Goal: Task Accomplishment & Management: Complete application form

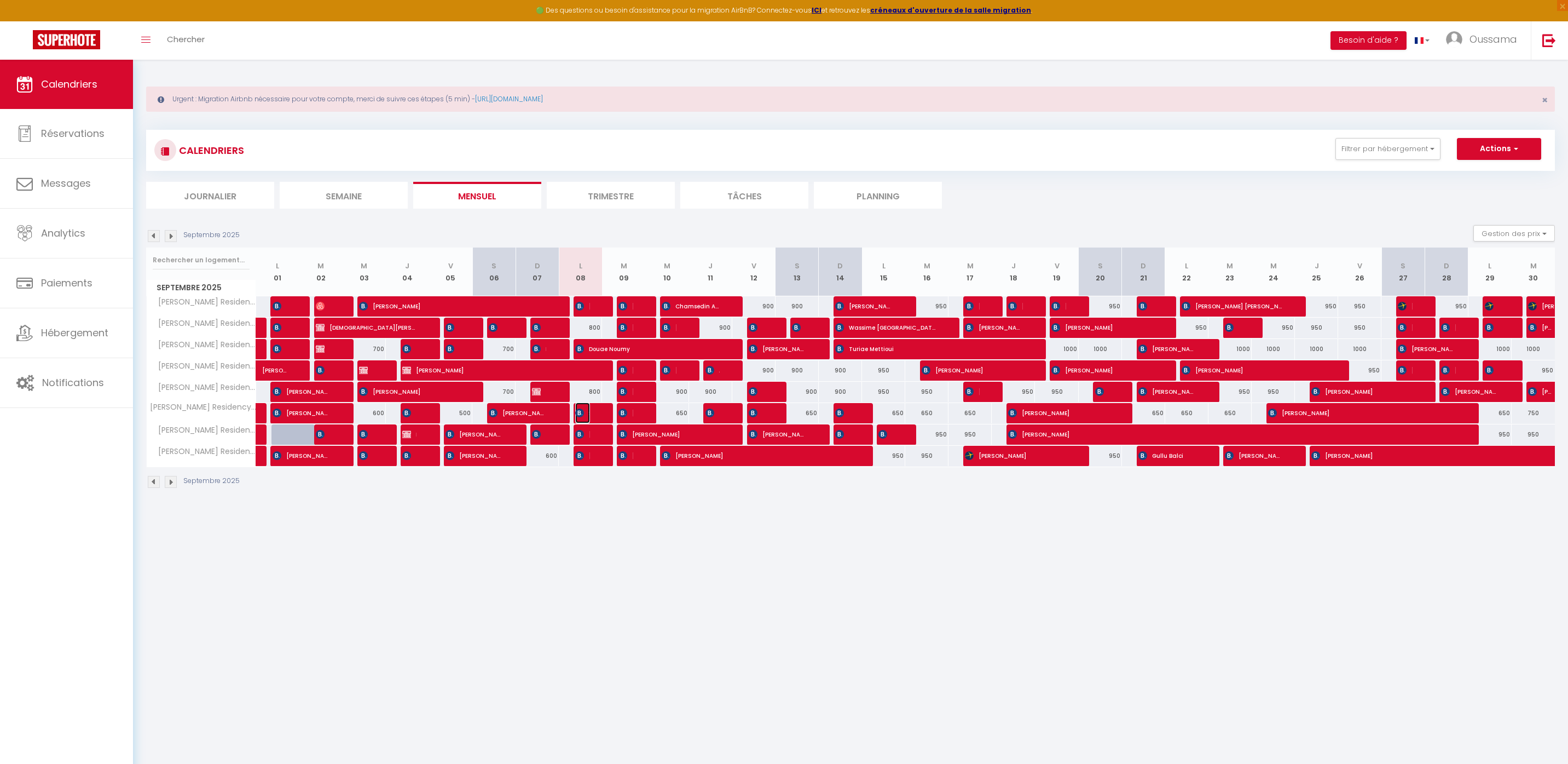
click at [584, 410] on img at bounding box center [579, 412] width 9 height 9
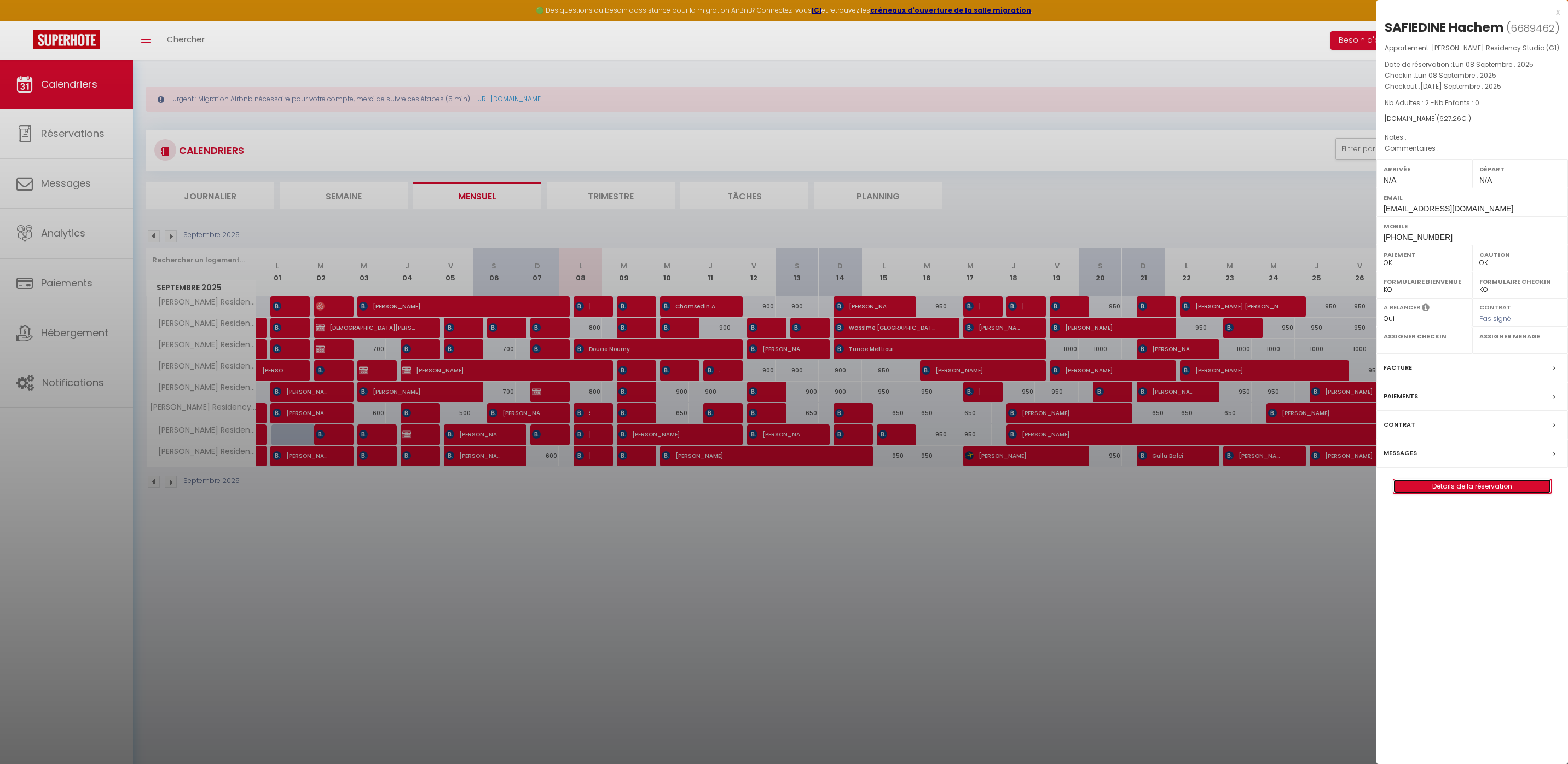
click at [1487, 494] on link "Détails de la réservation" at bounding box center [1473, 486] width 157 height 15
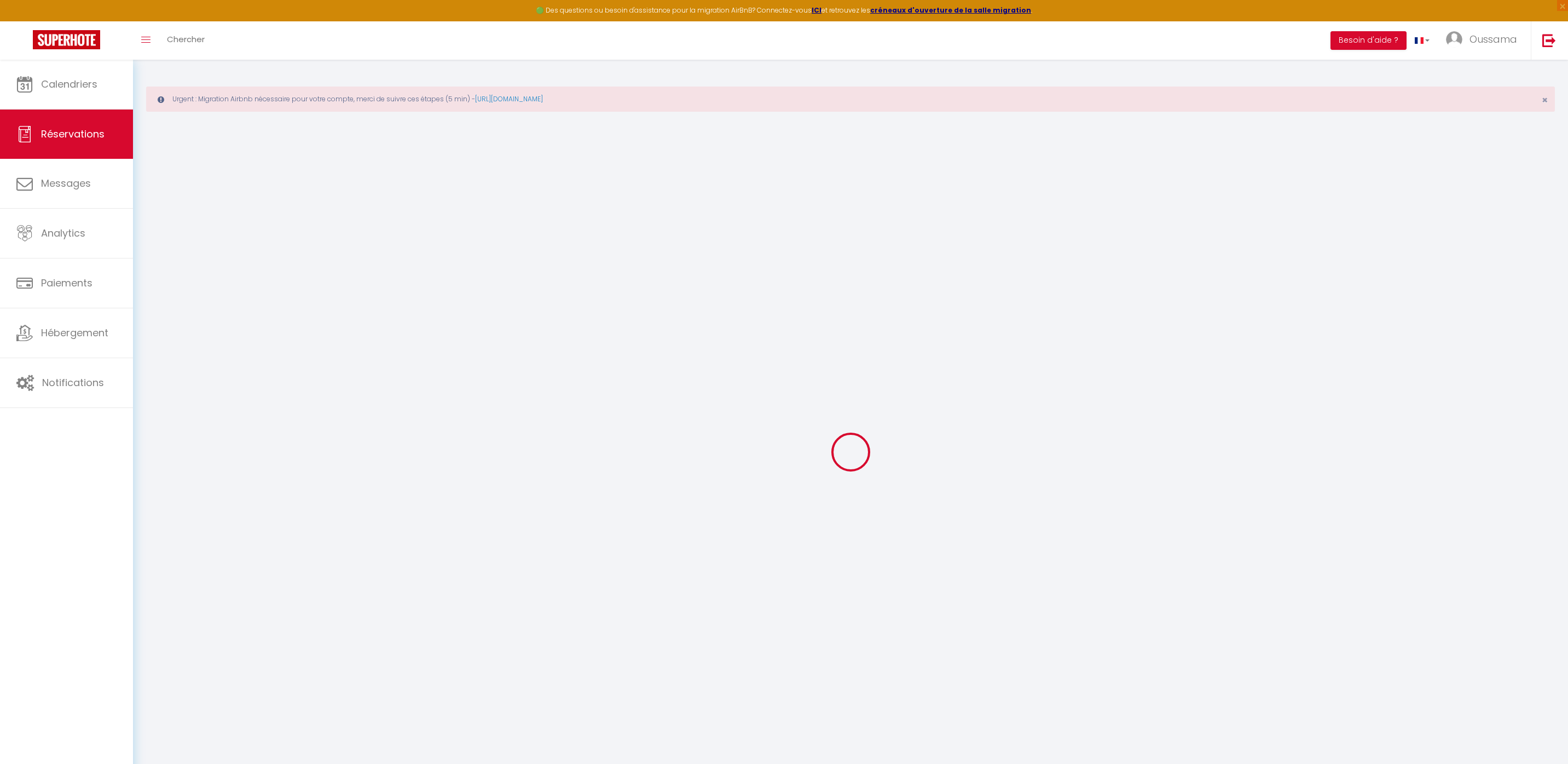
type input "SAFIEDINE"
type input "Hachem"
type input "[EMAIL_ADDRESS][DOMAIN_NAME]"
type input "[PHONE_NUMBER]"
type input "."
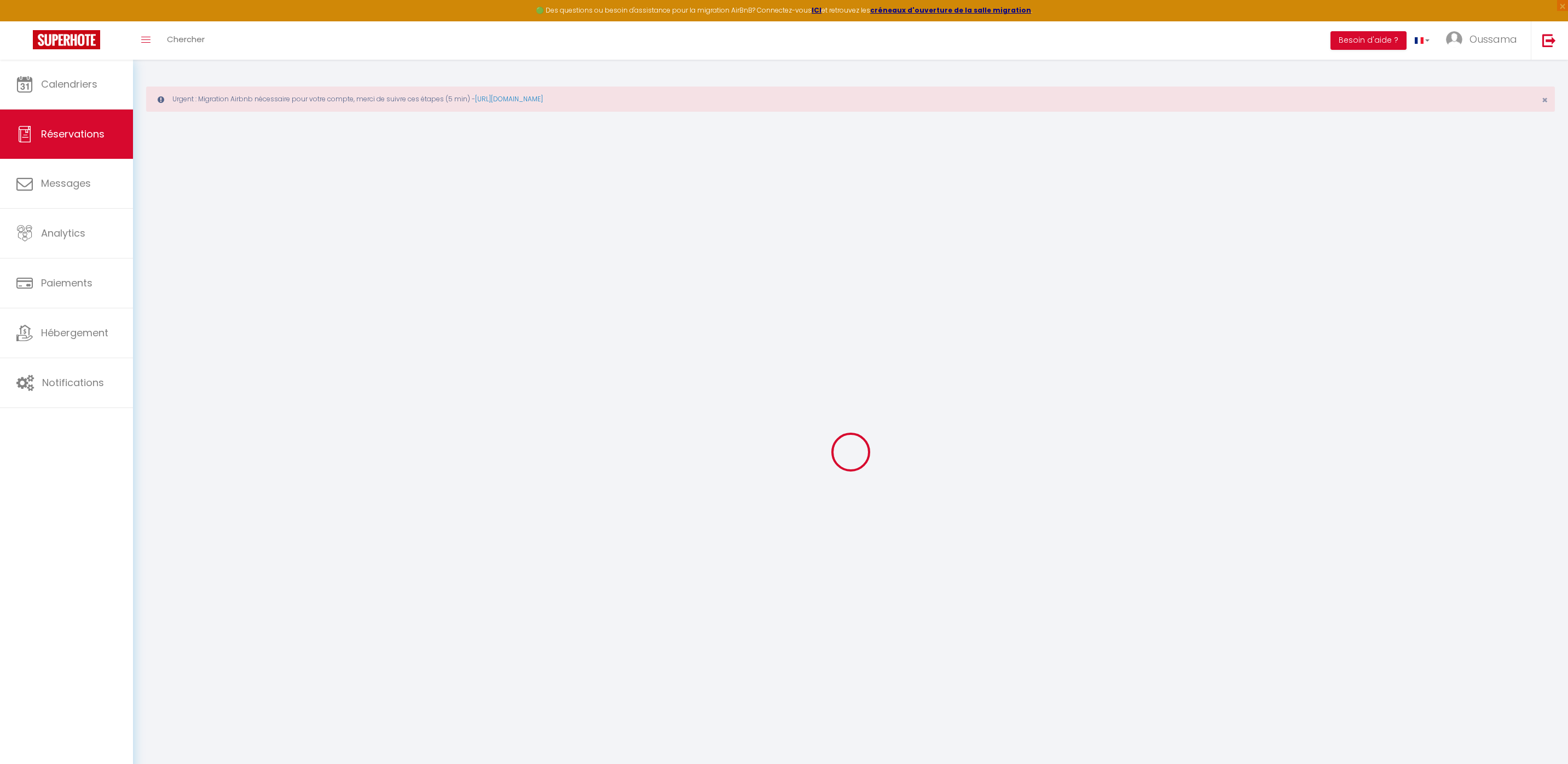
select select "SN"
type input "145.8"
select select "27046"
select select "1"
select select
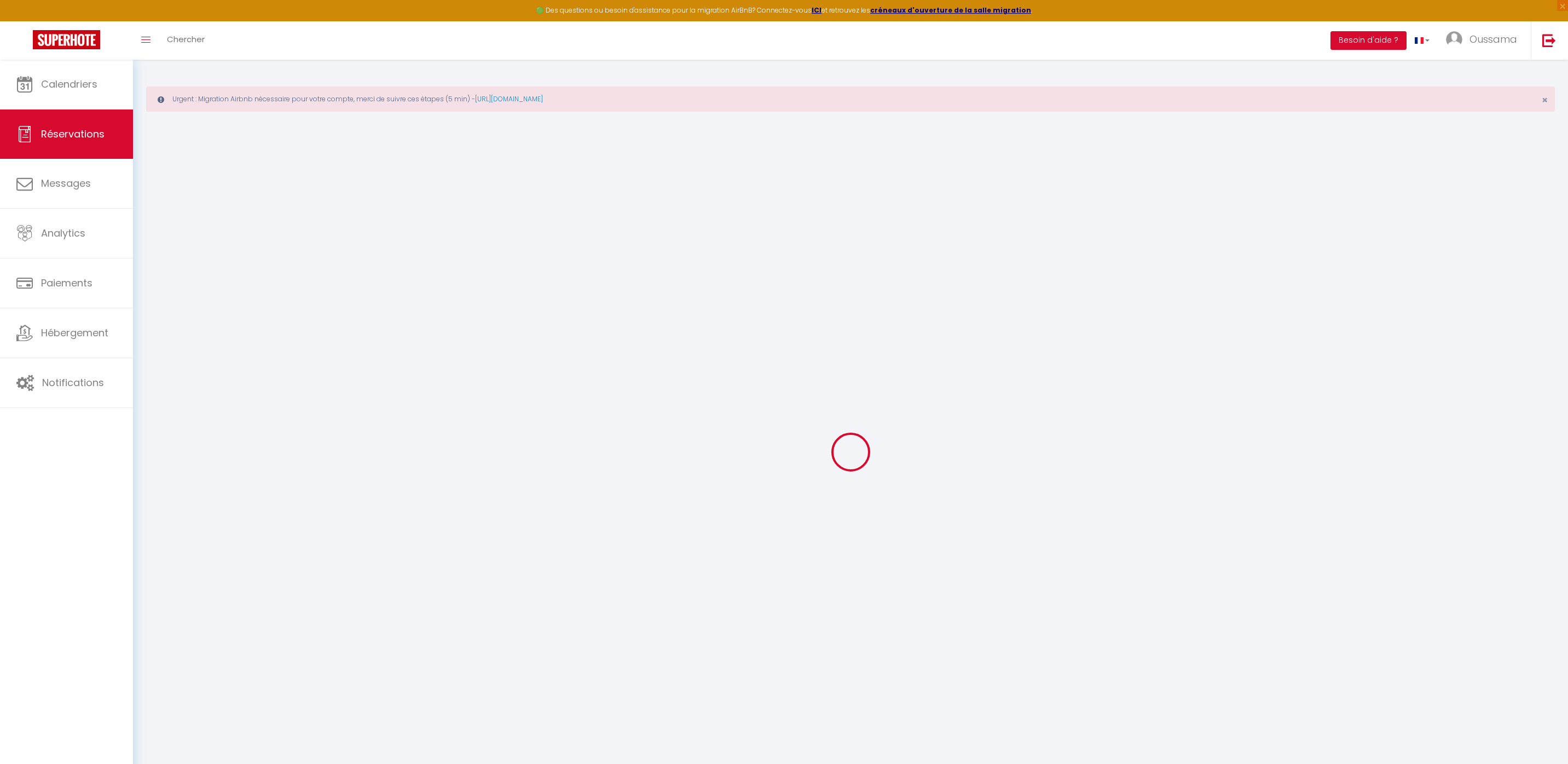
select select
type input "2"
select select "12"
select select "15"
type input "583.2"
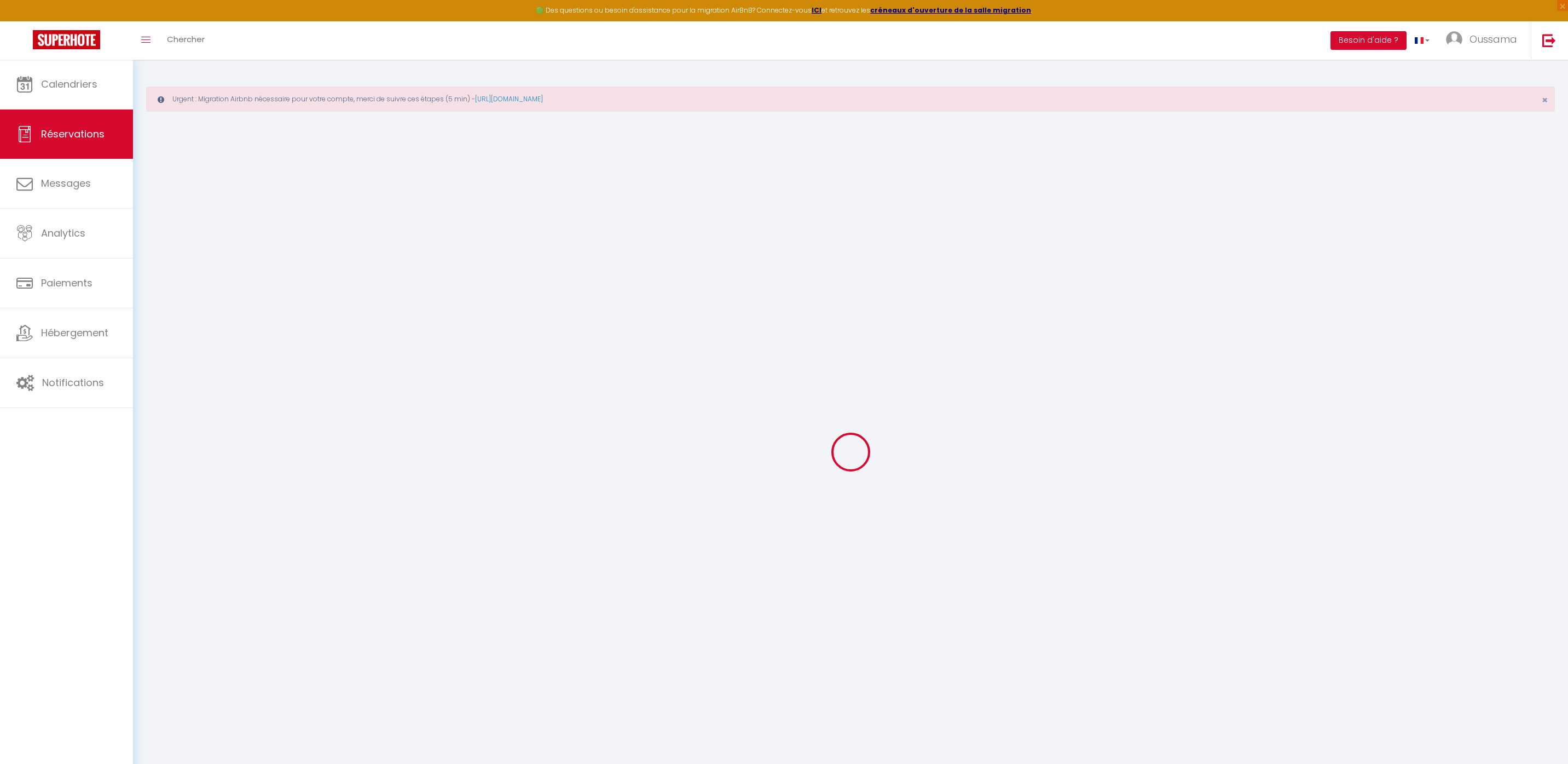
checkbox input "false"
type input "0"
select select "2"
type input "0"
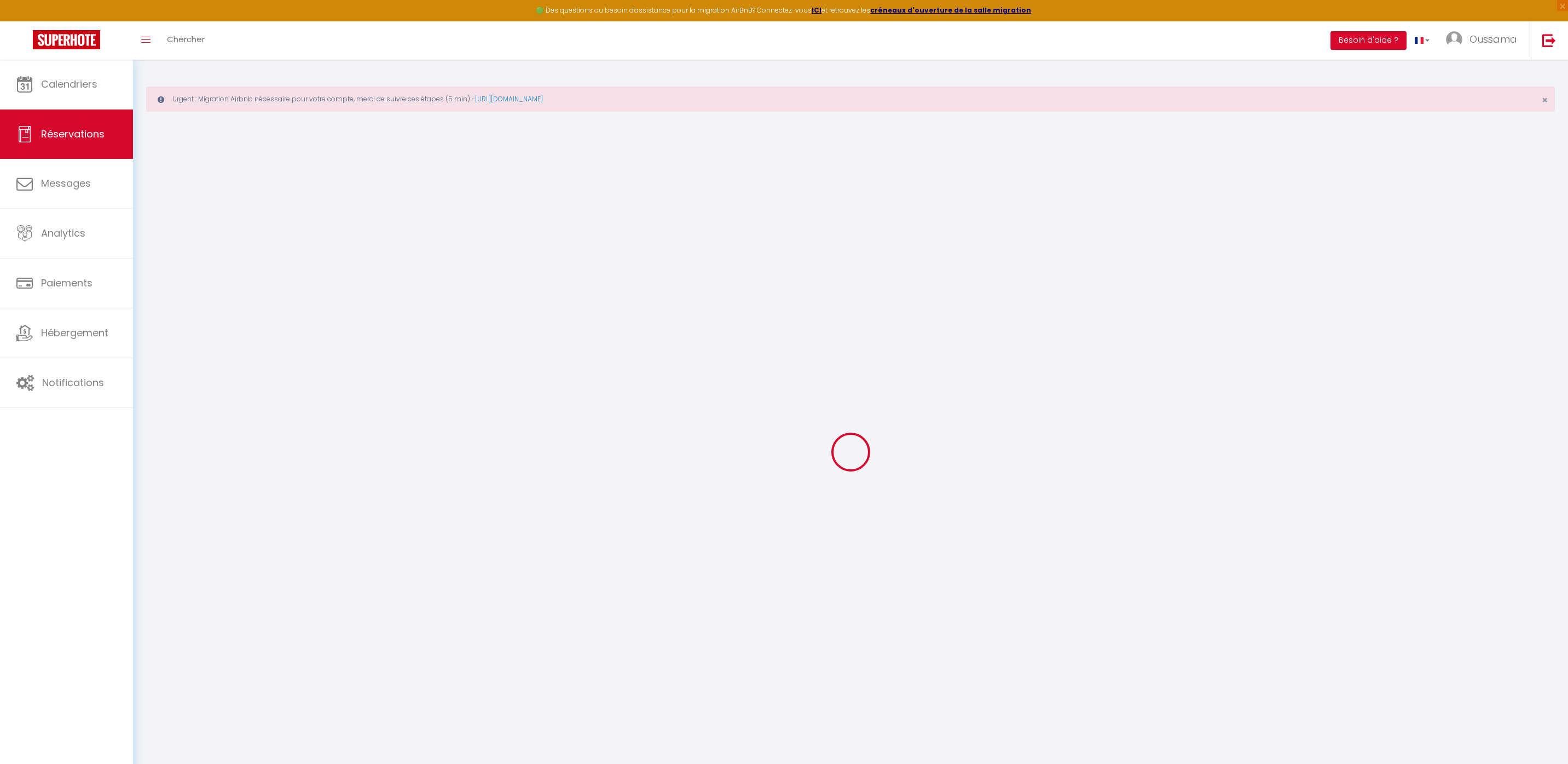
type input "0"
select select
checkbox input "false"
select select
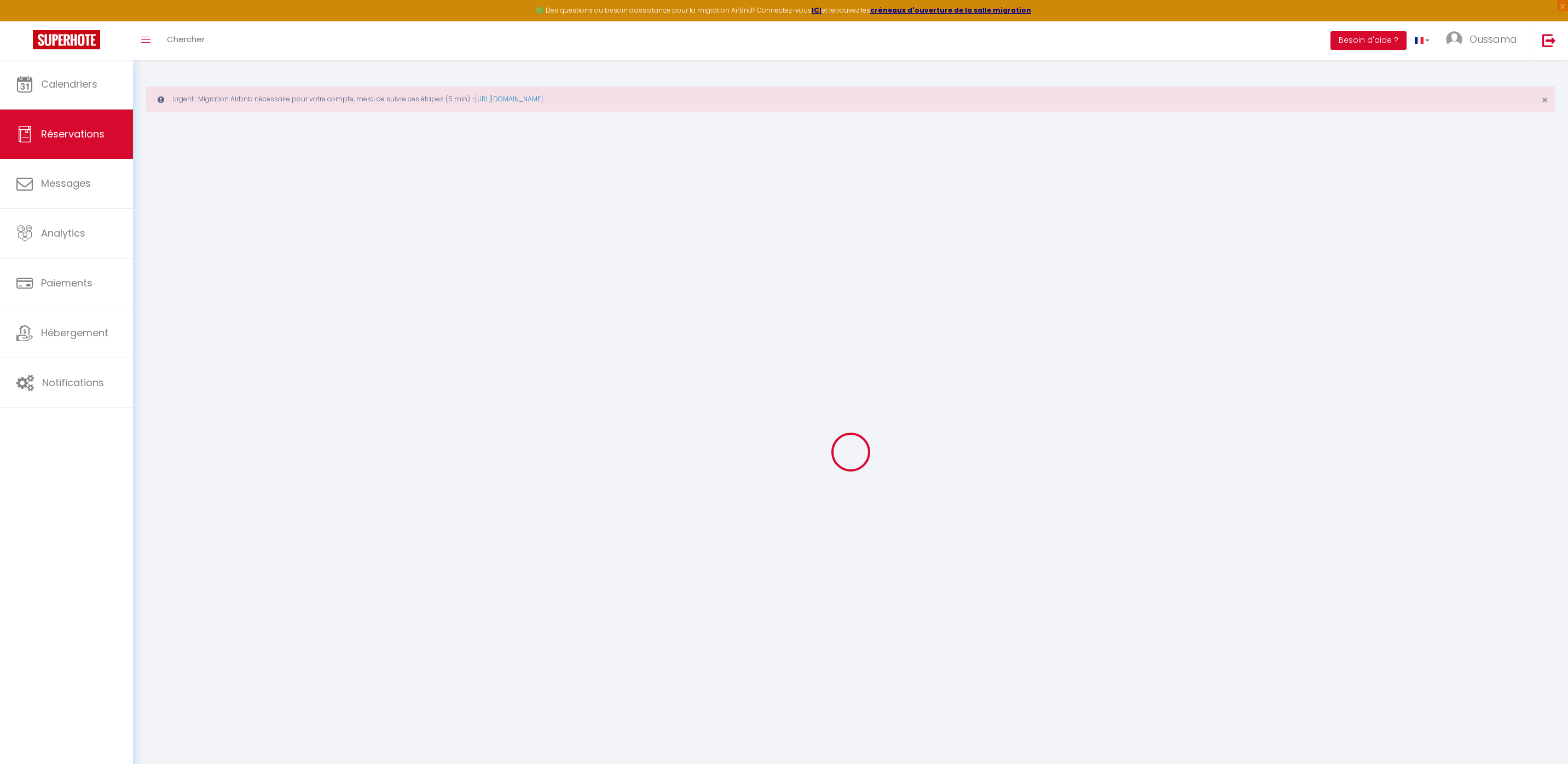
select select
checkbox input "false"
select select
checkbox input "false"
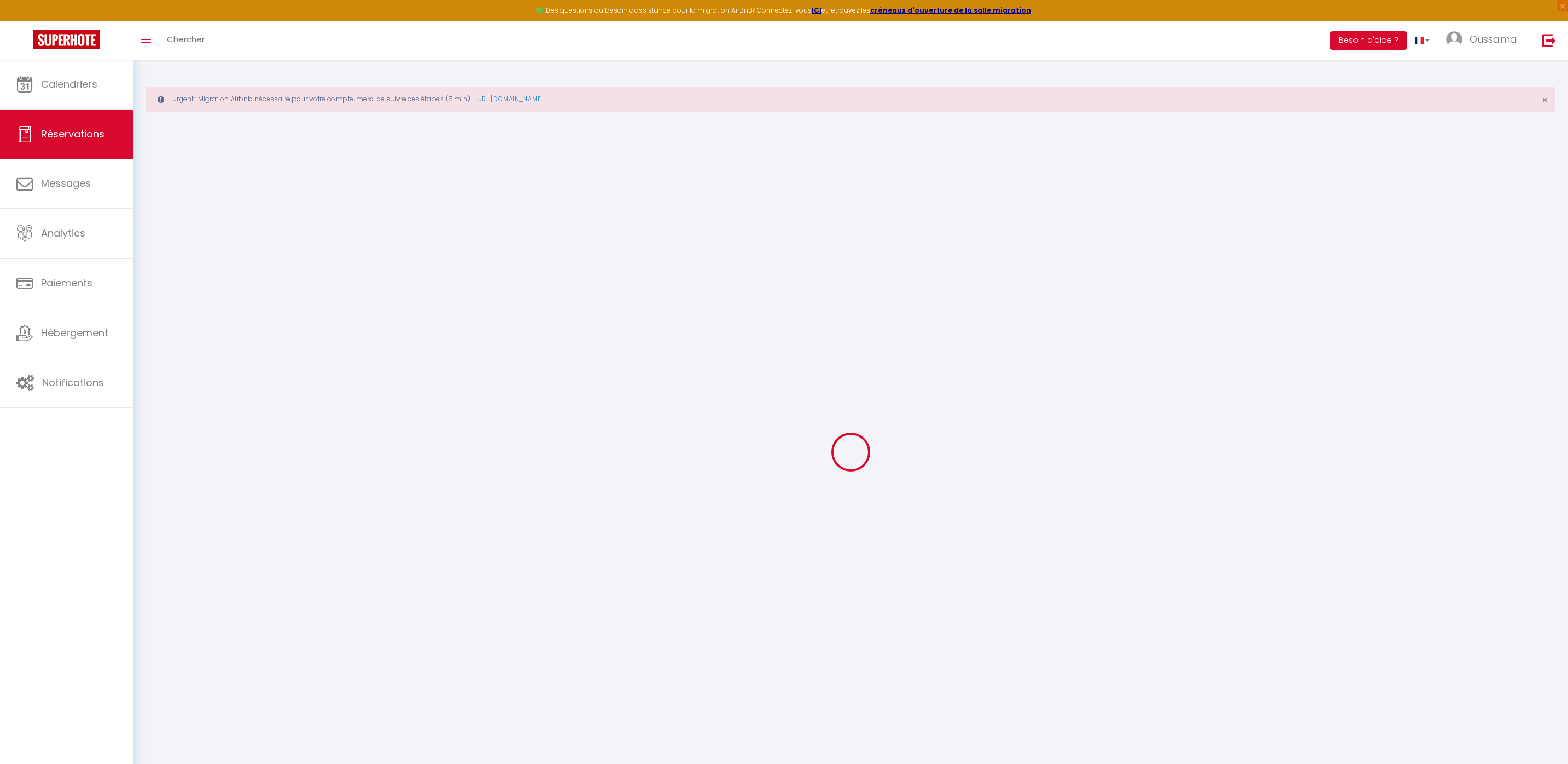
select select
checkbox input "false"
type input "44.06"
select select
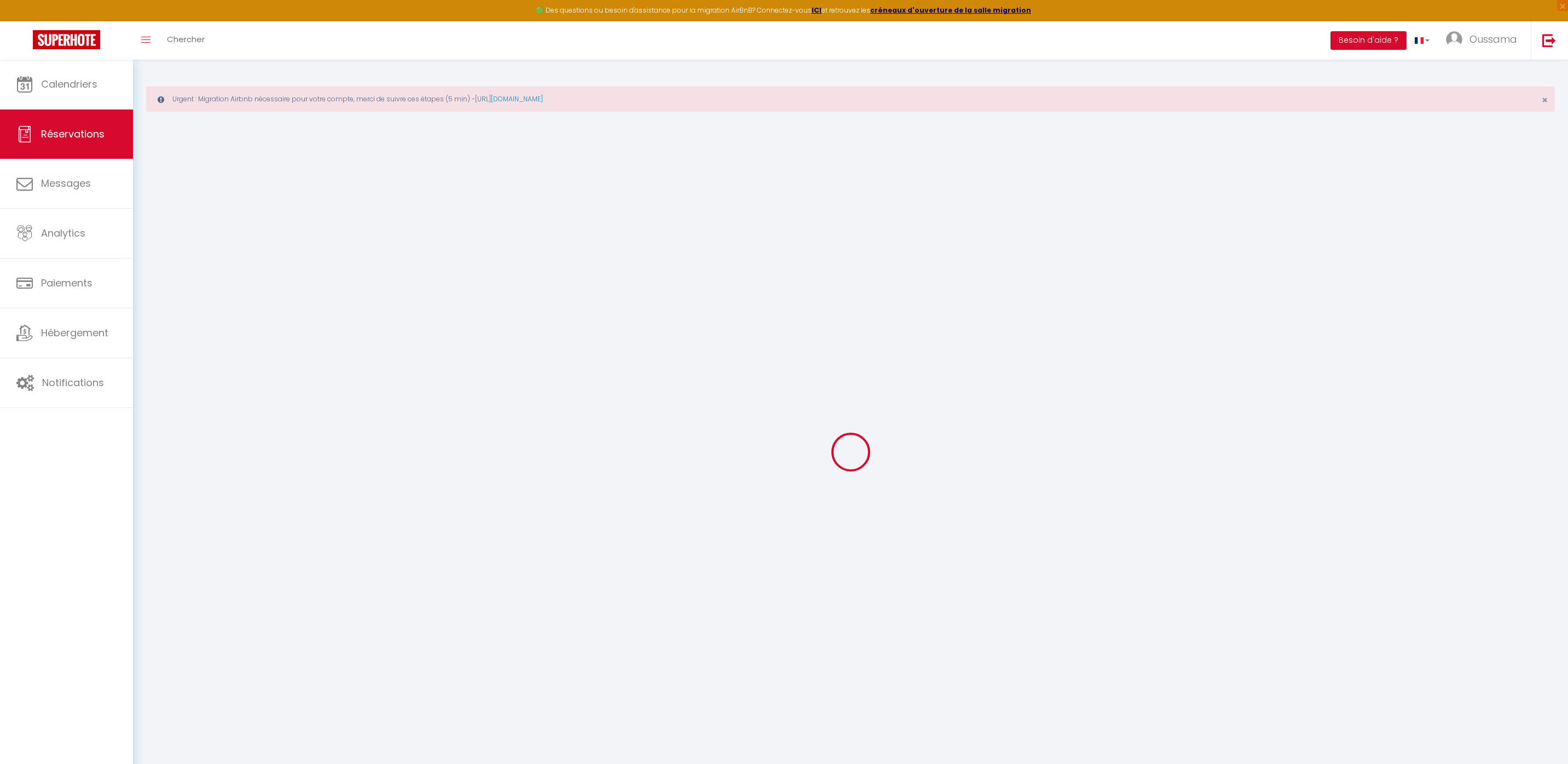
select select
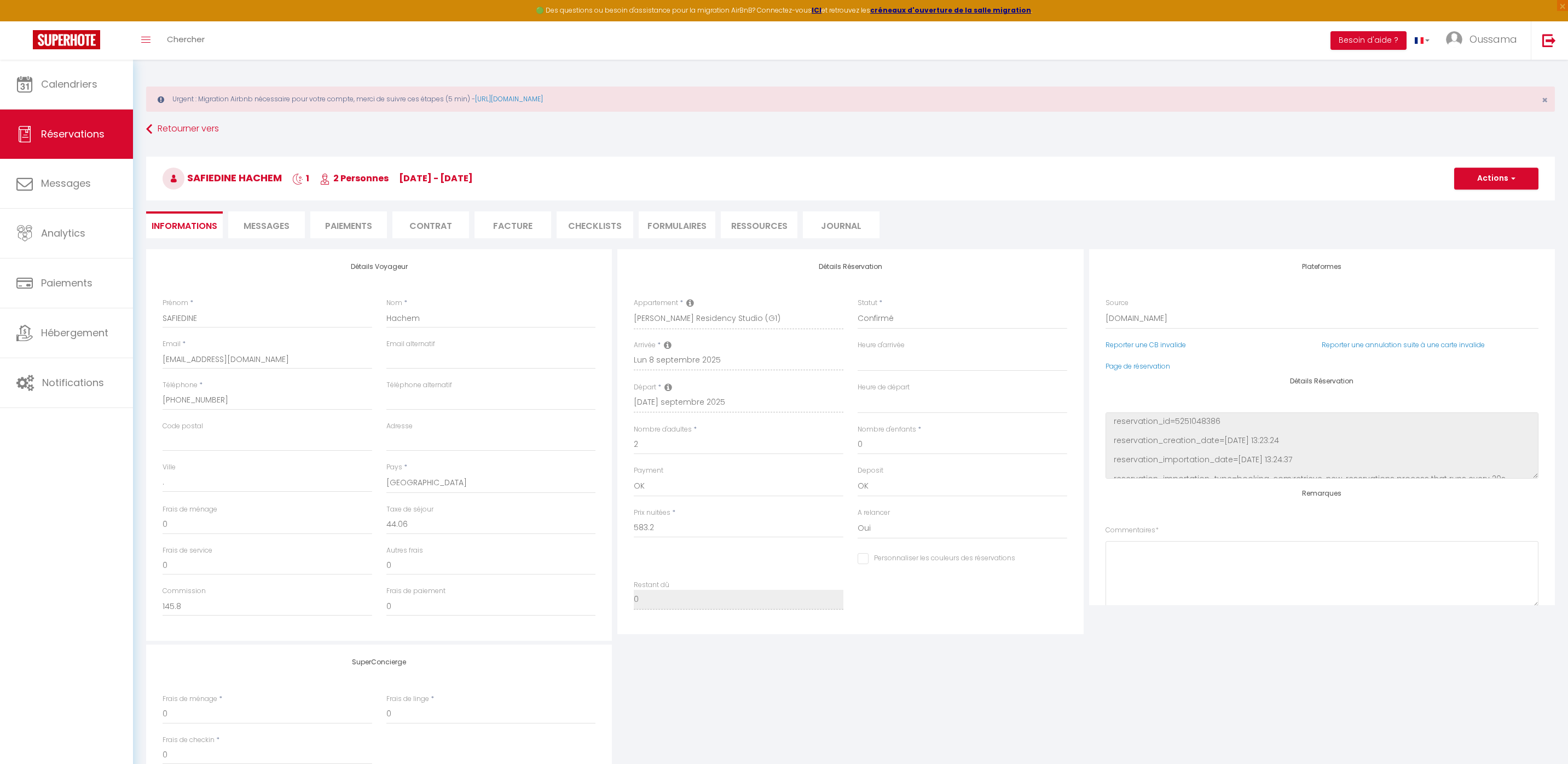
checkbox input "false"
select select
click at [895, 319] on select "Confirmé Non Confirmé [PERSON_NAME] par le voyageur No Show Request" at bounding box center [963, 318] width 210 height 20
select select "0"
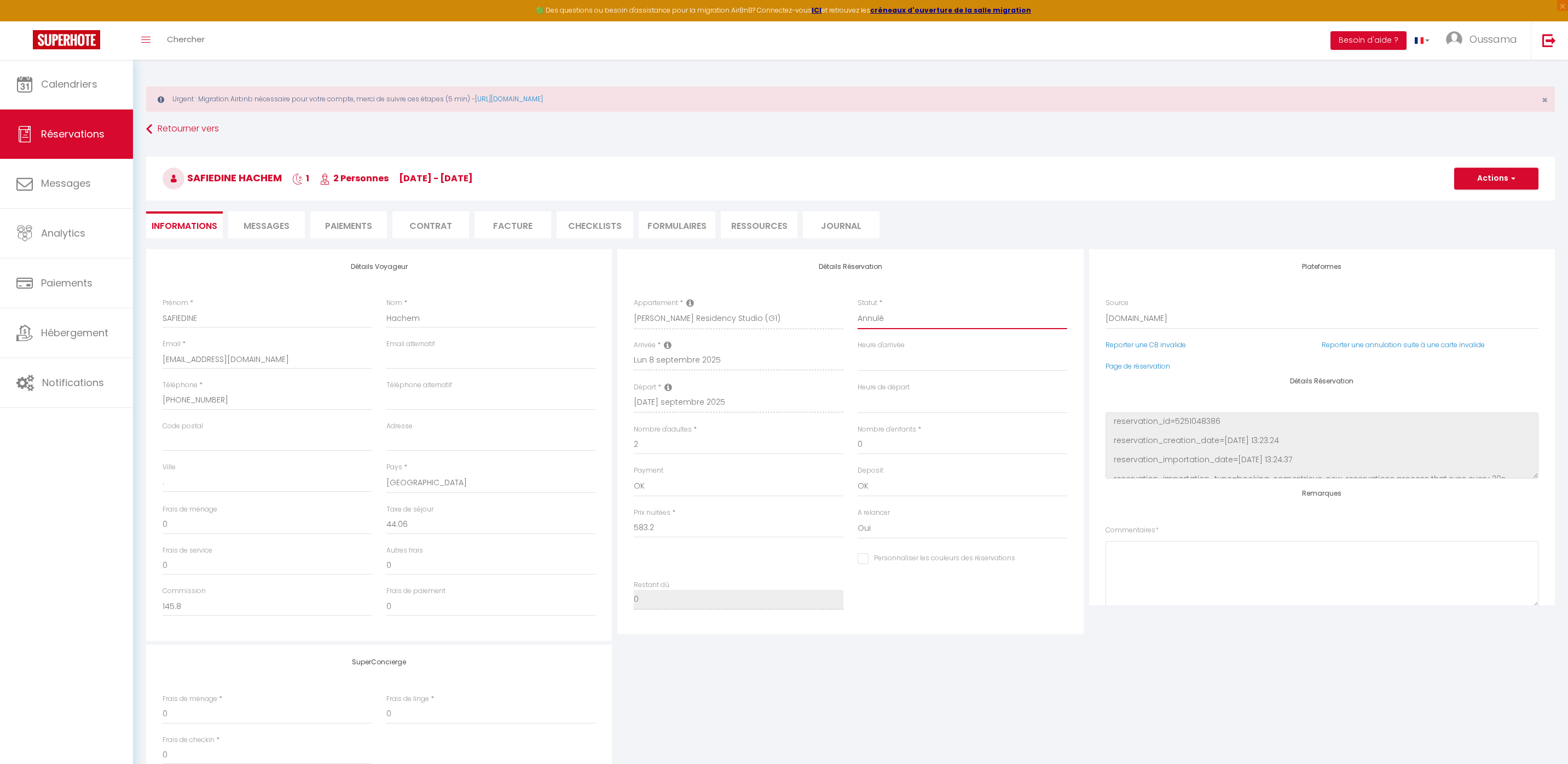
click at [858, 308] on select "Confirmé Non Confirmé [PERSON_NAME] par le voyageur No Show Request" at bounding box center [963, 318] width 210 height 20
select select
checkbox input "false"
click at [1498, 186] on button "Actions" at bounding box center [1496, 178] width 85 height 22
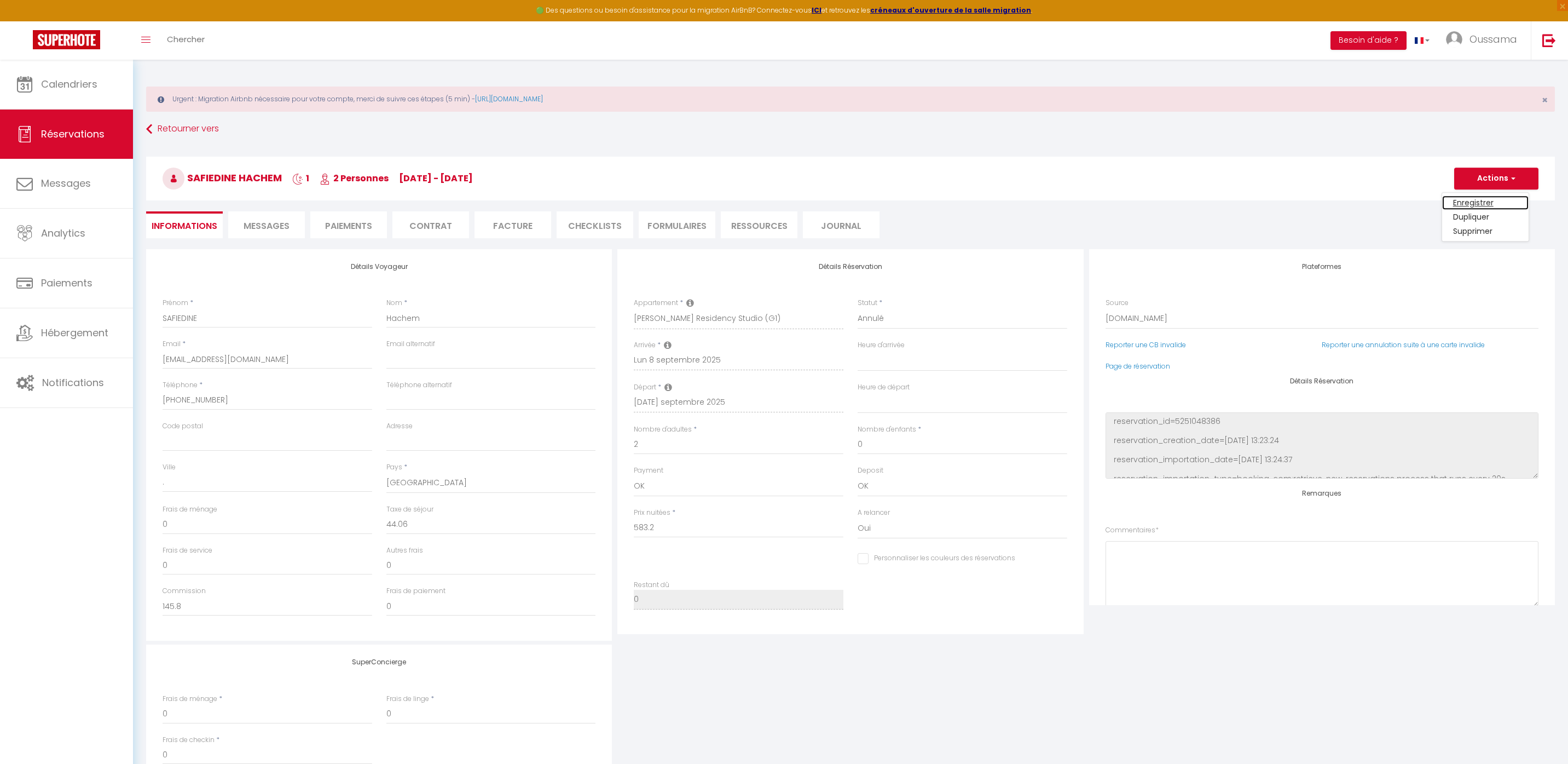
click at [1467, 202] on link "Enregistrer" at bounding box center [1485, 202] width 86 height 15
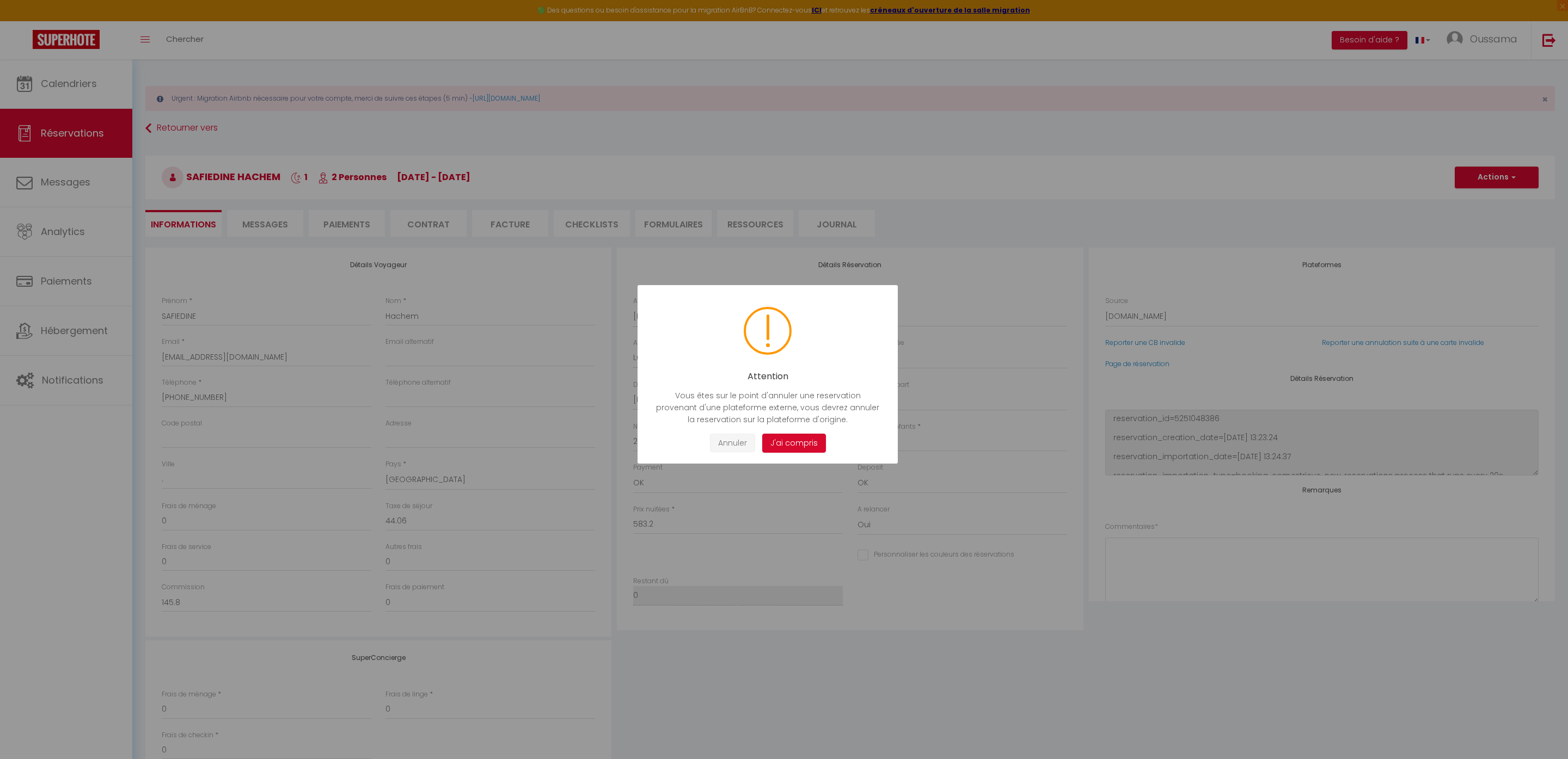
click at [747, 450] on button "Annuler" at bounding box center [732, 443] width 45 height 19
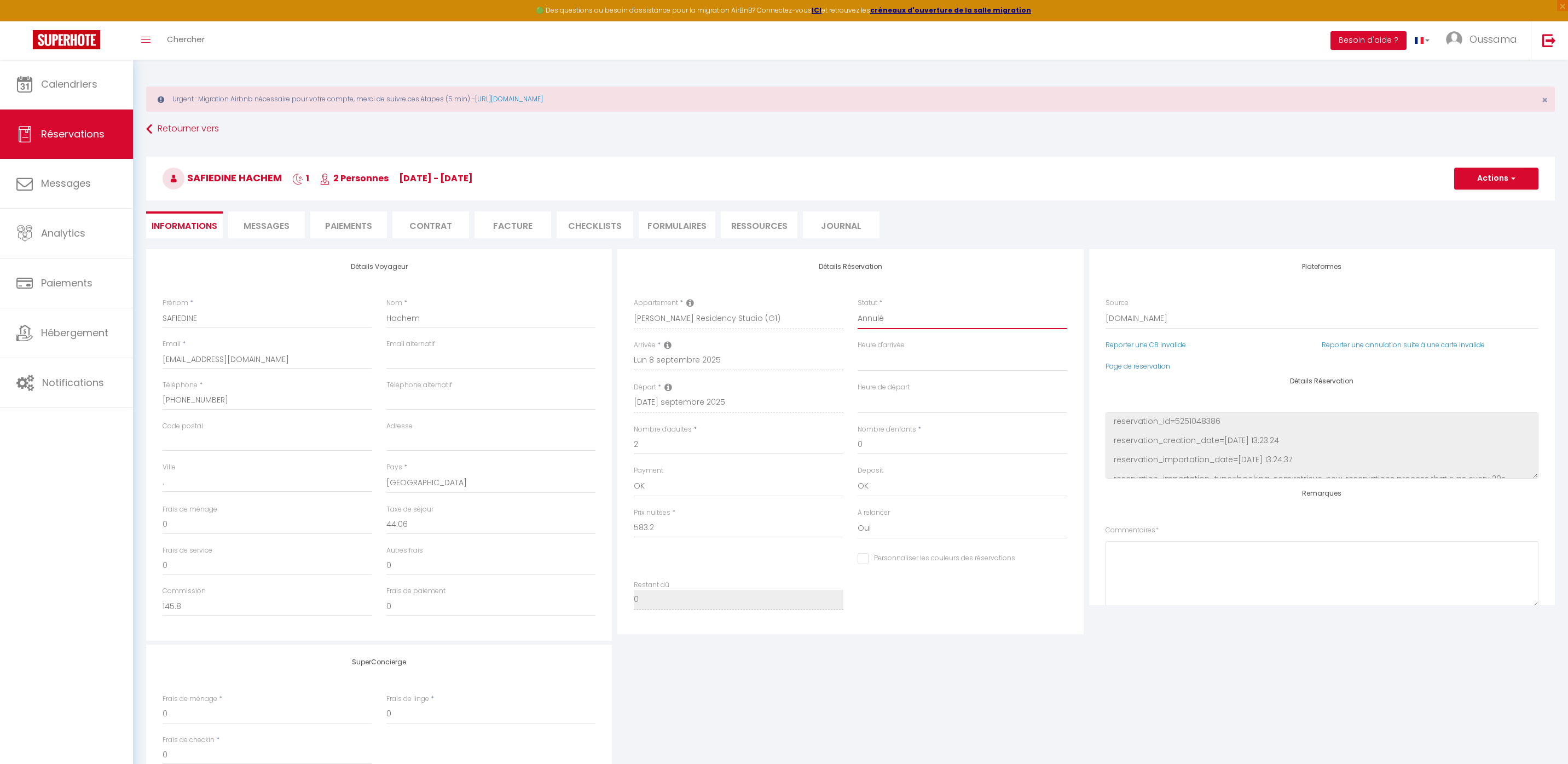
click at [904, 317] on select "Confirmé Non Confirmé [PERSON_NAME] par le voyageur No Show Request" at bounding box center [963, 318] width 210 height 20
select select "3"
click at [858, 308] on select "Confirmé Non Confirmé [PERSON_NAME] par le voyageur No Show Request" at bounding box center [963, 318] width 210 height 20
select select
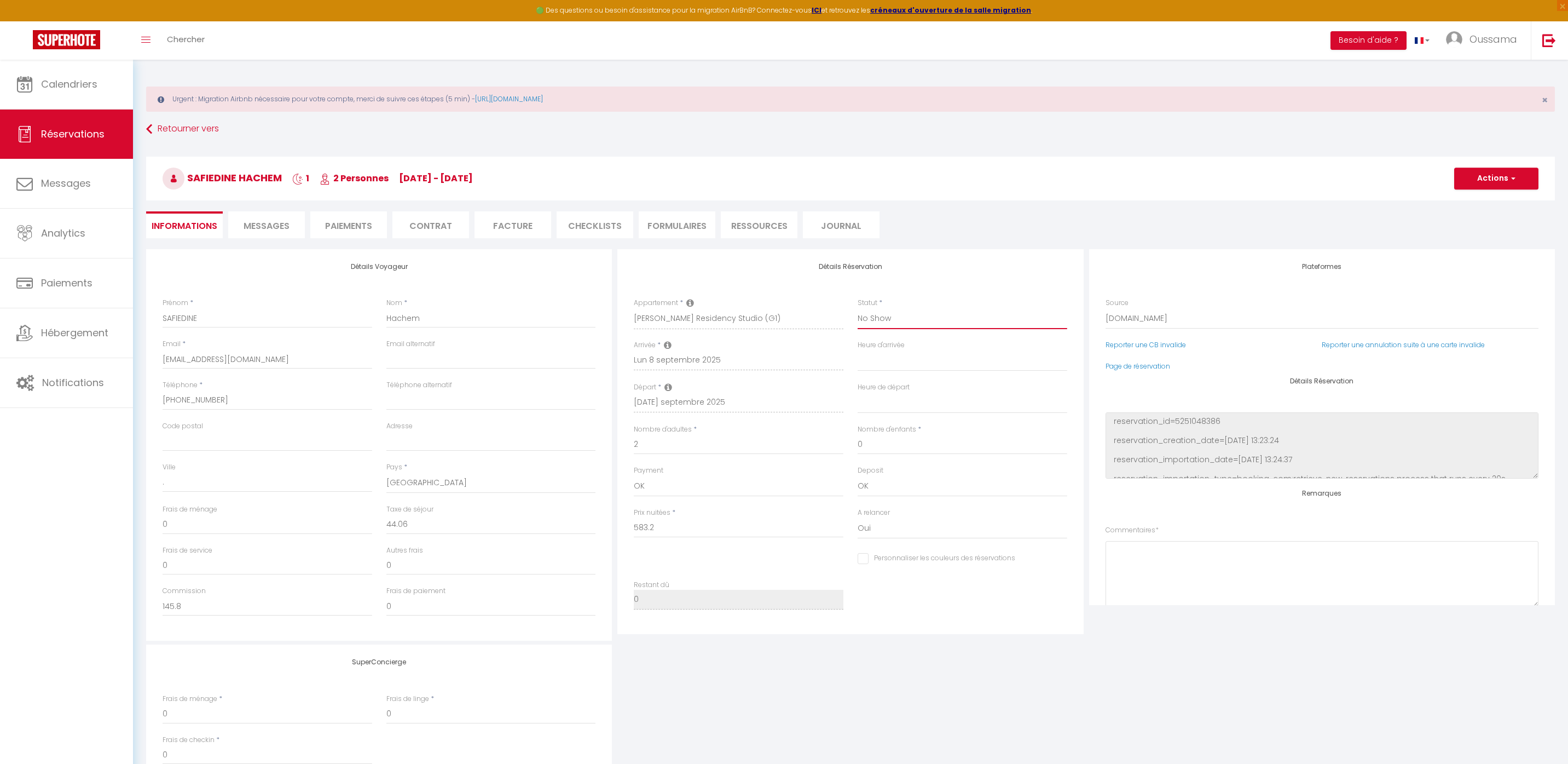
checkbox input "false"
click at [1511, 167] on button "Actions" at bounding box center [1496, 178] width 85 height 22
click at [1481, 205] on link "Enregistrer" at bounding box center [1485, 202] width 86 height 15
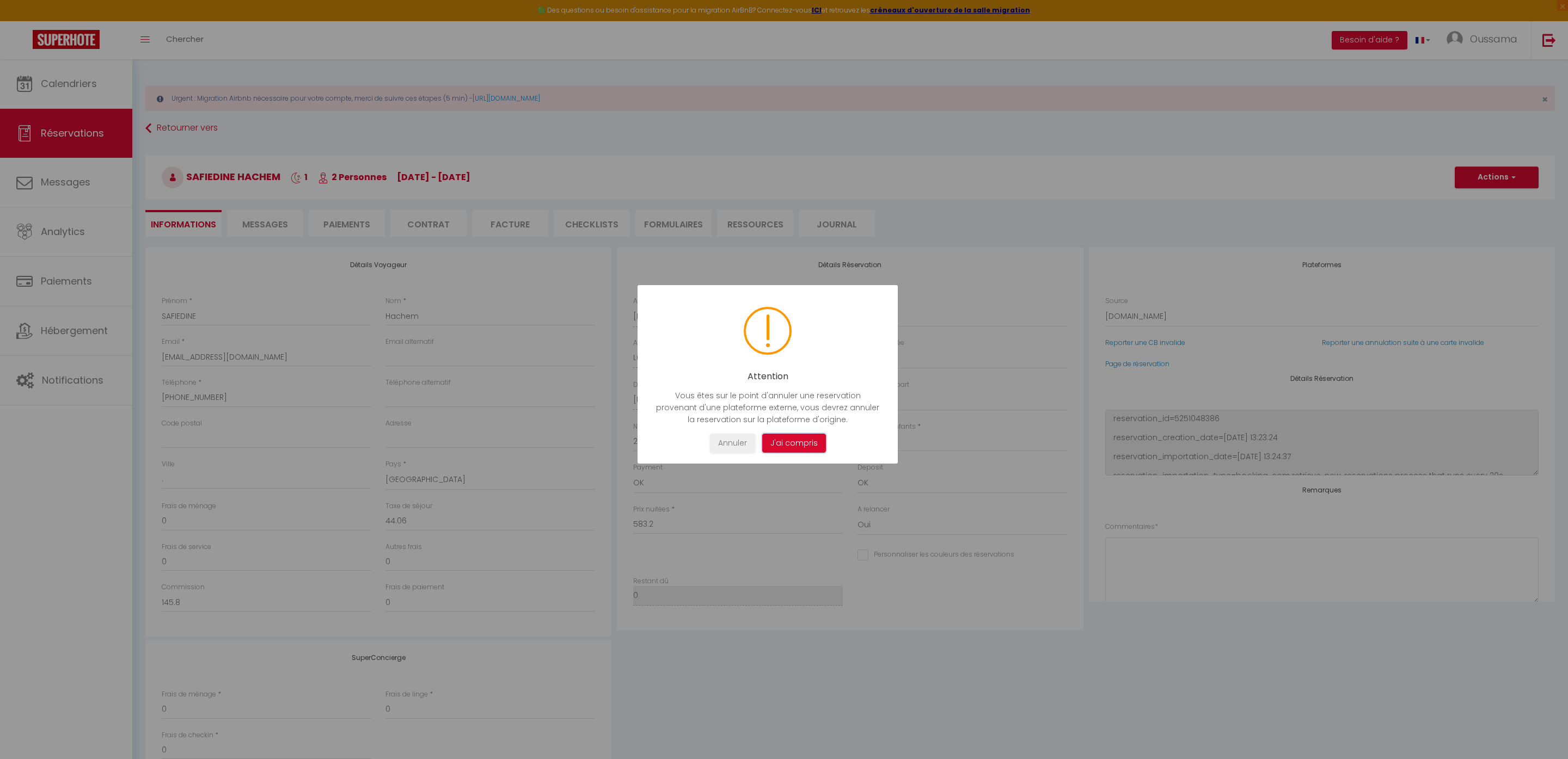
click at [817, 452] on button "J'ai compris" at bounding box center [794, 443] width 64 height 19
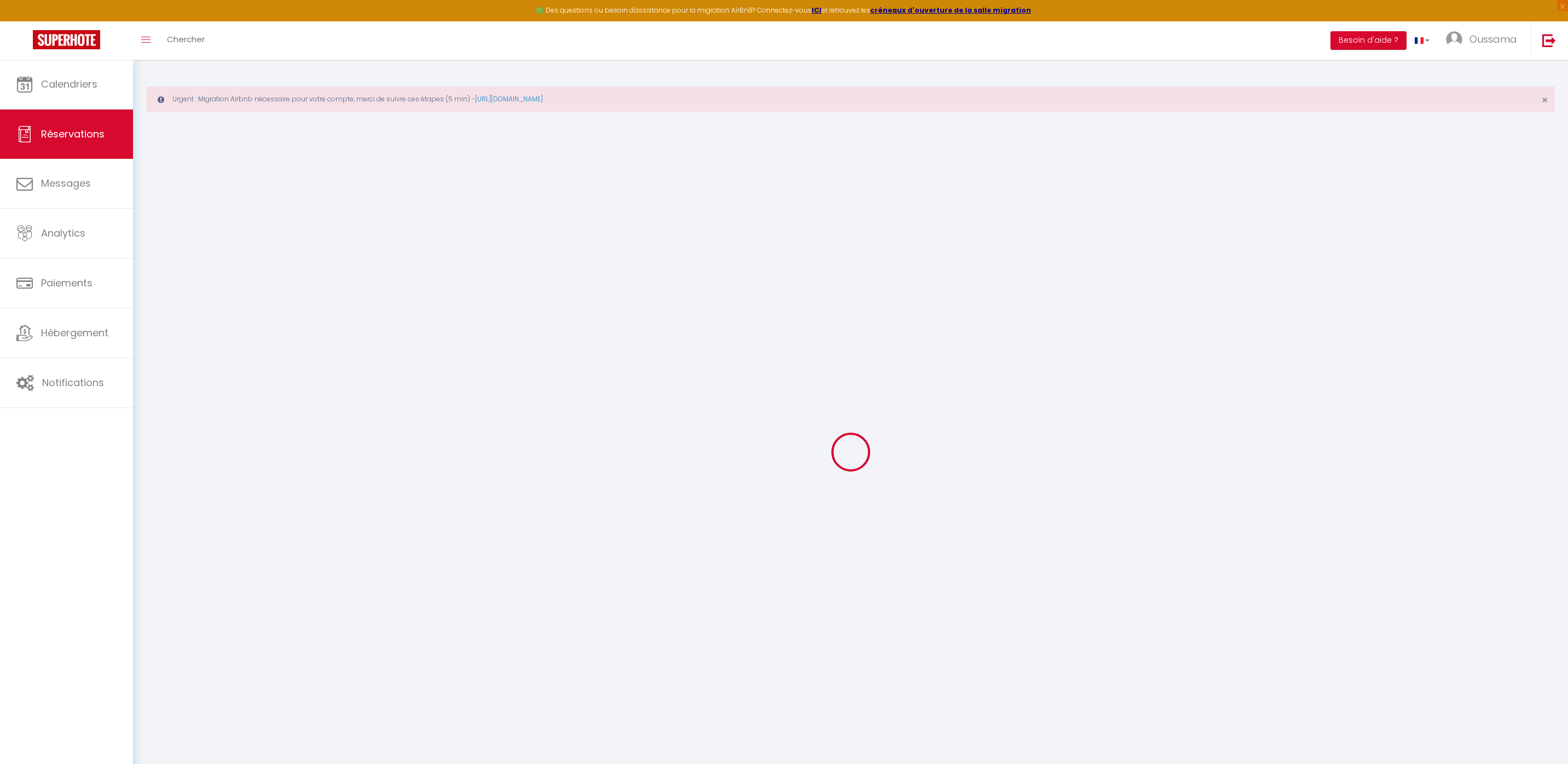
select select "not_cancelled"
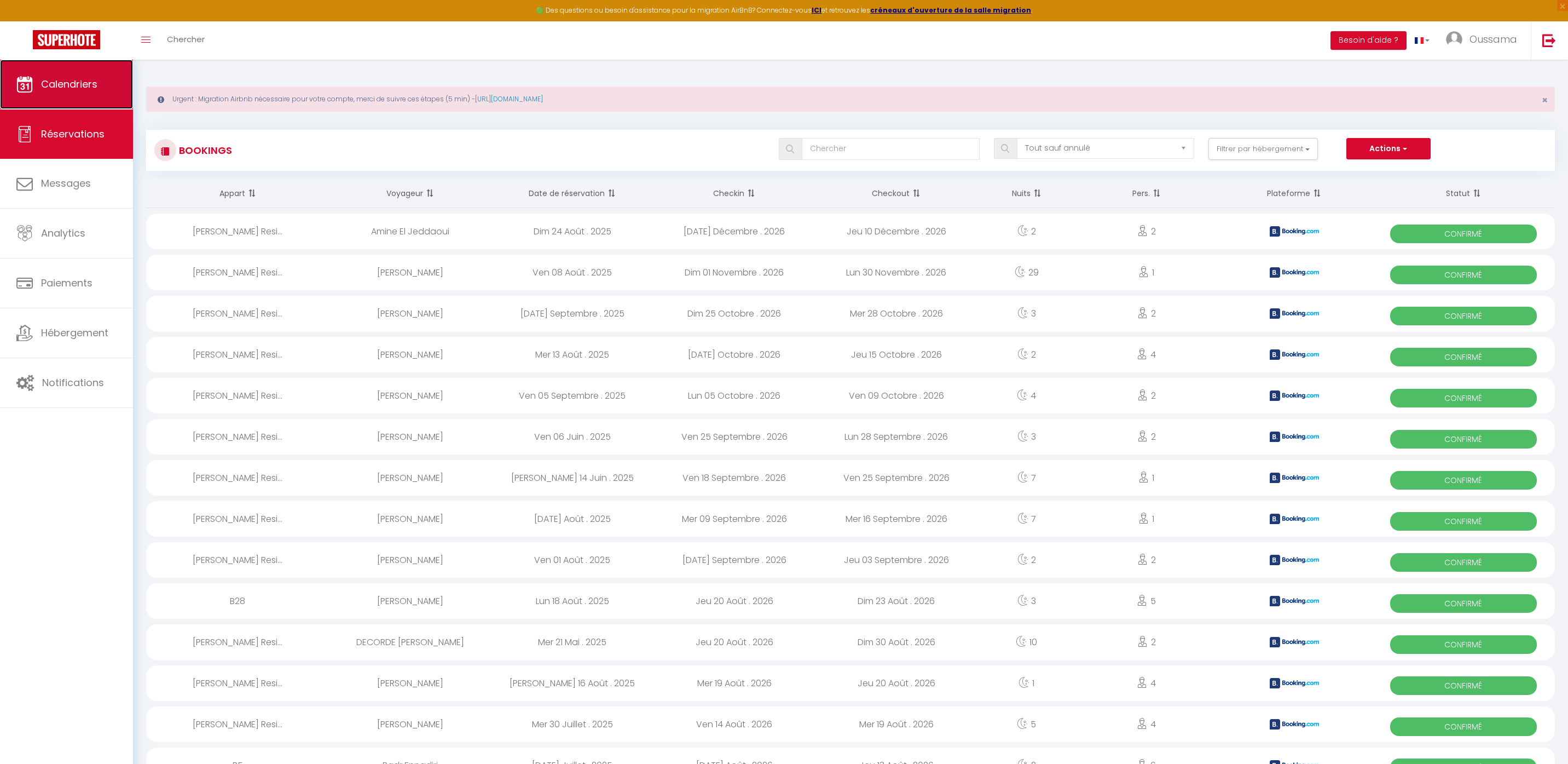
click at [109, 87] on link "Calendriers" at bounding box center [66, 84] width 133 height 50
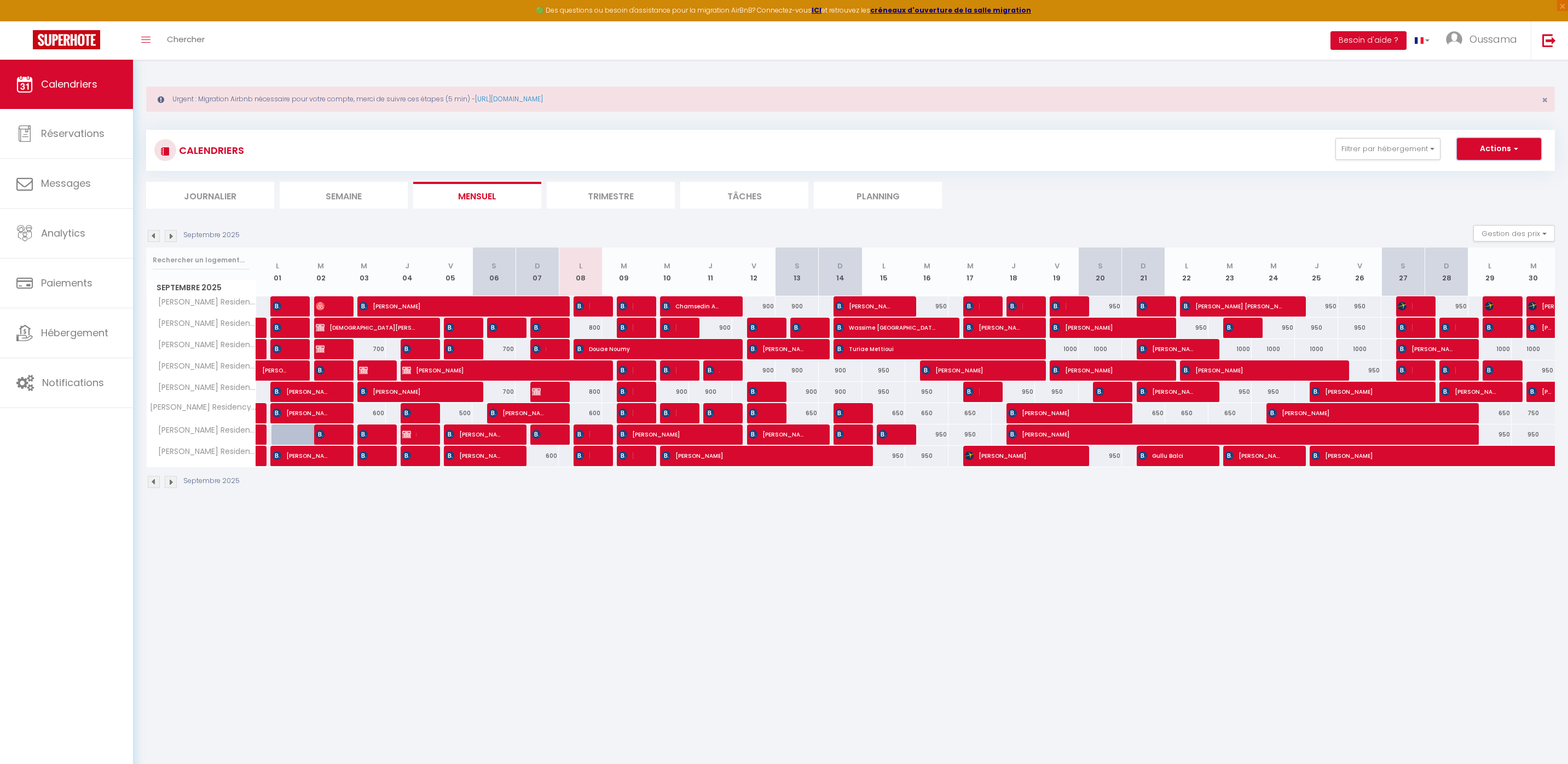
click at [1522, 156] on button "Actions" at bounding box center [1499, 149] width 85 height 22
click at [1507, 173] on link "Nouvelle réservation" at bounding box center [1488, 174] width 95 height 17
select select
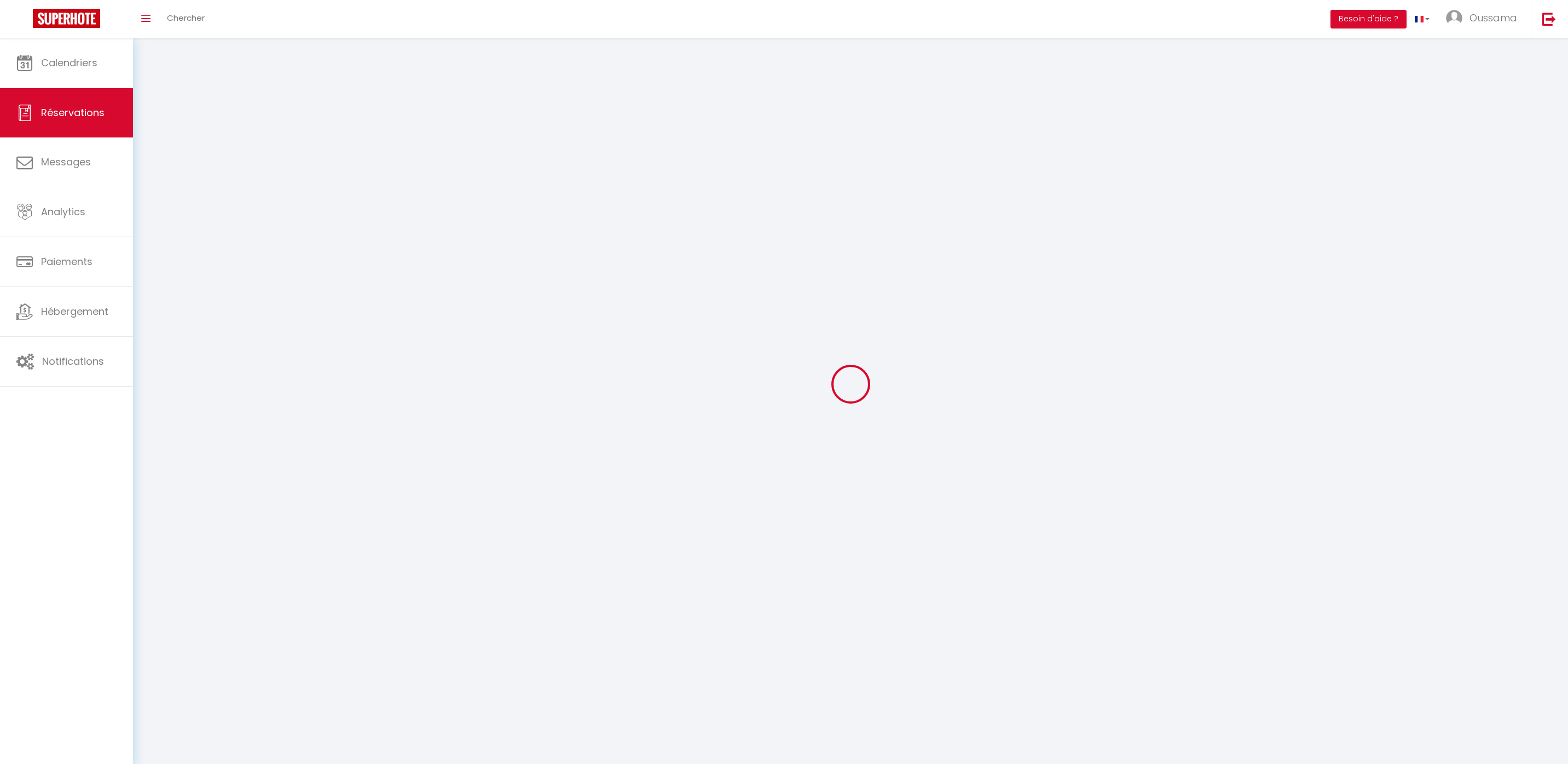
select select
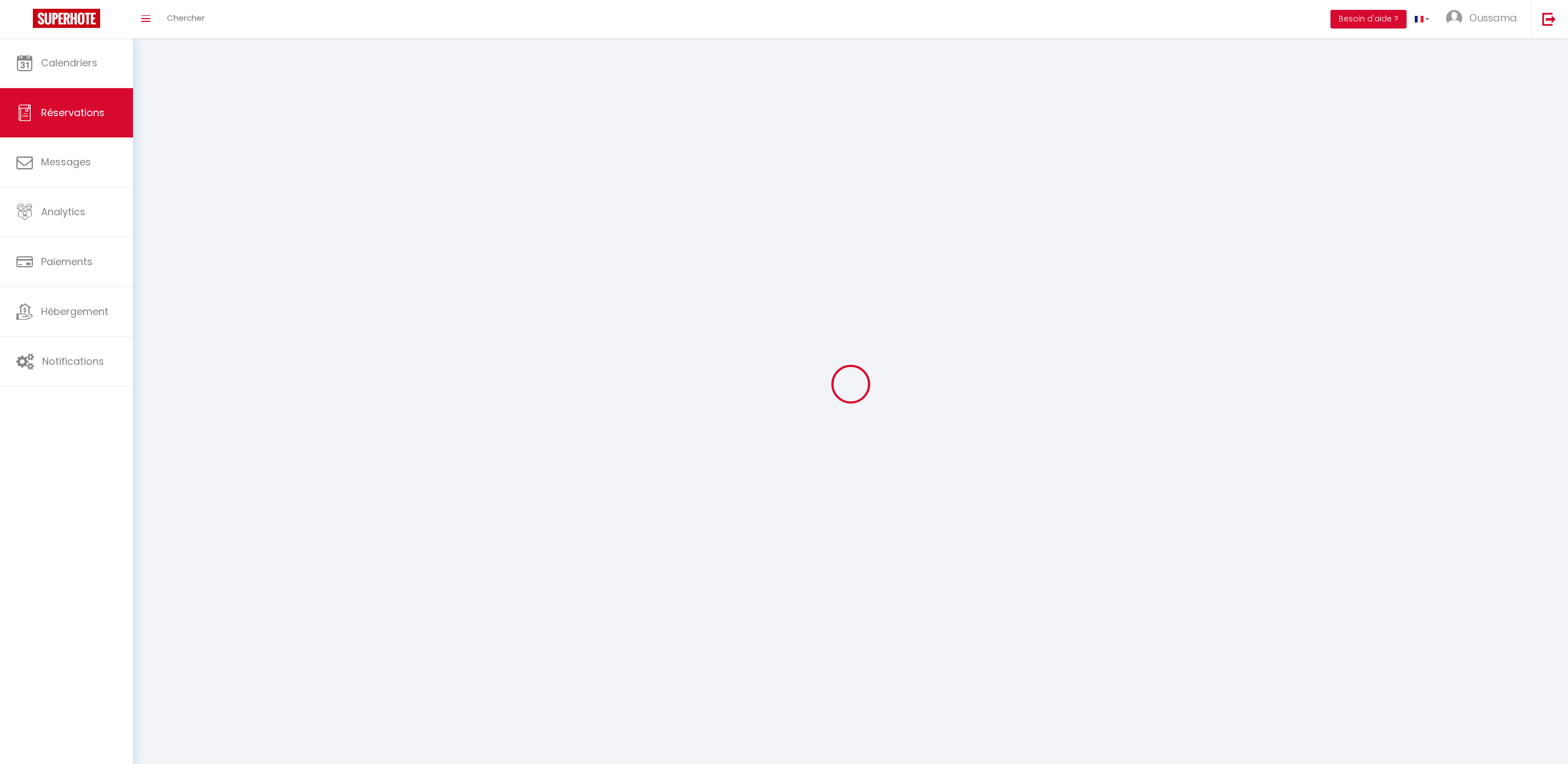
select select
checkbox input "false"
select select
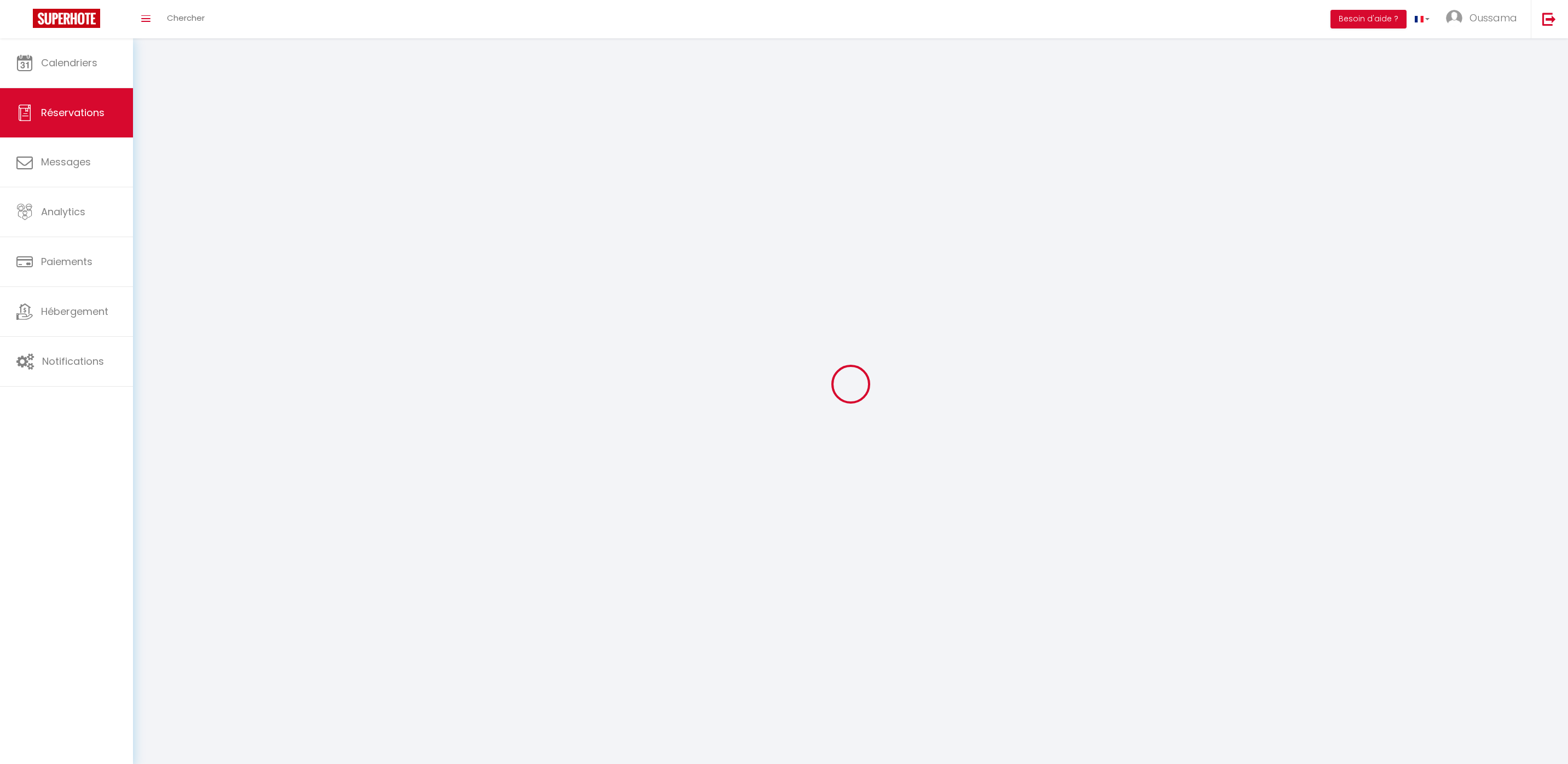
select select
checkbox input "false"
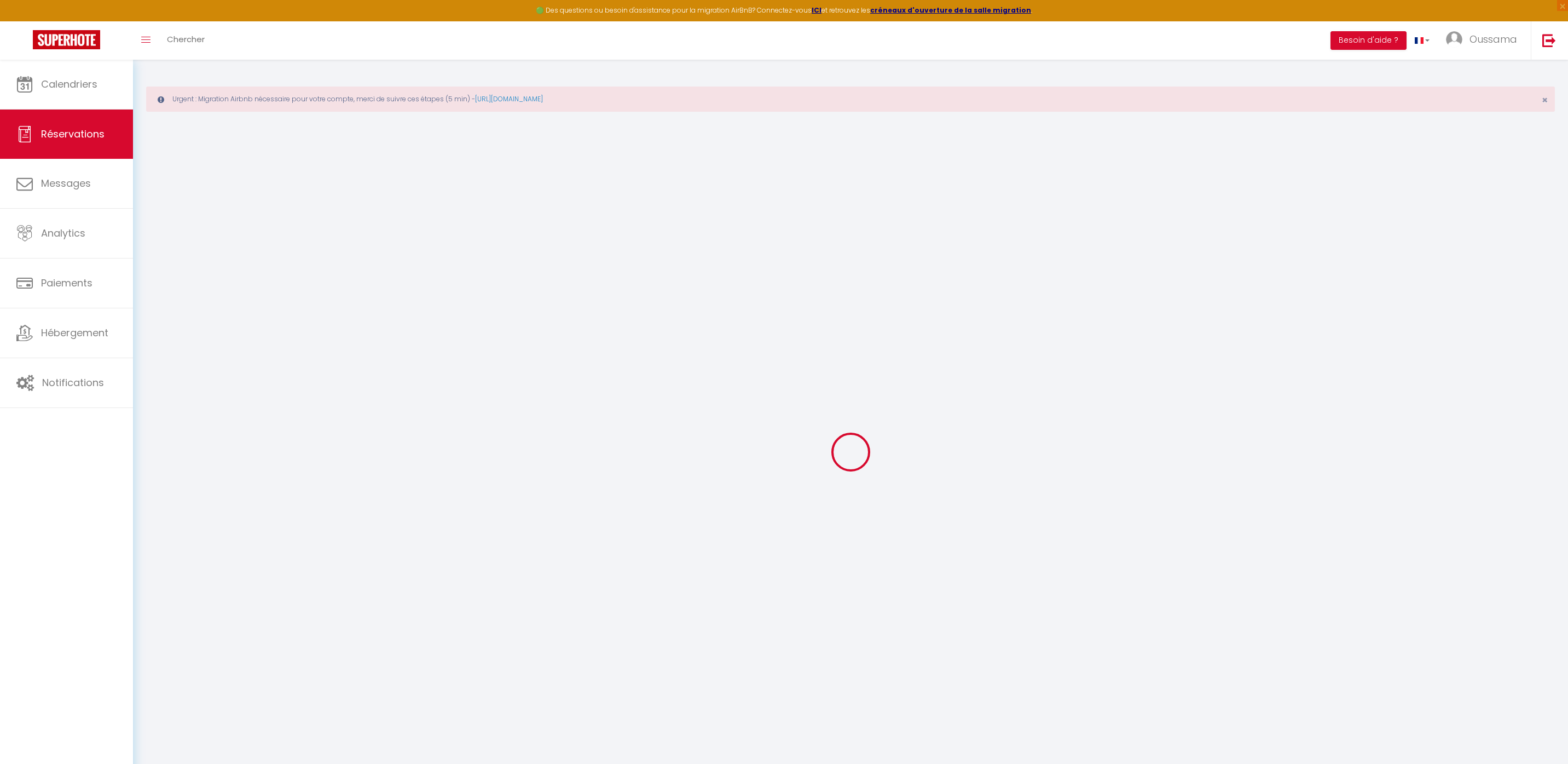
select select
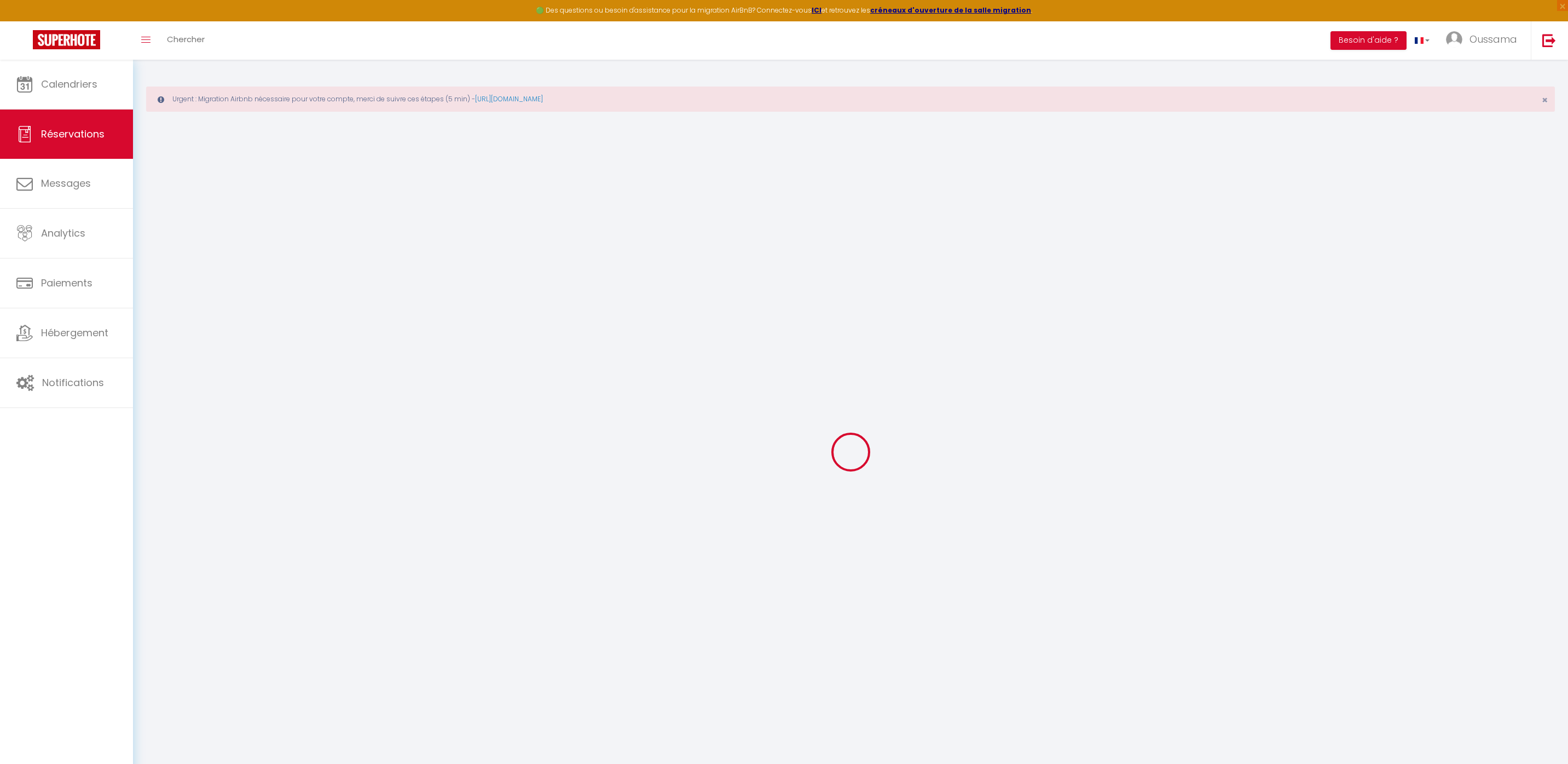
select select
checkbox input "false"
select select
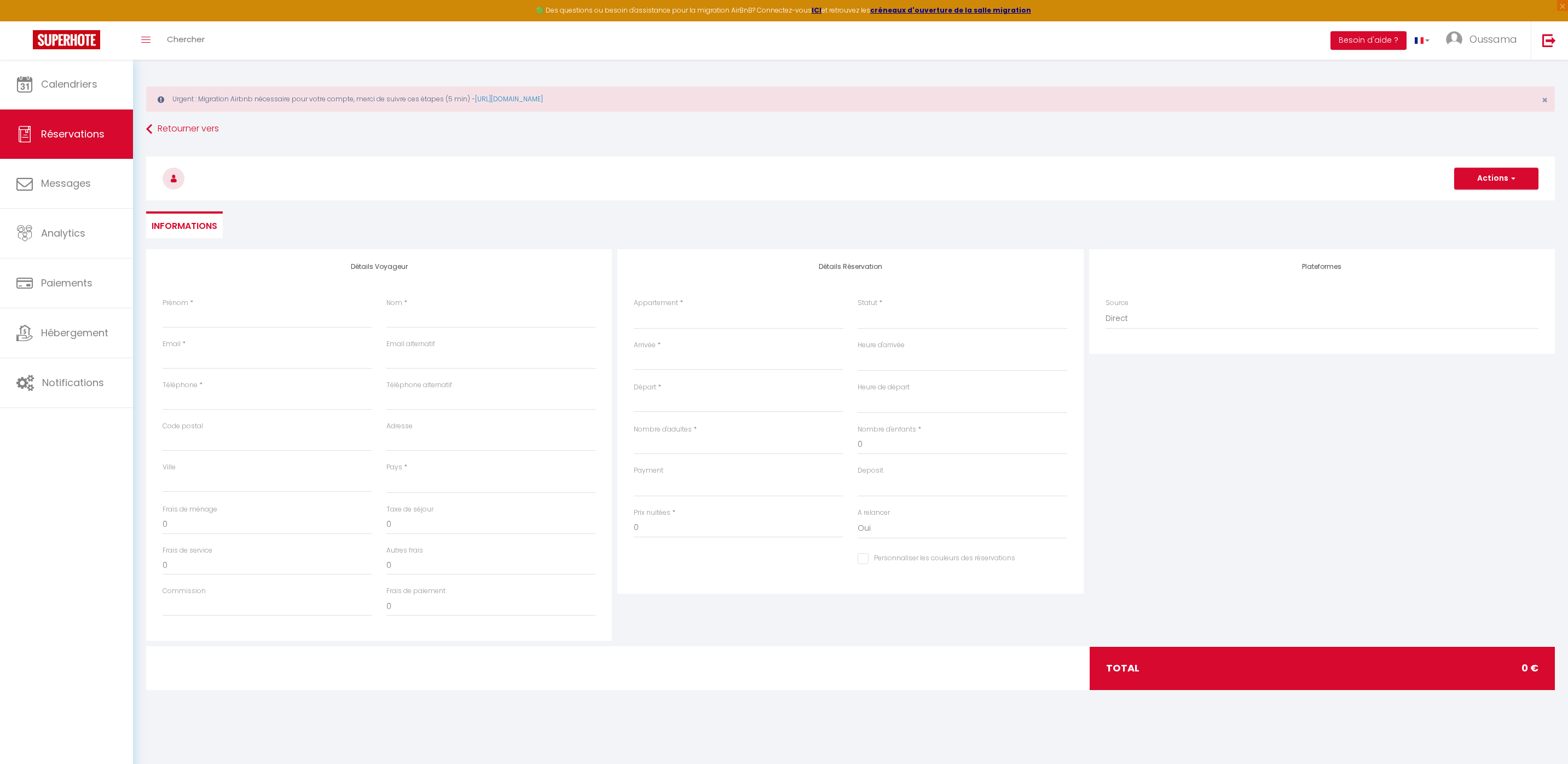
select select
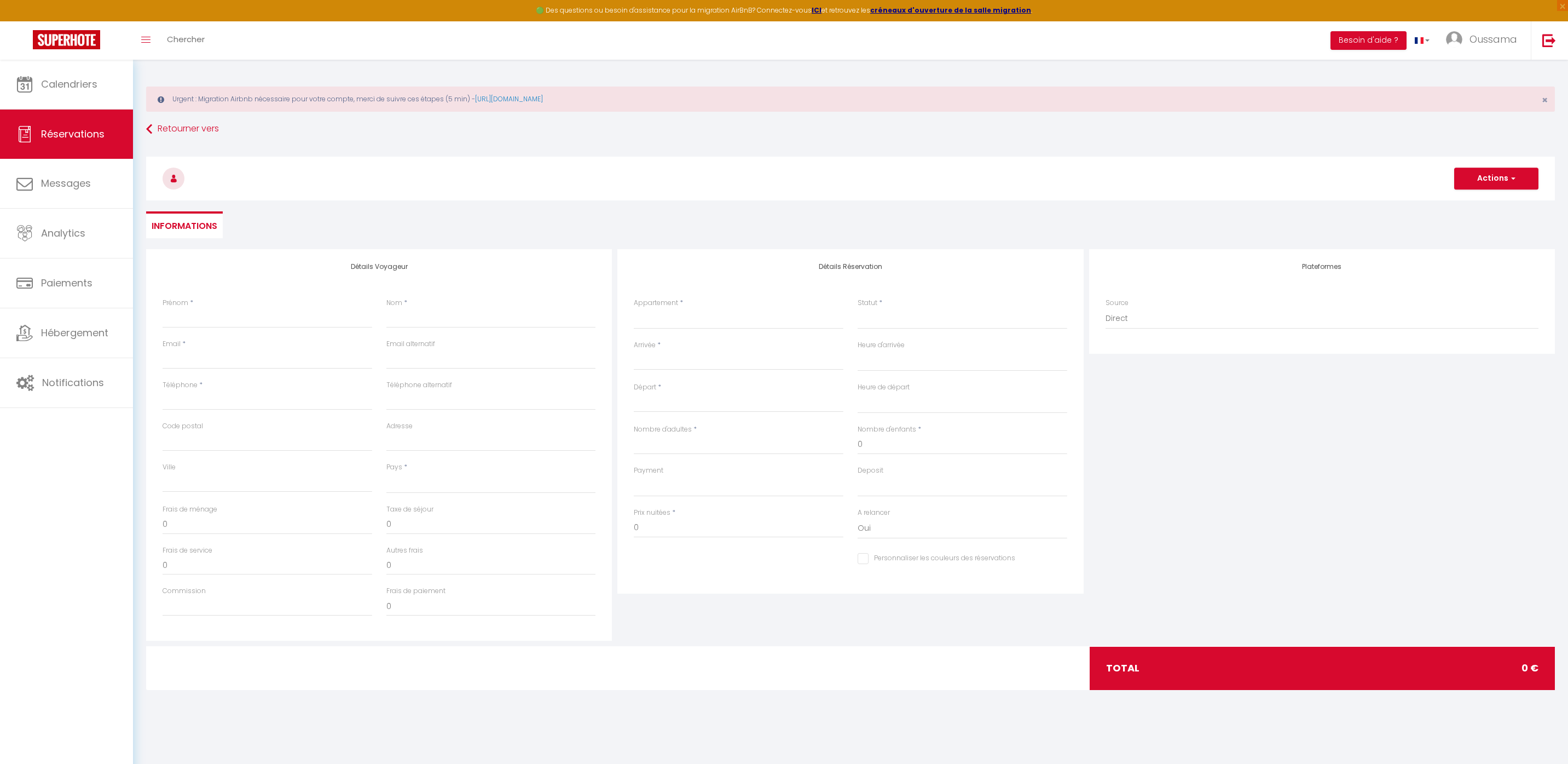
checkbox input "false"
select select
click at [223, 317] on input "Prénom" at bounding box center [267, 318] width 210 height 19
type input "A"
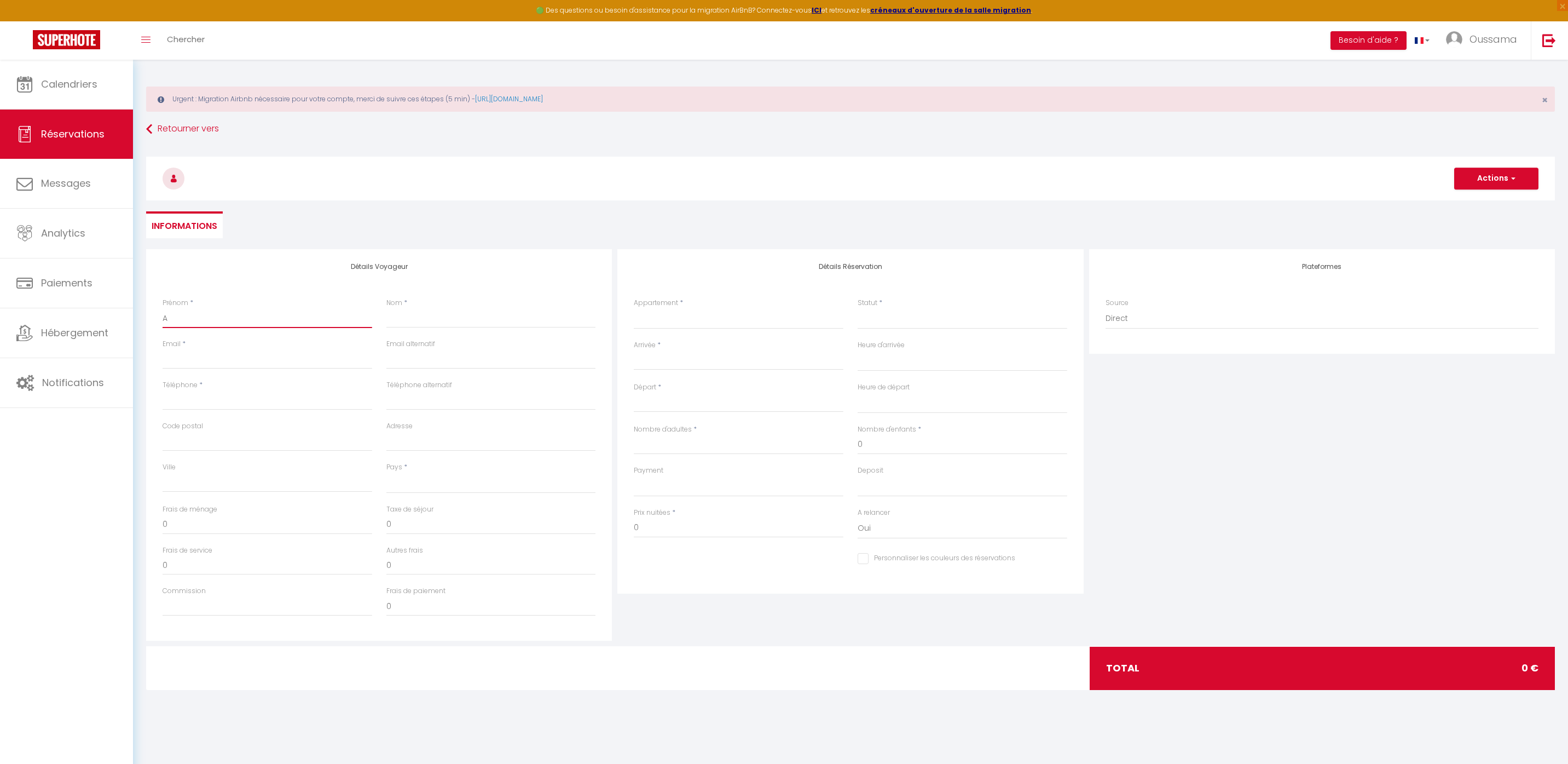
select select
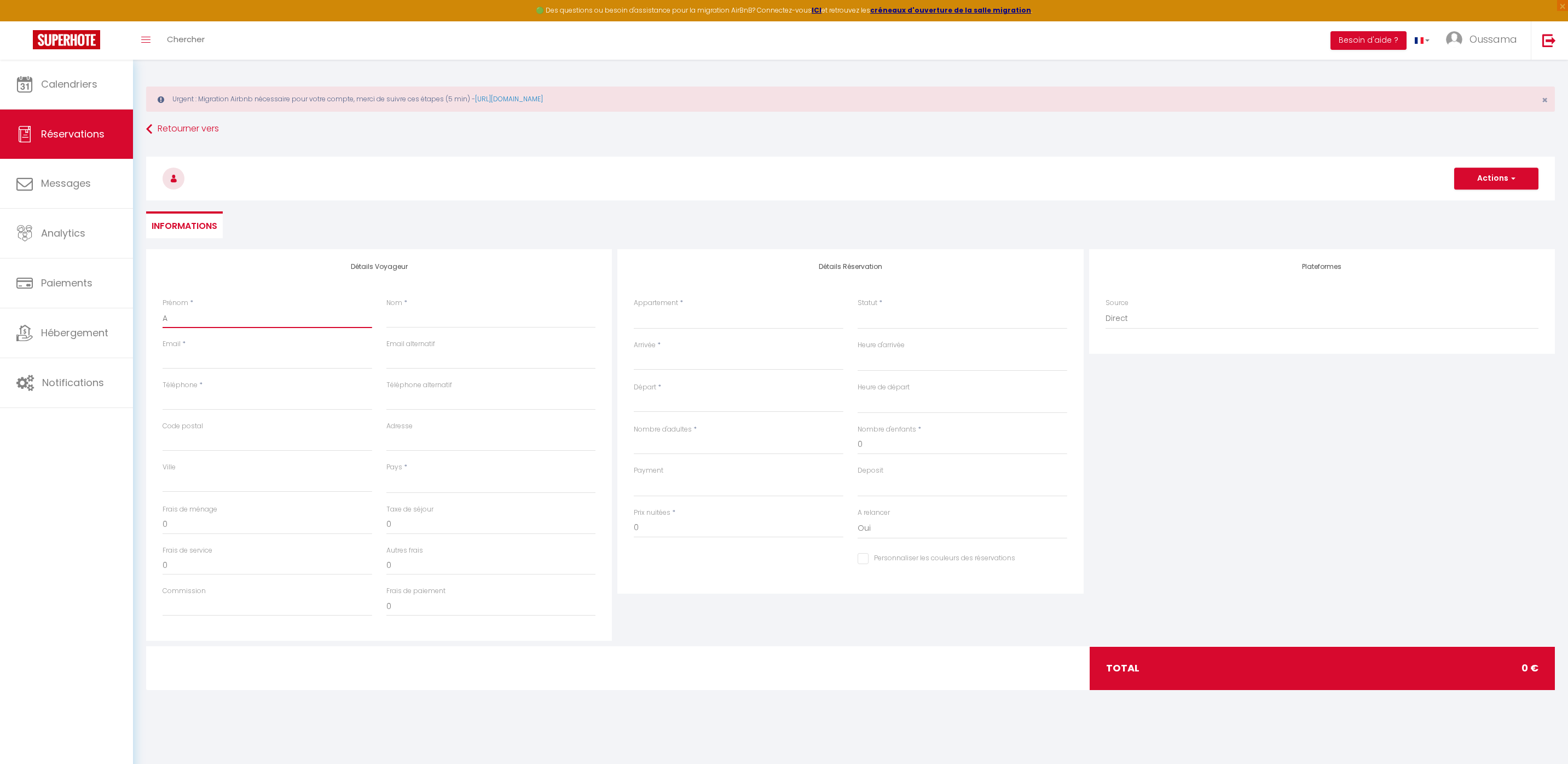
select select
checkbox input "false"
type input "Al"
select select
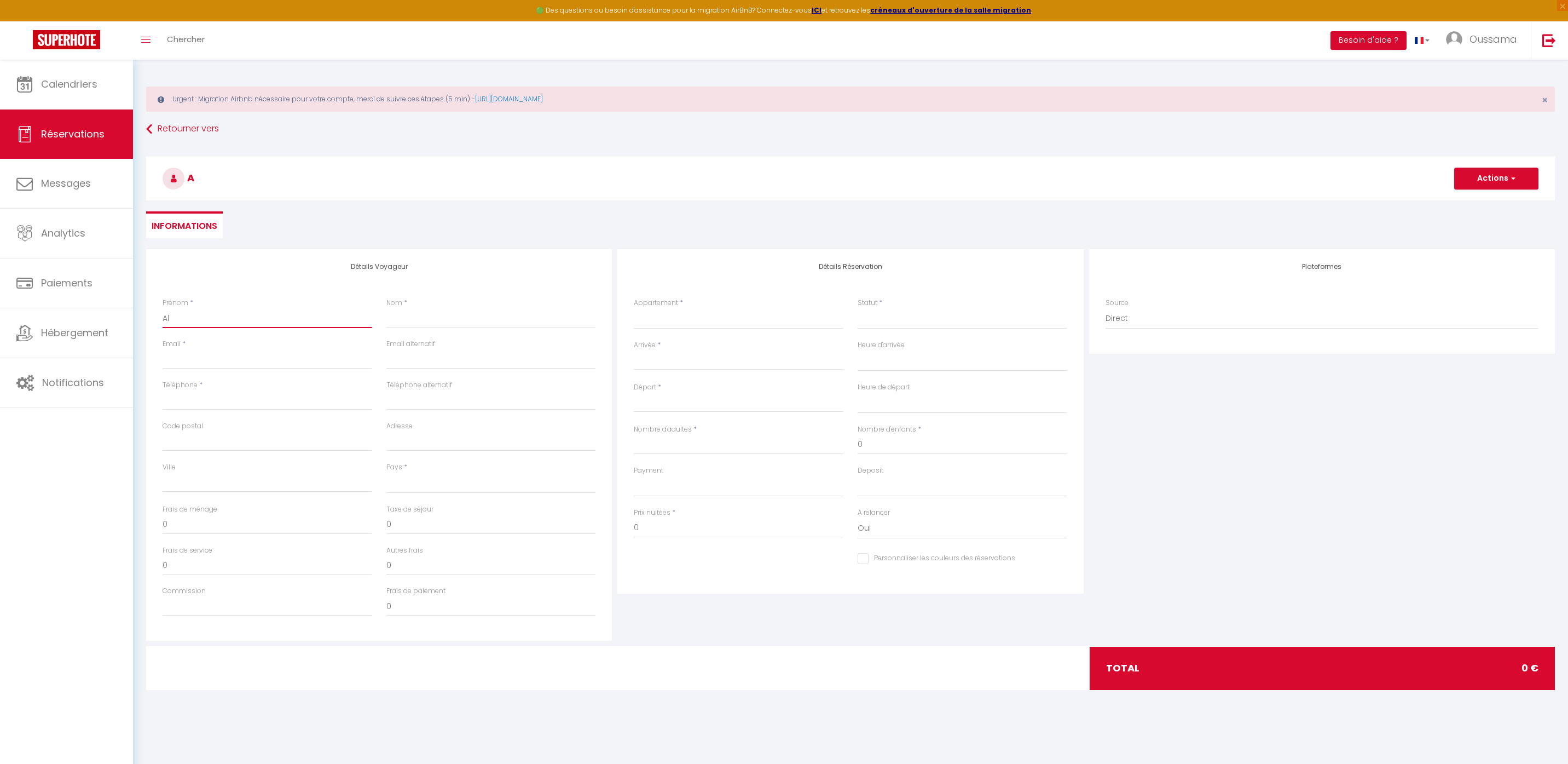
select select
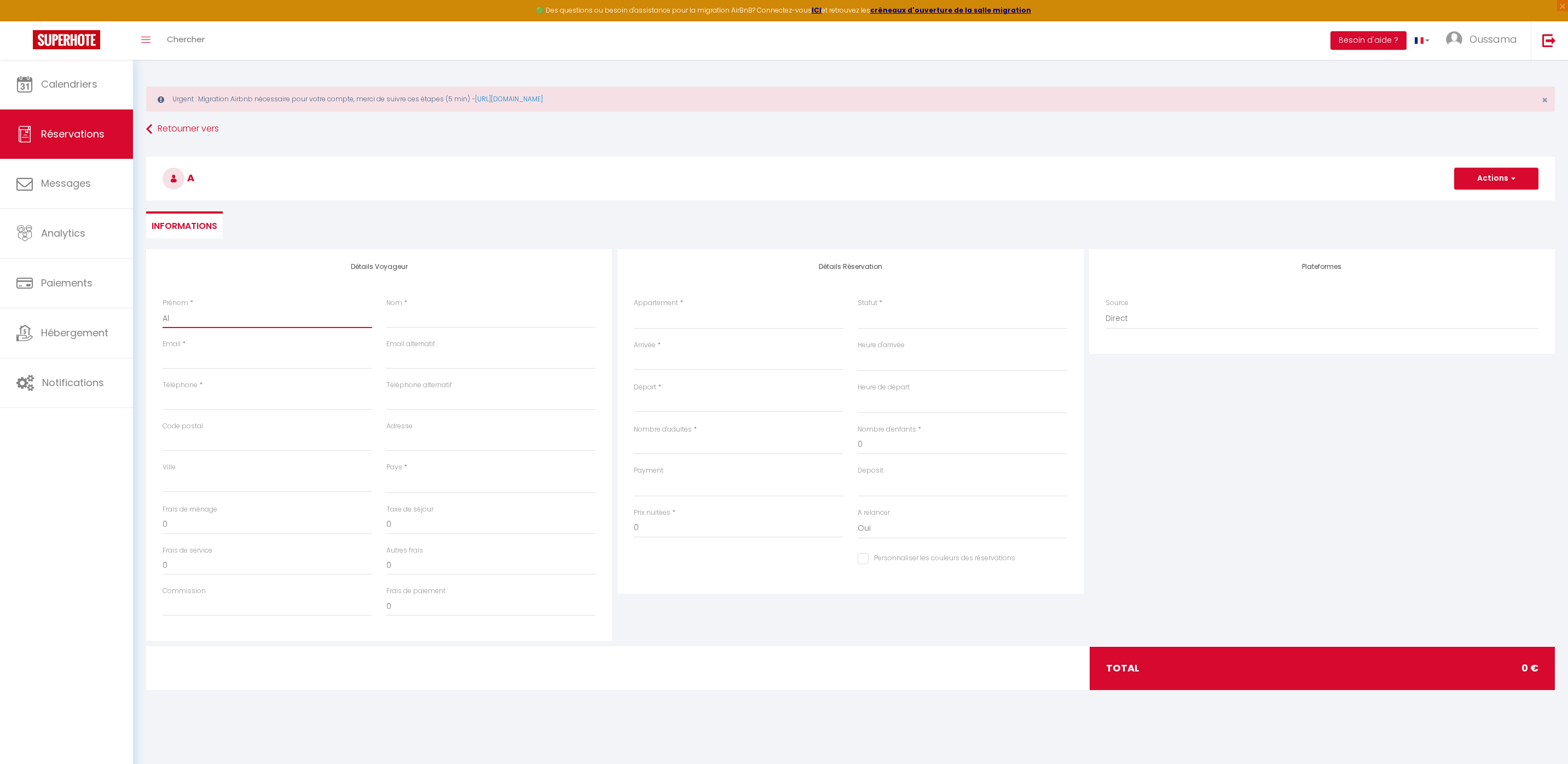
select select
checkbox input "false"
type input "Alh"
select select
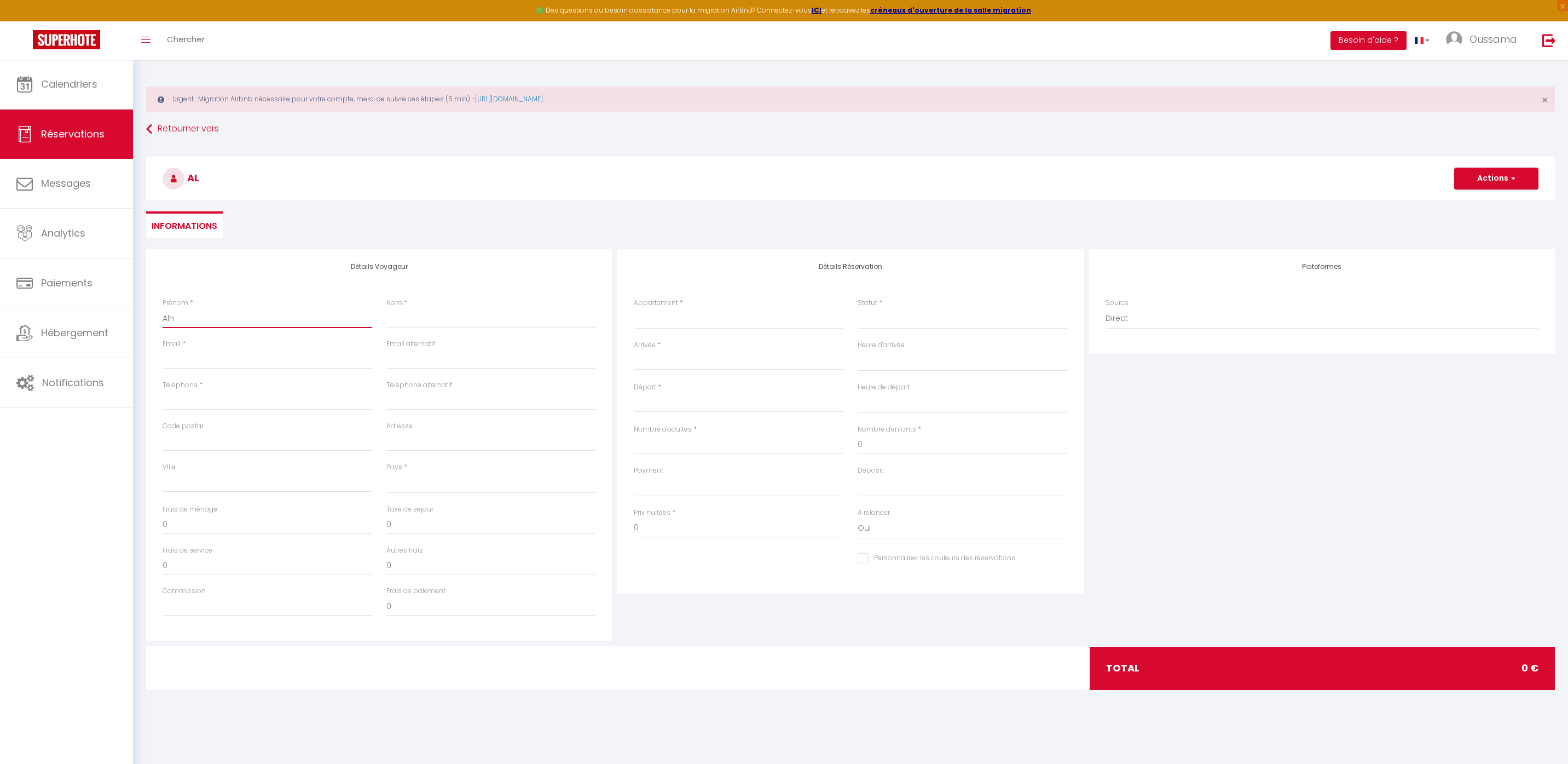
select select
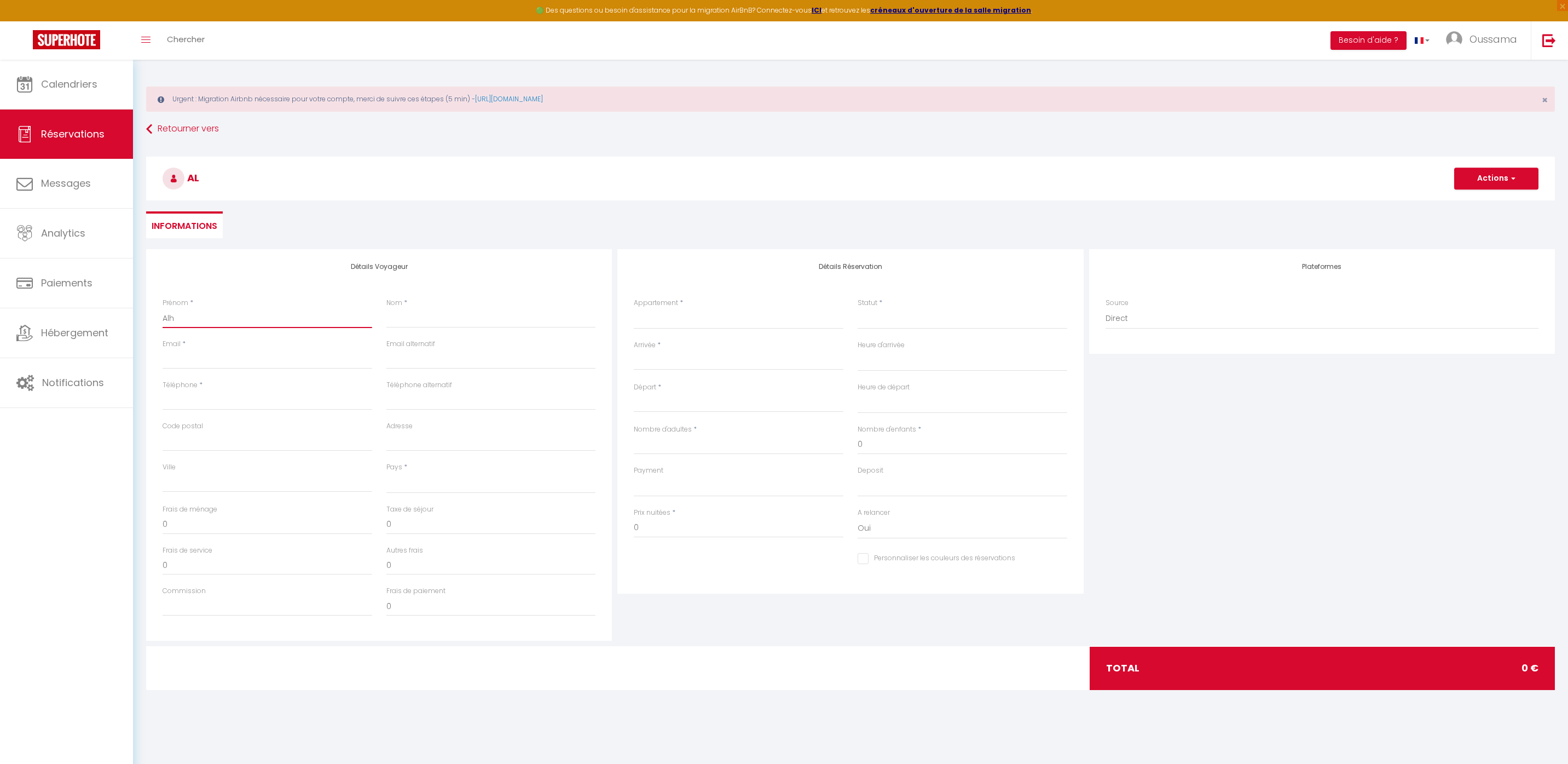
checkbox input "false"
type input "Alha"
select select
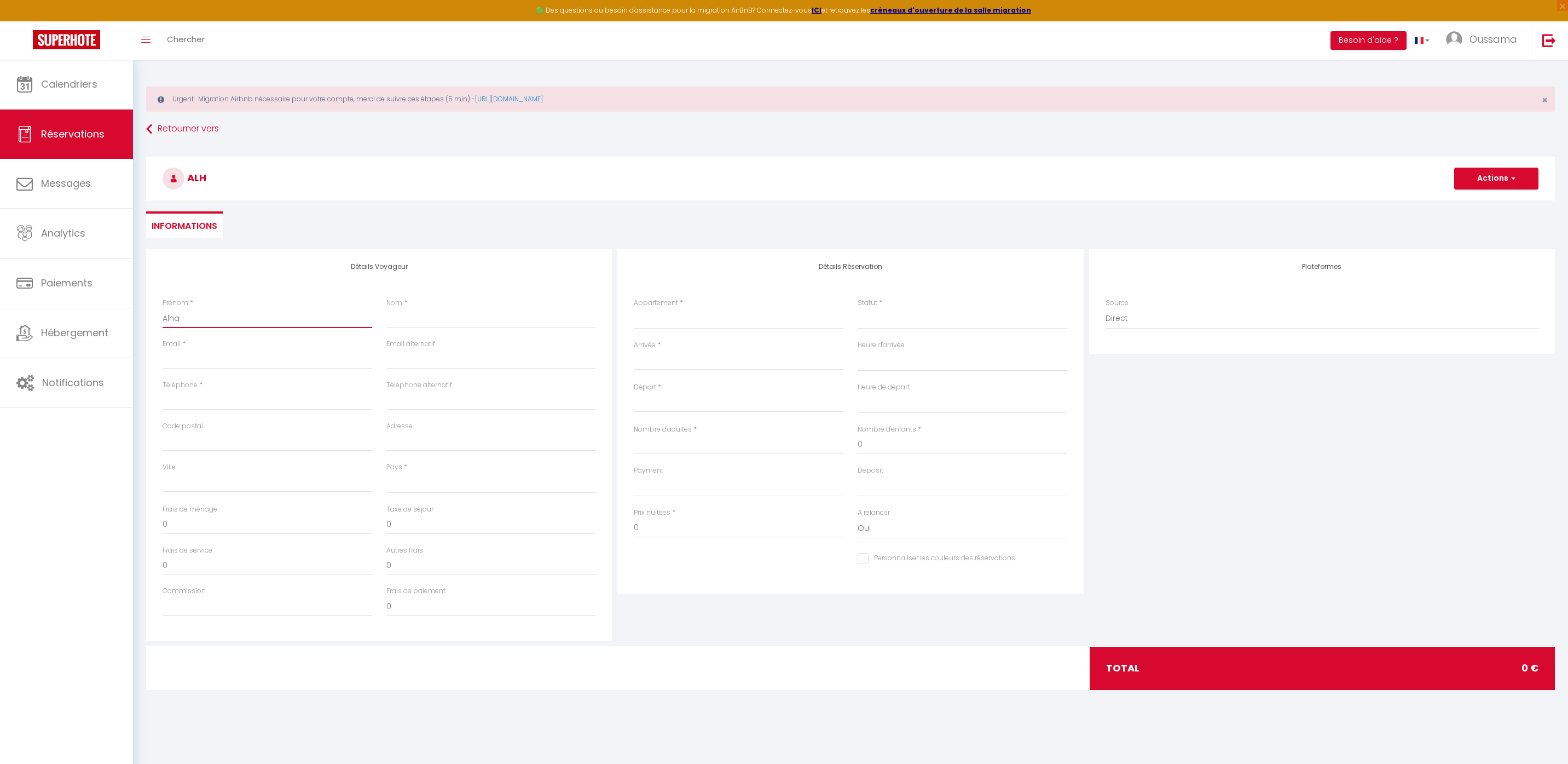
select select
checkbox input "false"
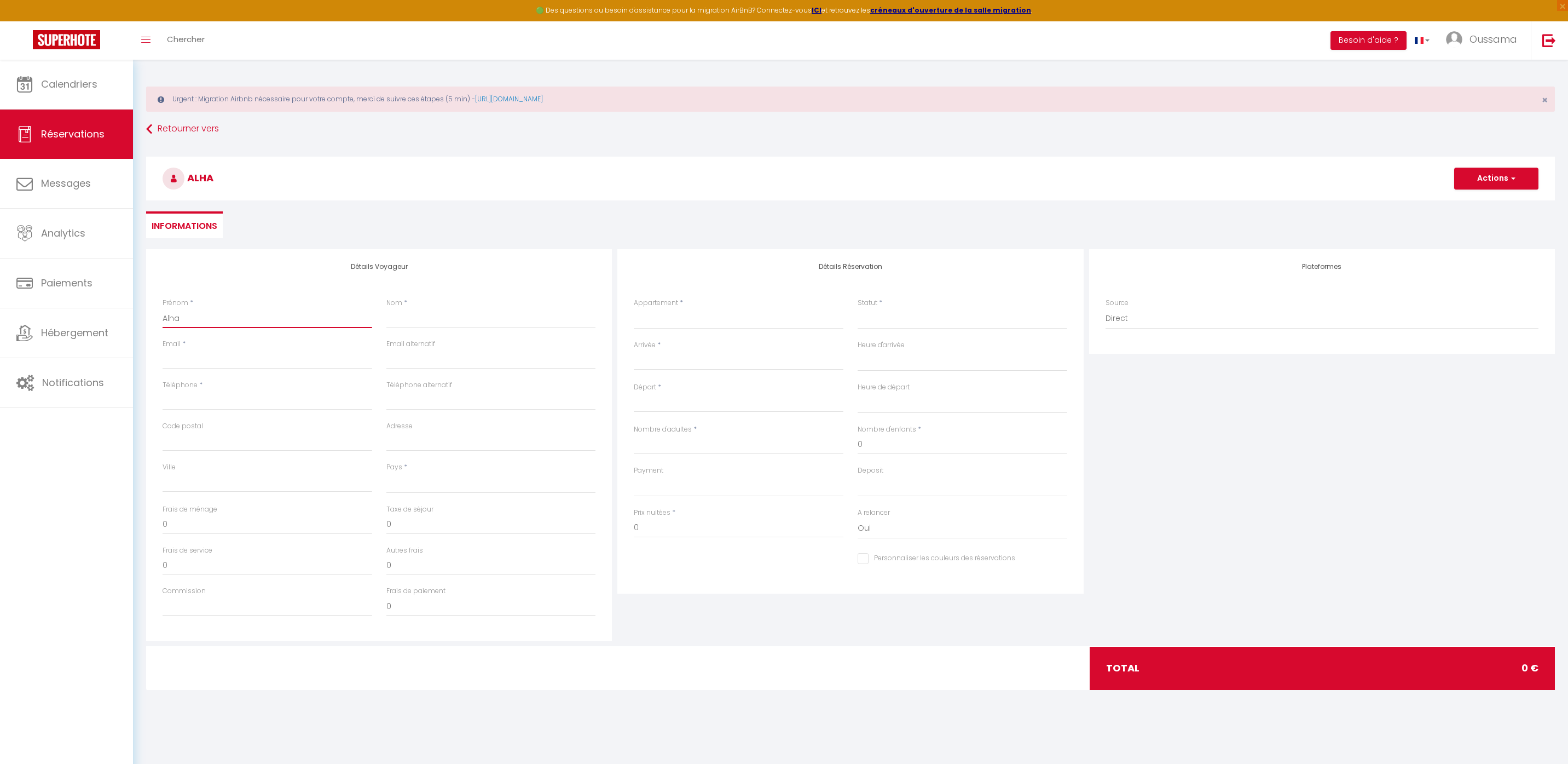
type input "Alhar"
select select
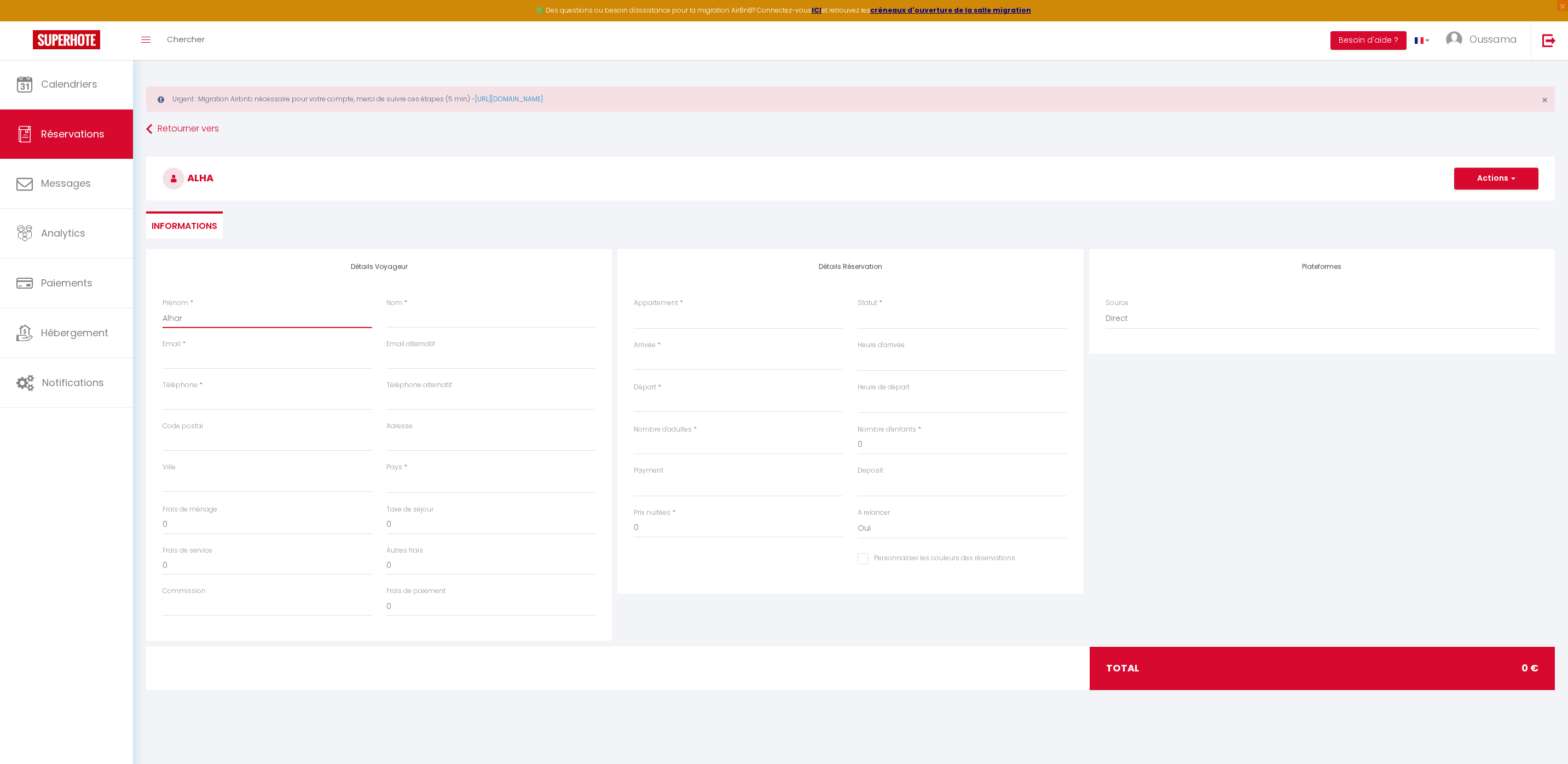
select select
checkbox input "false"
type input "Alhart"
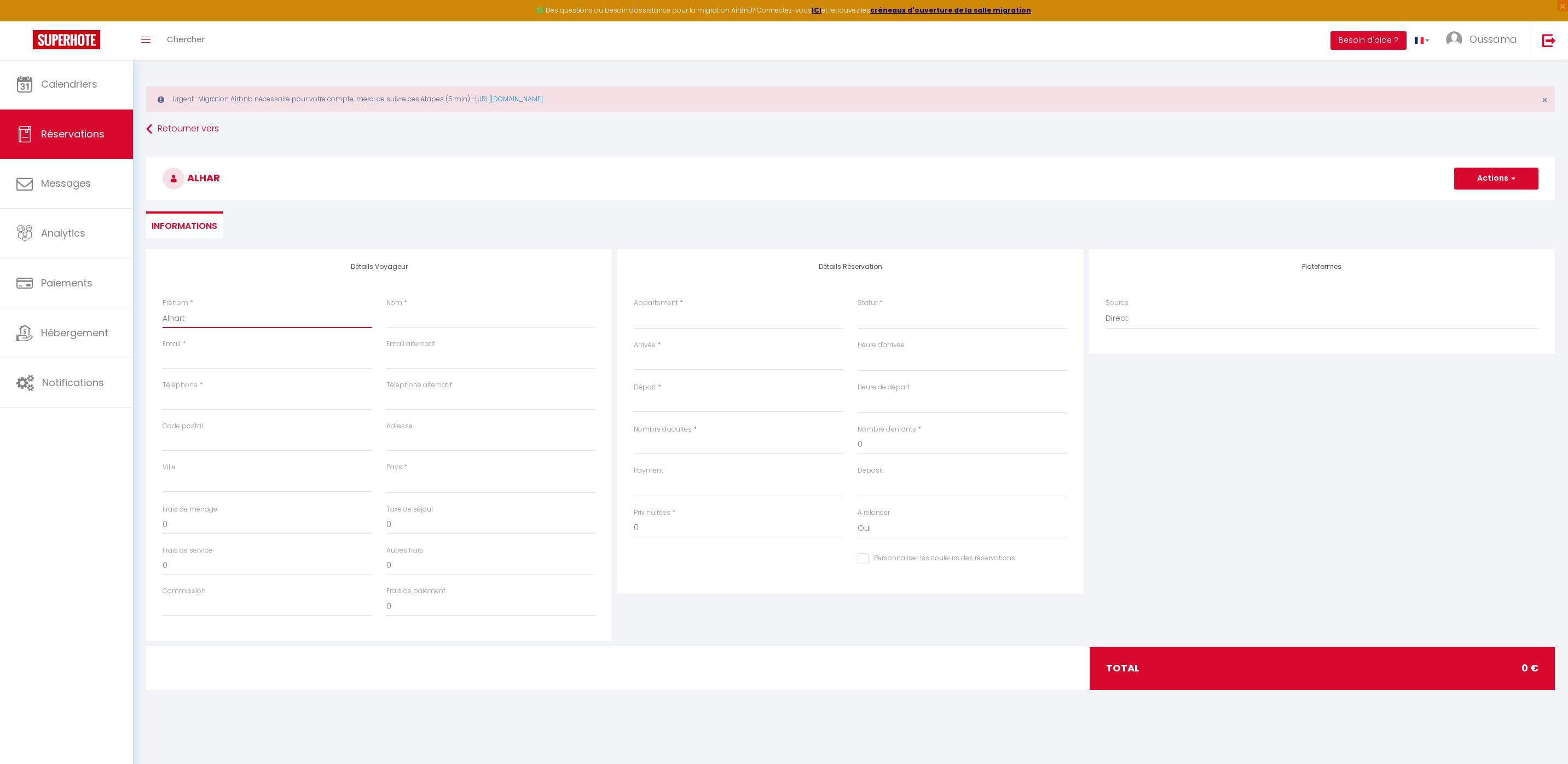
select select
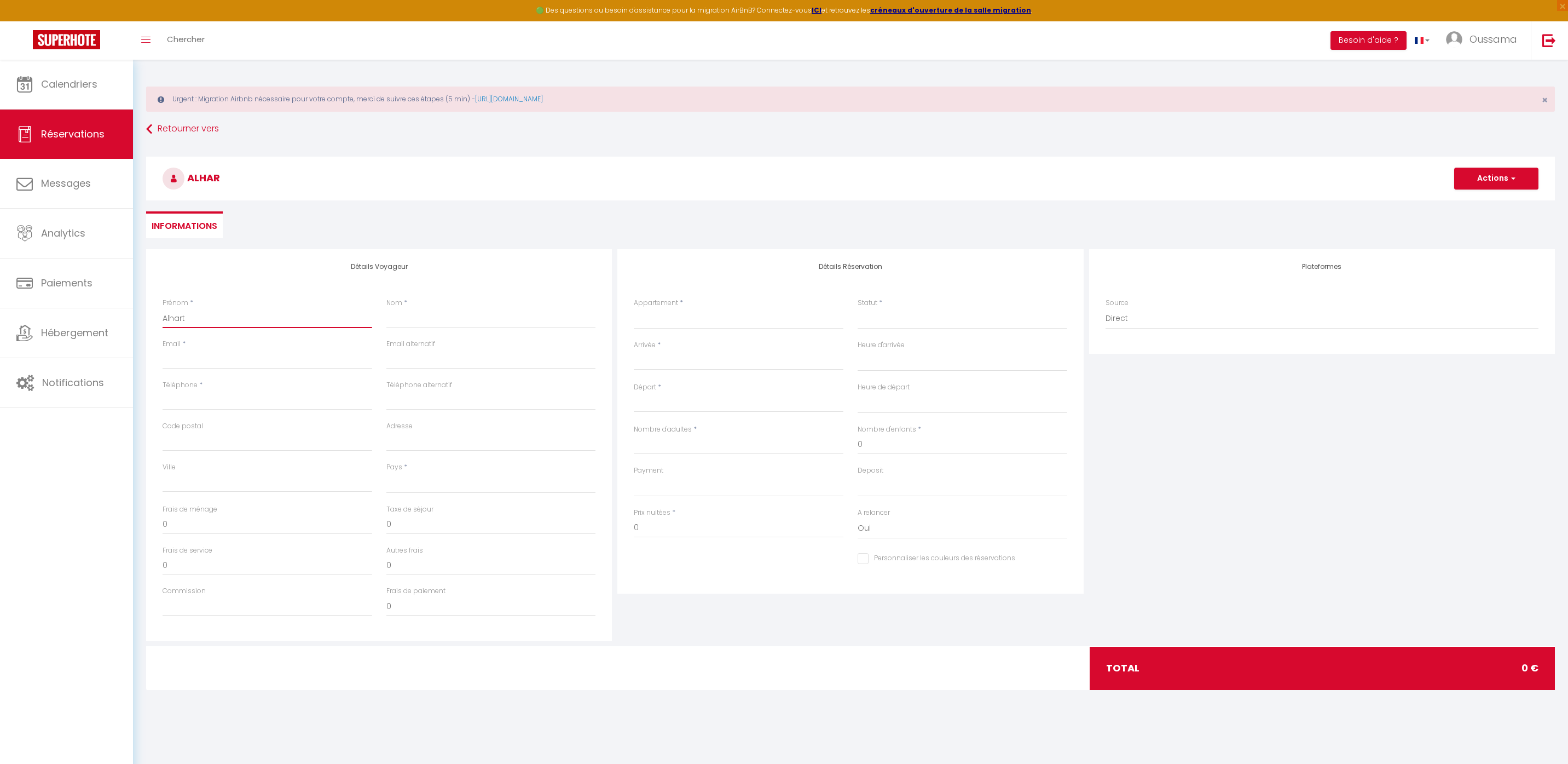
select select
checkbox input "false"
type input "Alharti"
select select
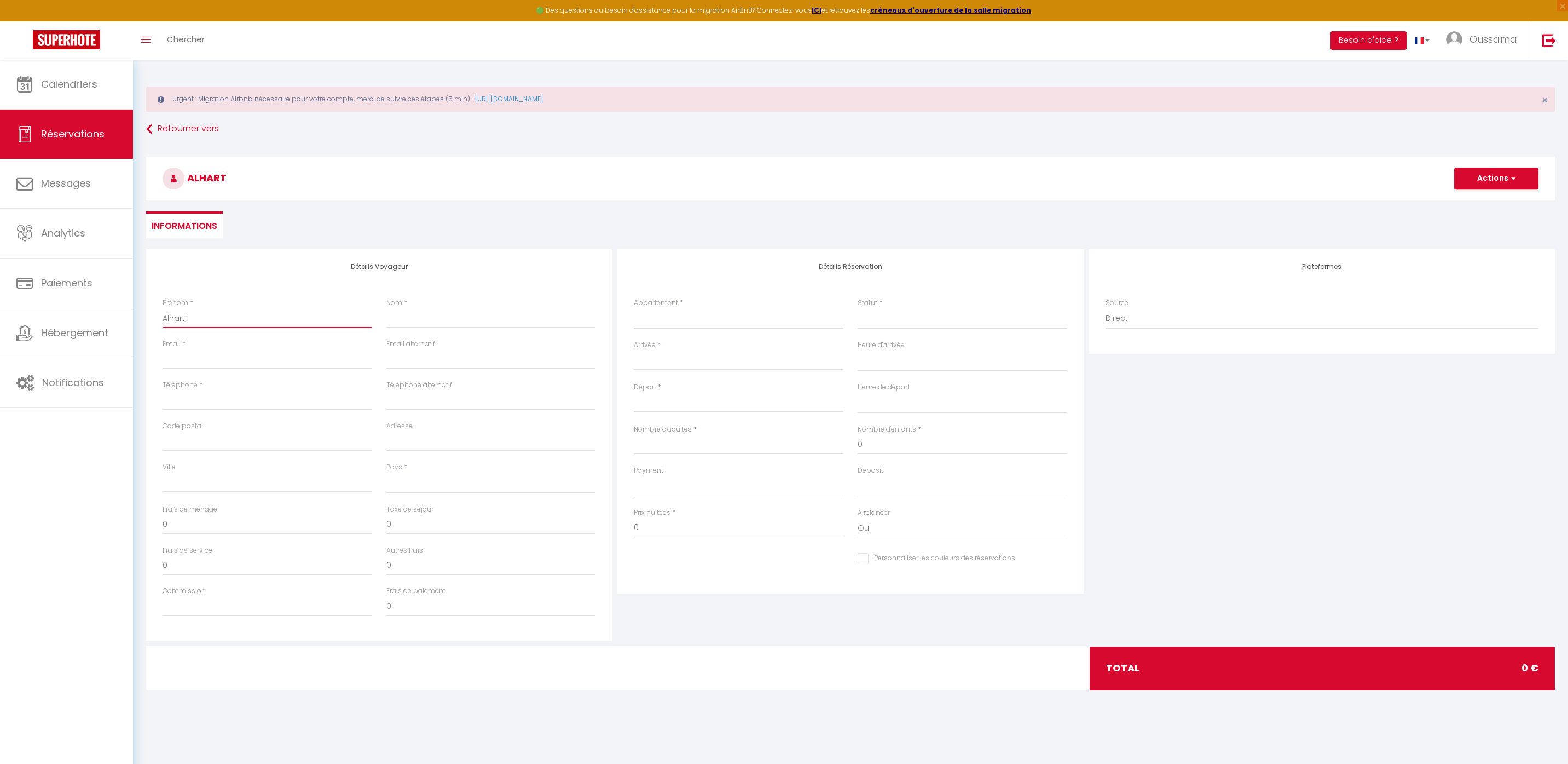
select select
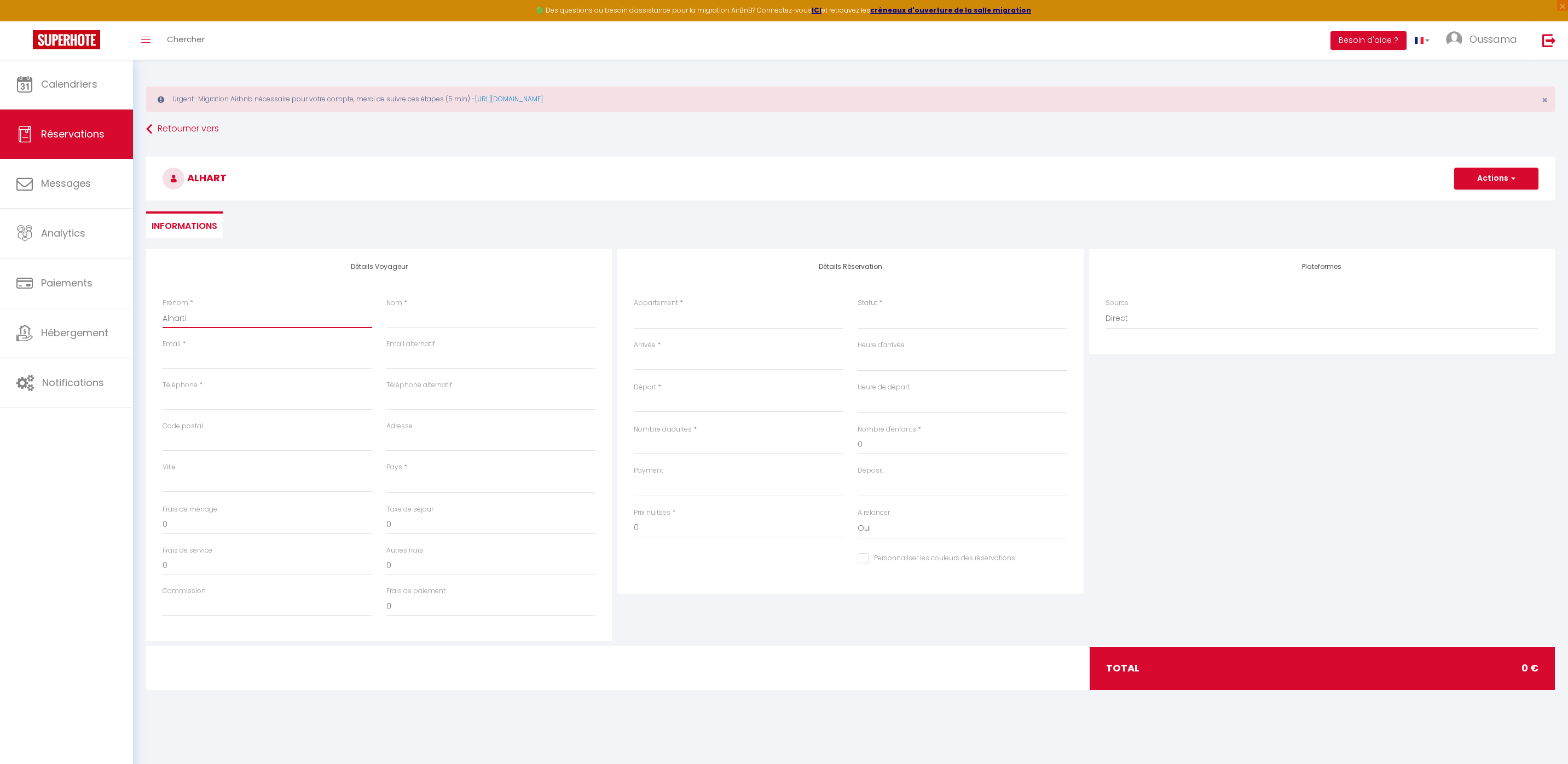
select select
checkbox input "false"
type input "Alharti"
click at [407, 309] on input "Nom" at bounding box center [492, 318] width 210 height 19
type input "m"
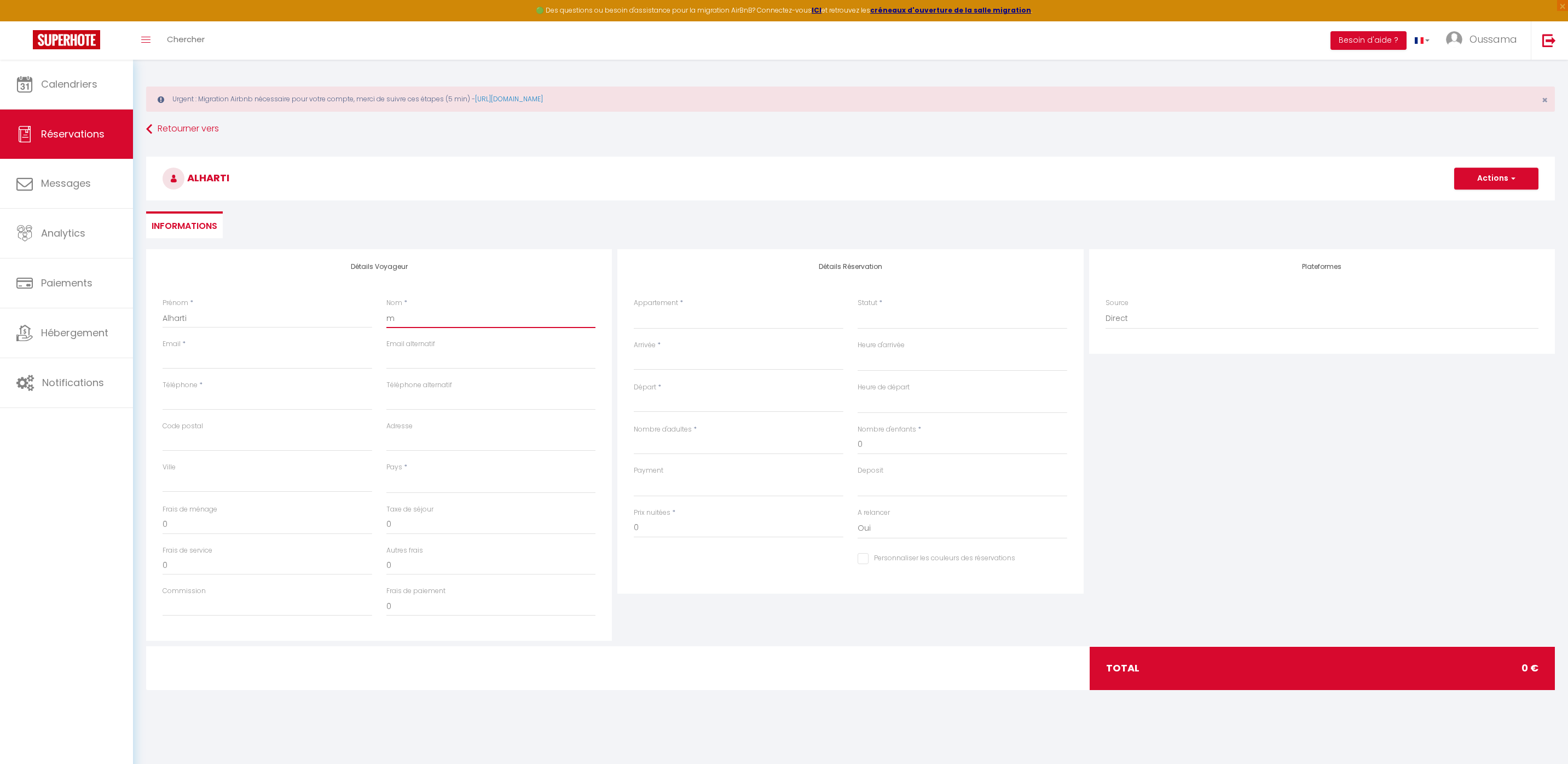
select select
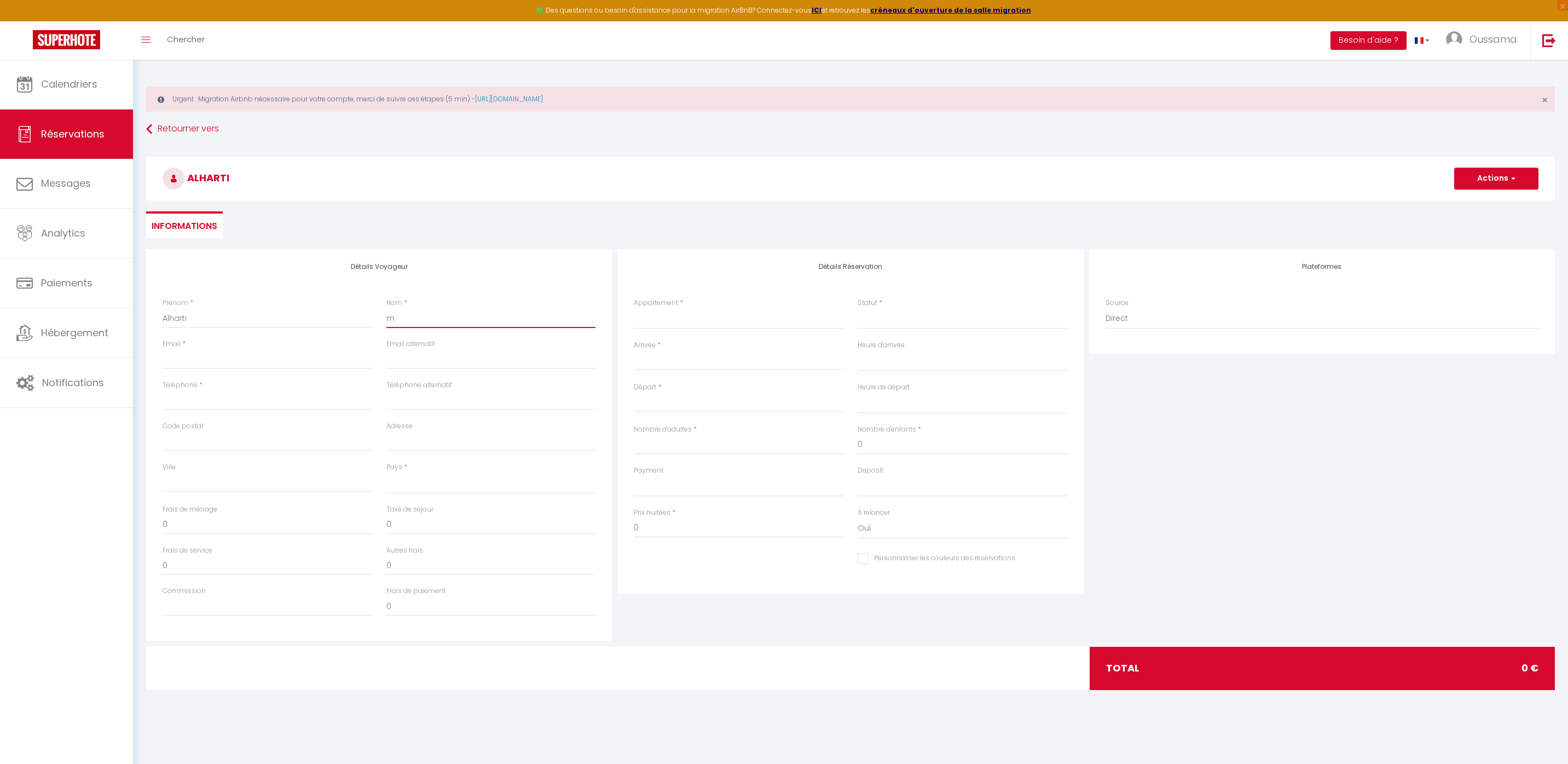
select select
checkbox input "false"
type input "mu"
select select
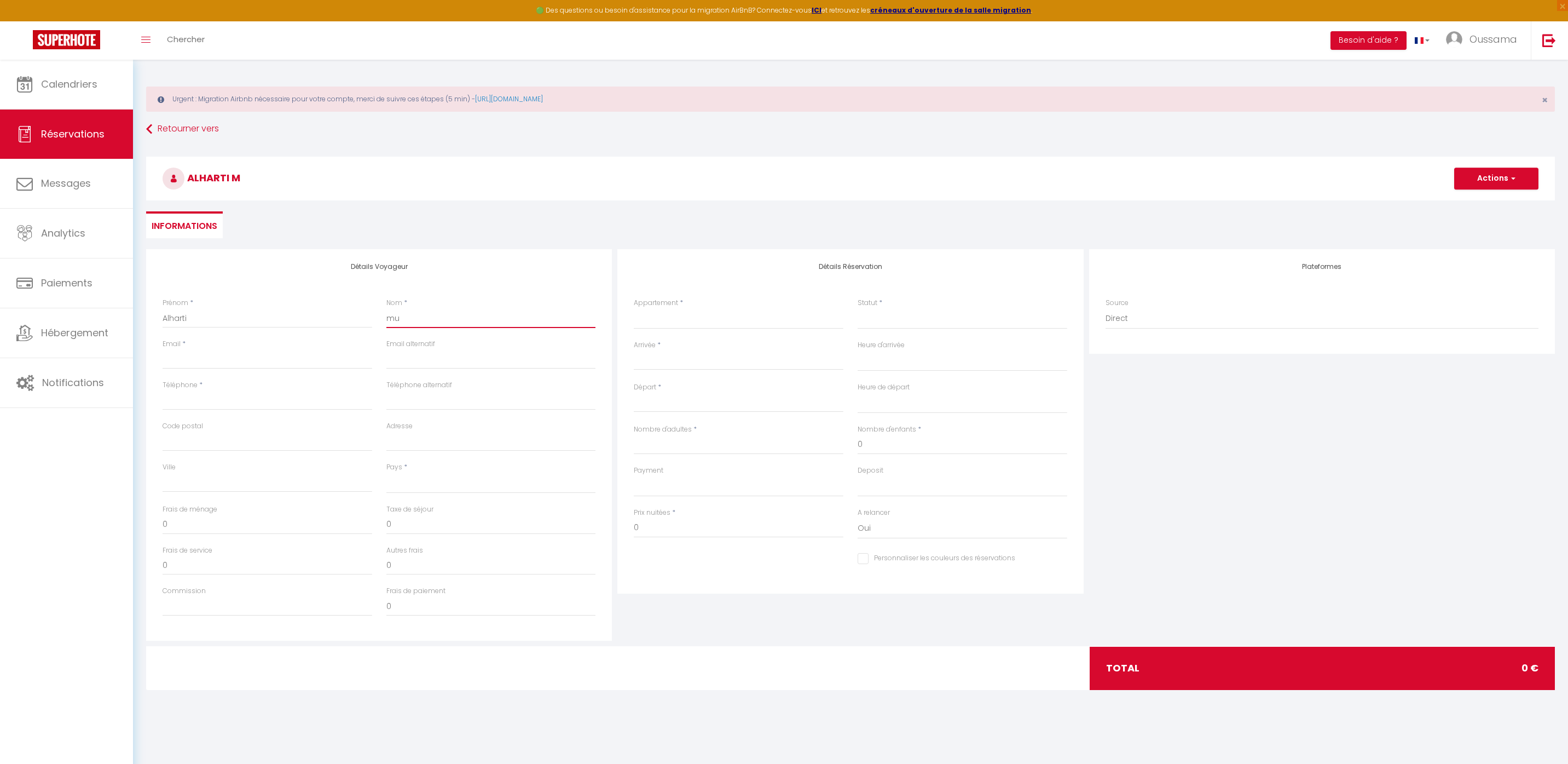
select select
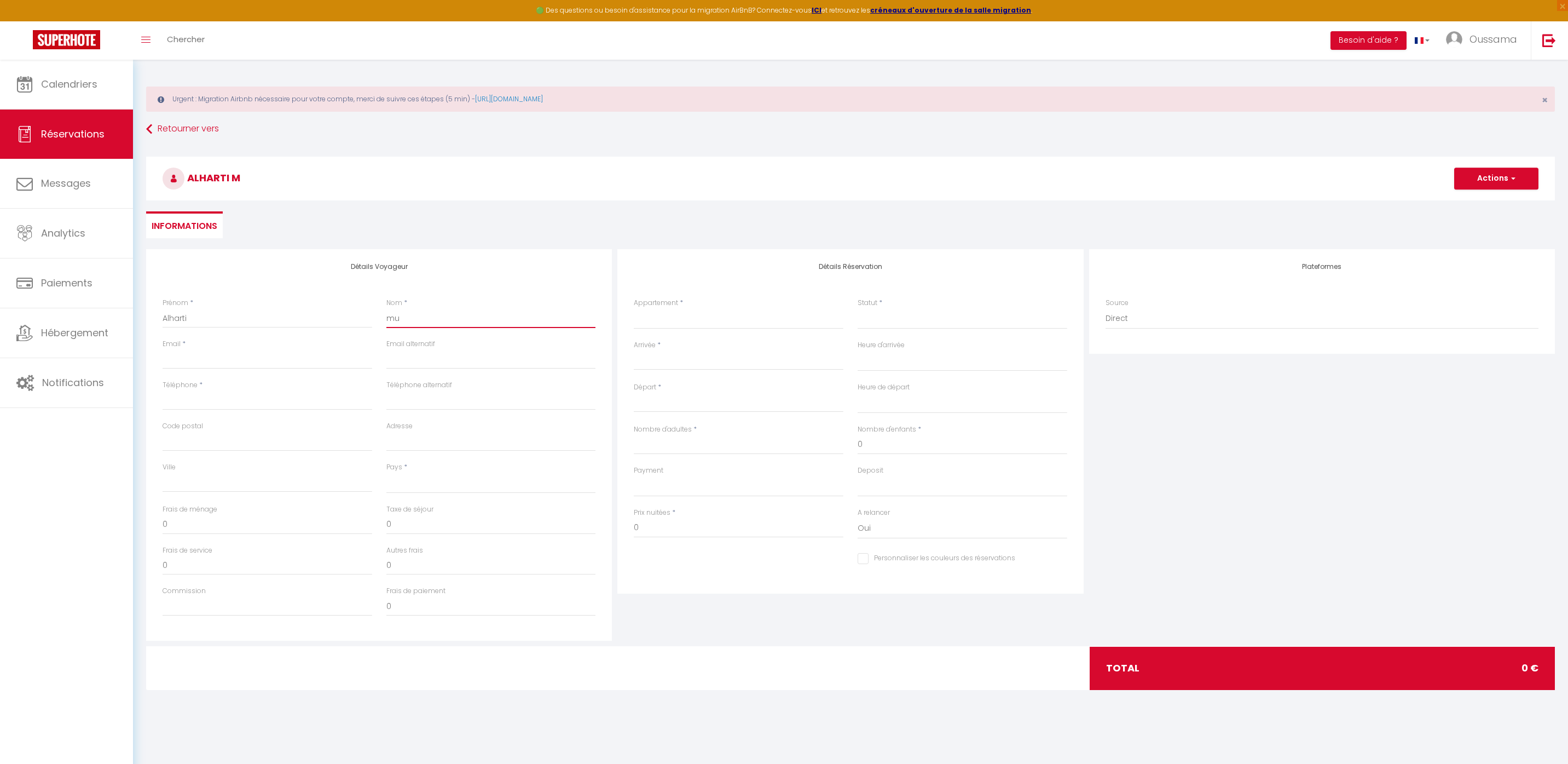
select select
checkbox input "false"
type input "mui"
select select
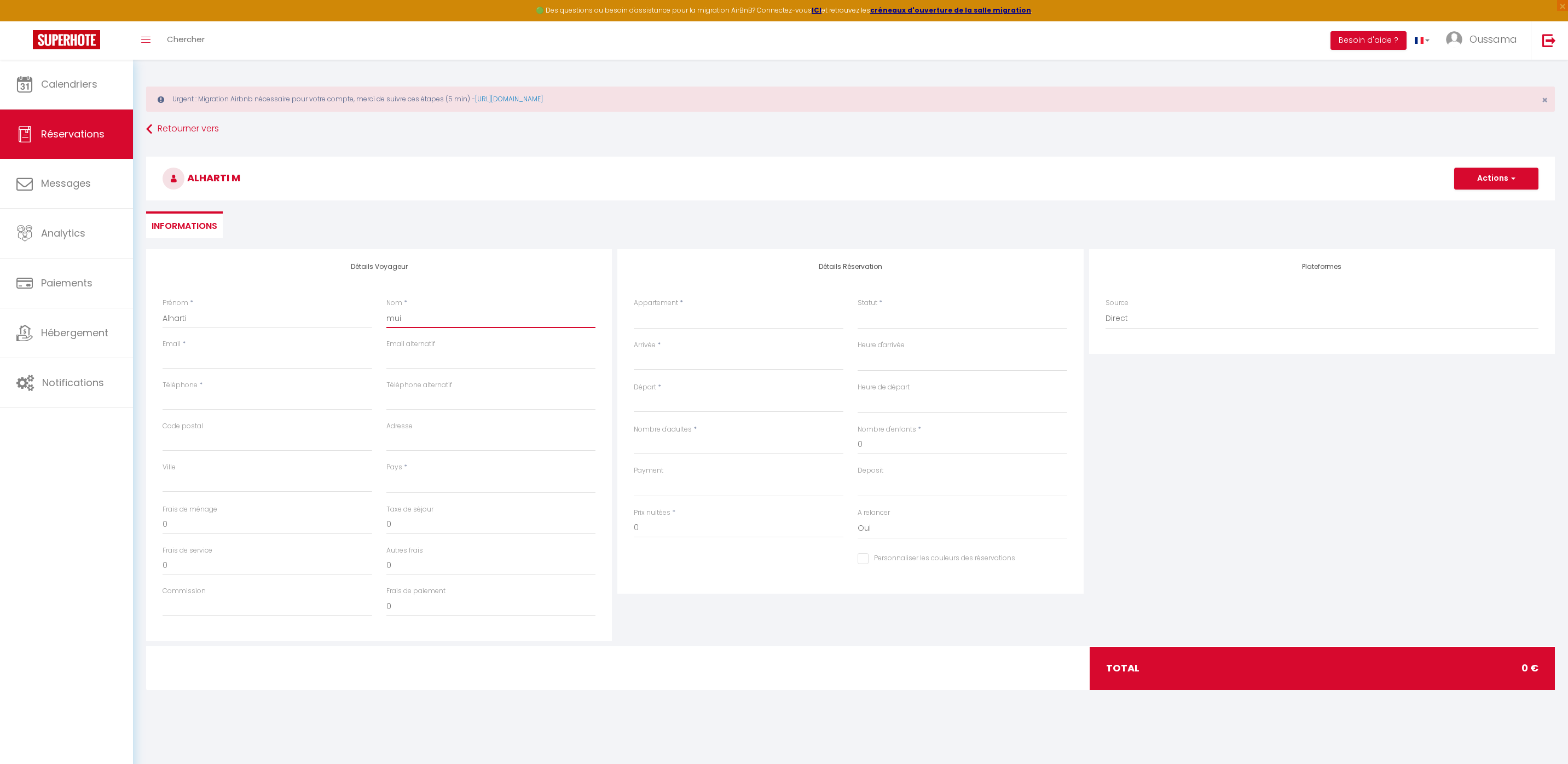
select select
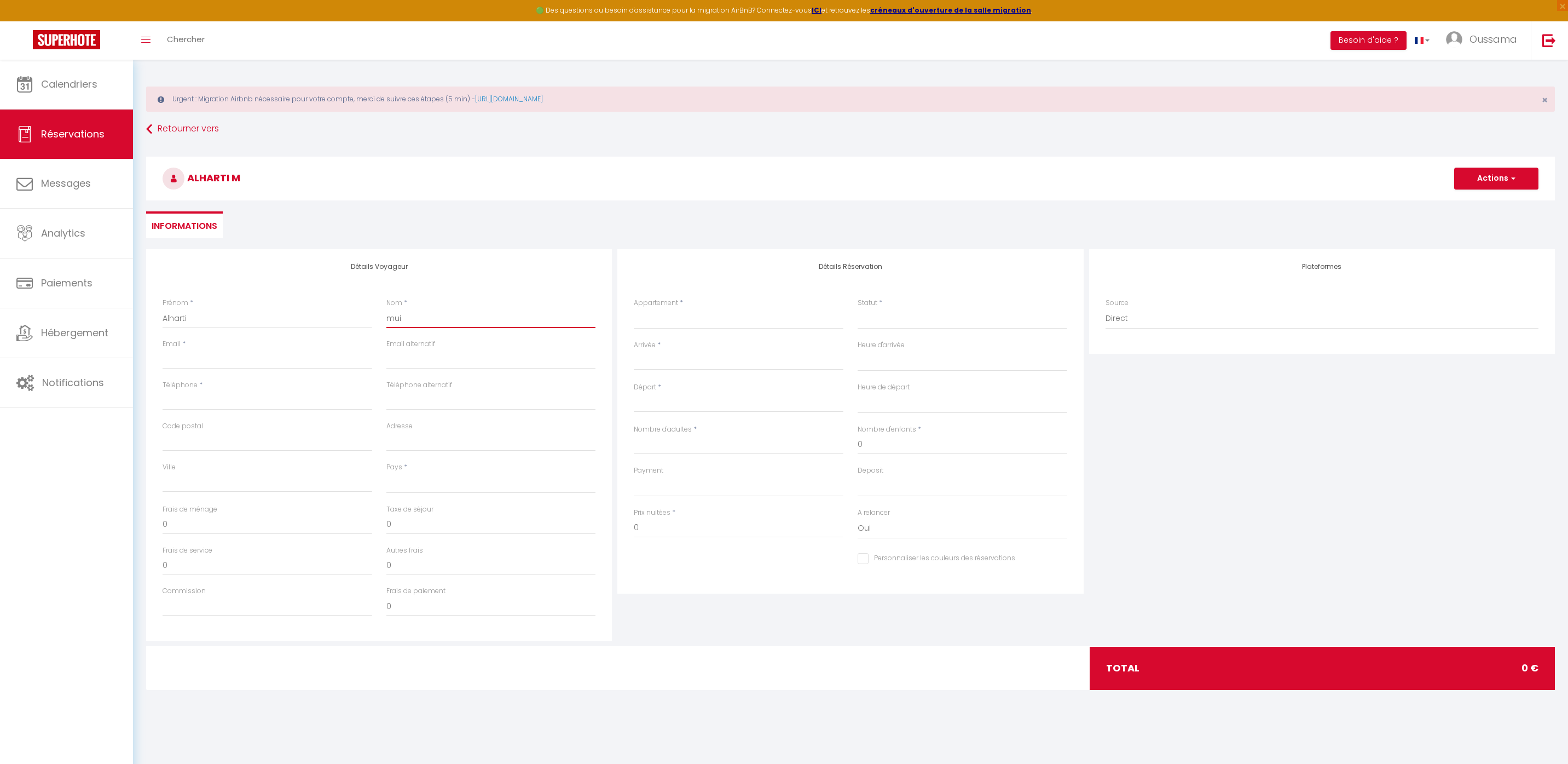
checkbox input "false"
type input "muid"
select select
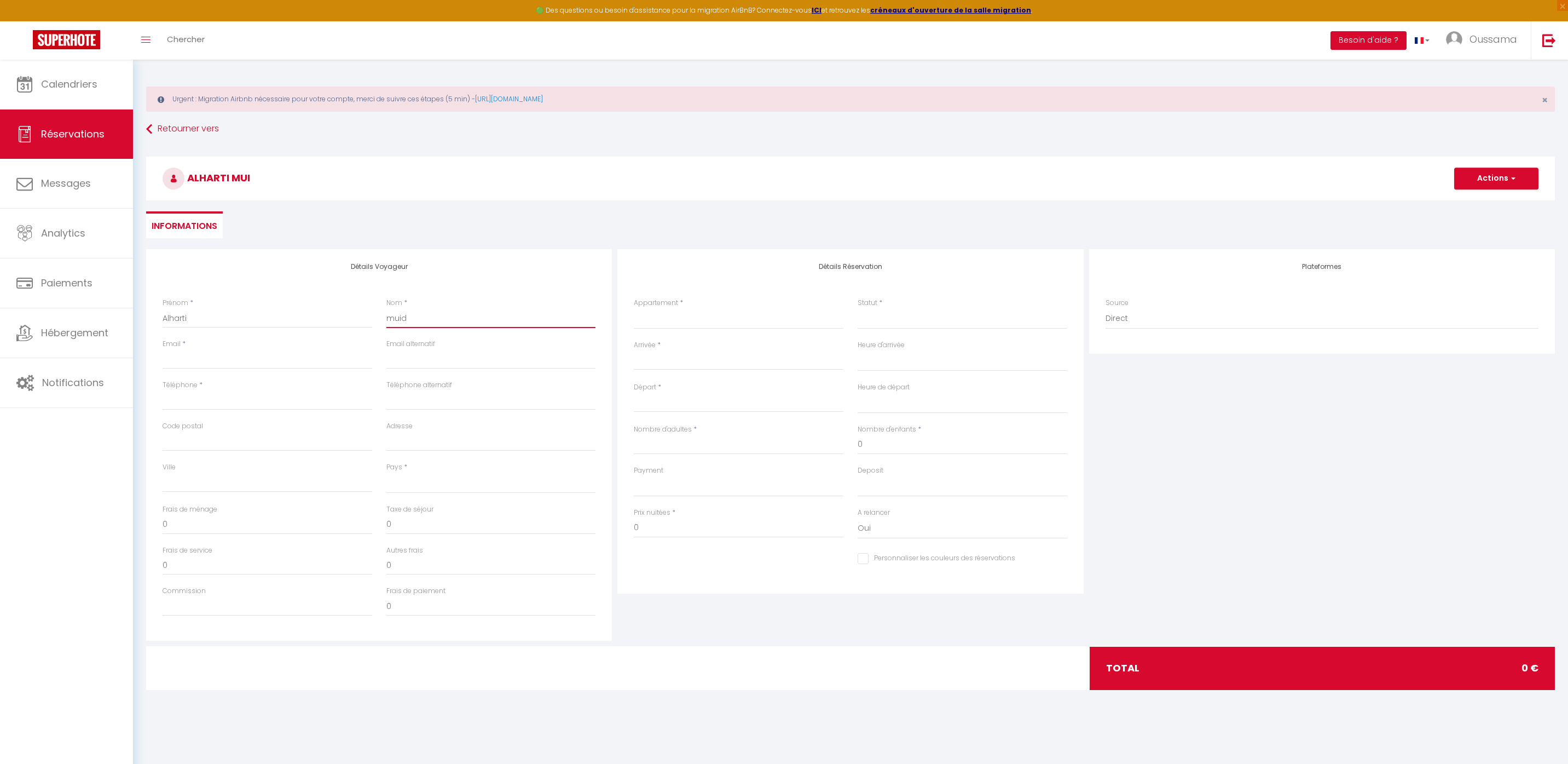
select select
checkbox input "false"
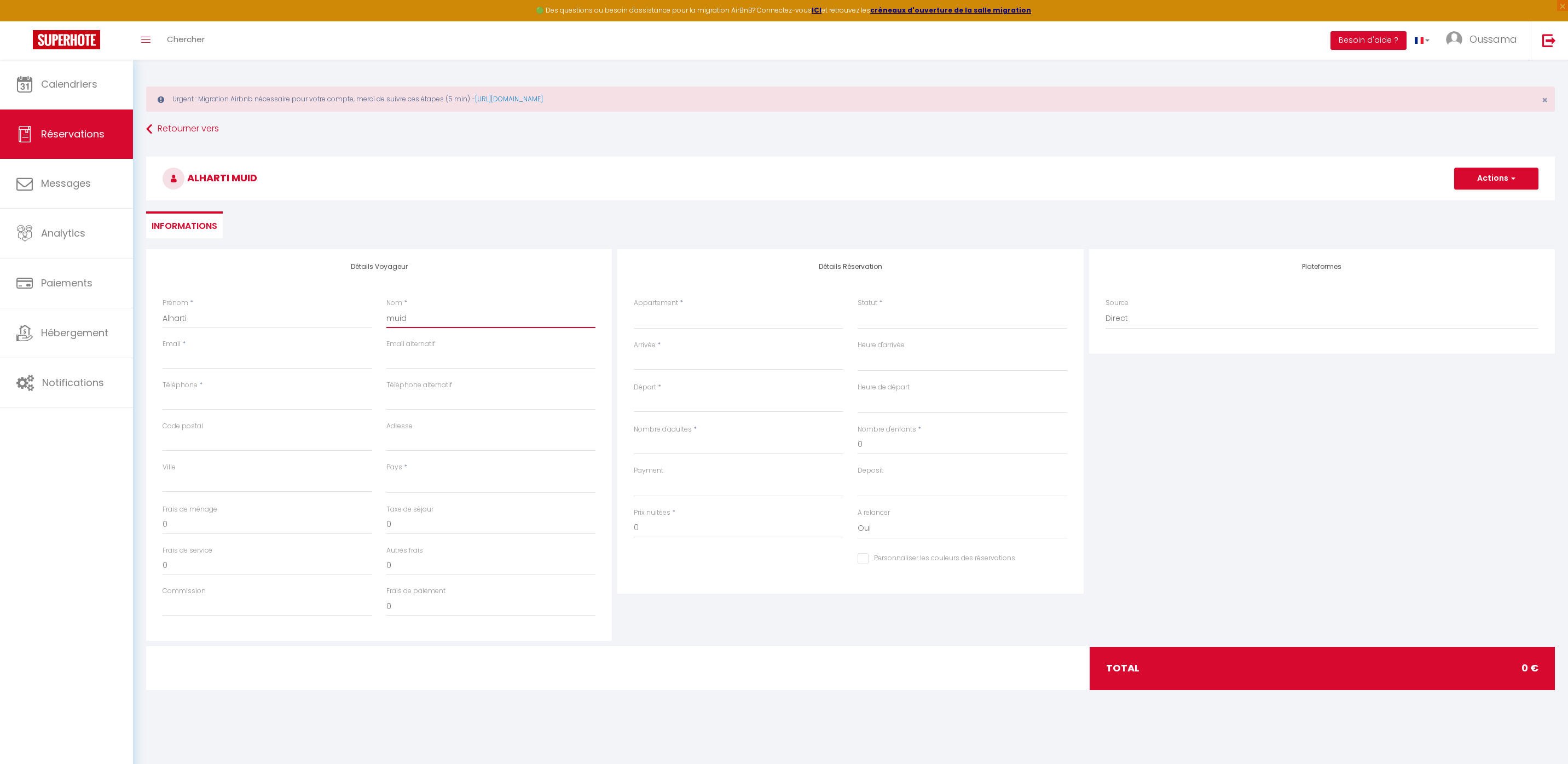
type input "muidh"
select select
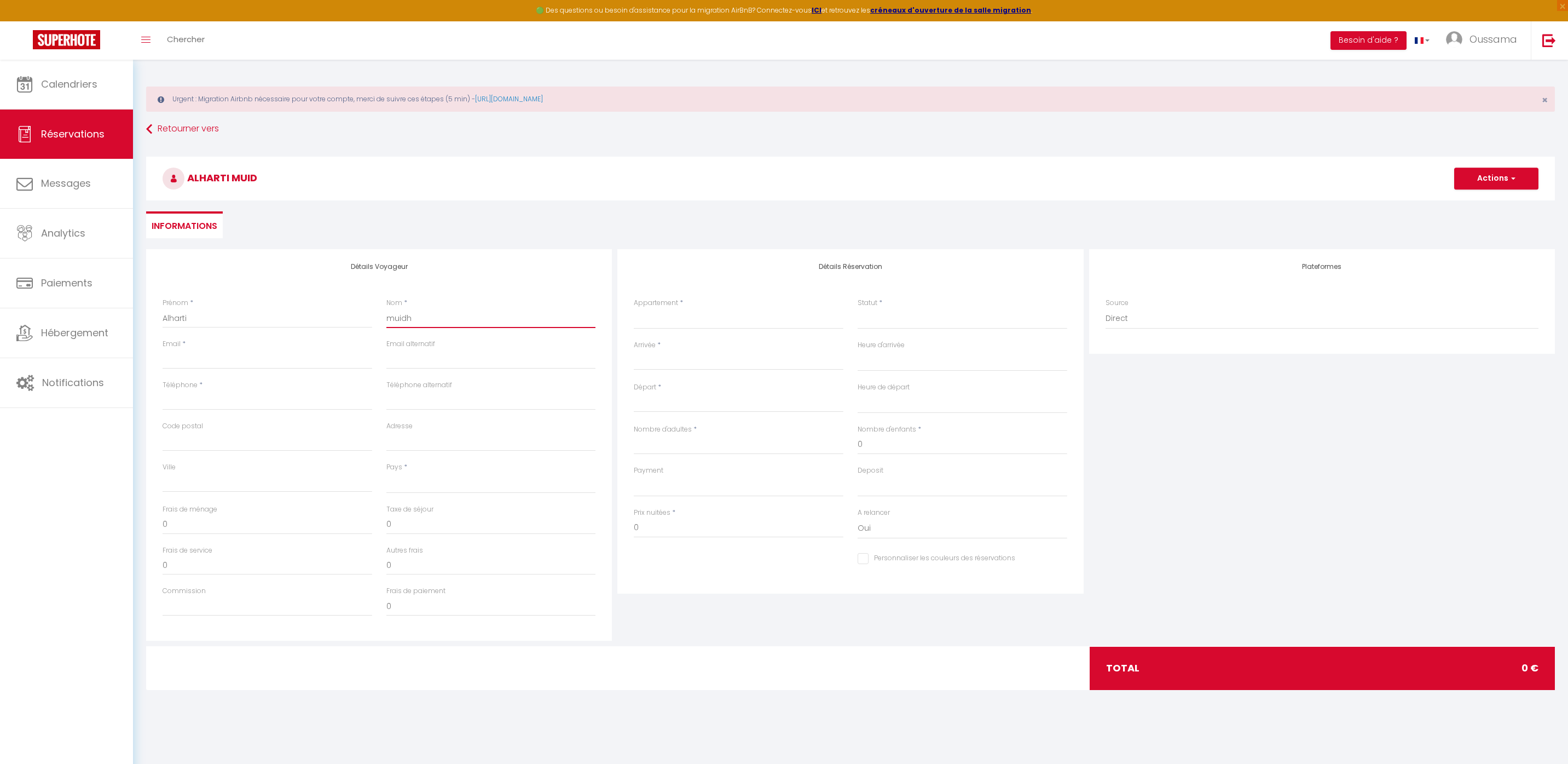
select select
checkbox input "false"
type input "muidh"
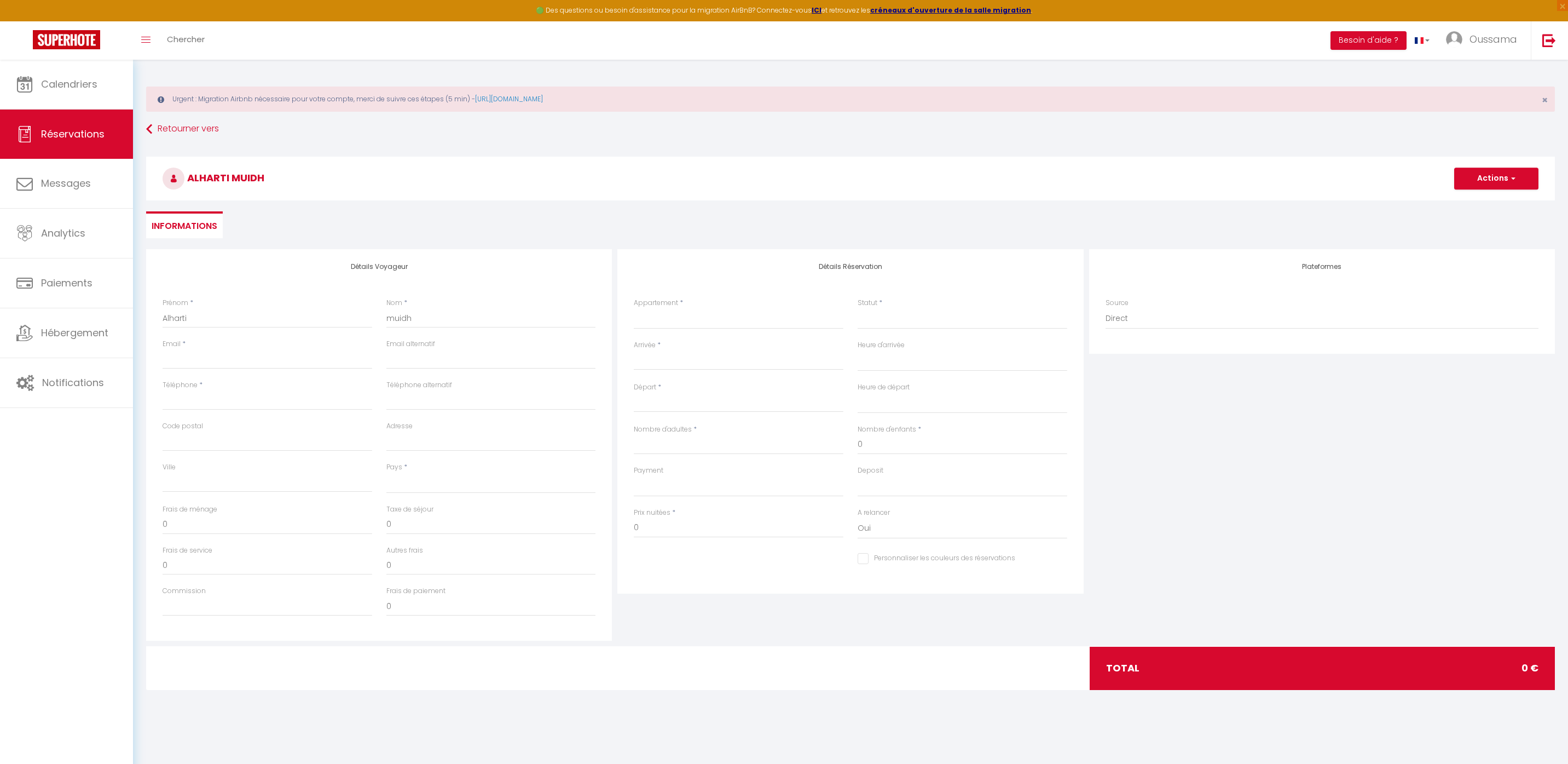
click at [325, 372] on div "Email *" at bounding box center [267, 360] width 223 height 41
click at [325, 364] on input "Email client" at bounding box center [267, 360] width 210 height 19
click at [172, 407] on input "Téléphone" at bounding box center [267, 400] width 210 height 19
type input "0"
select select
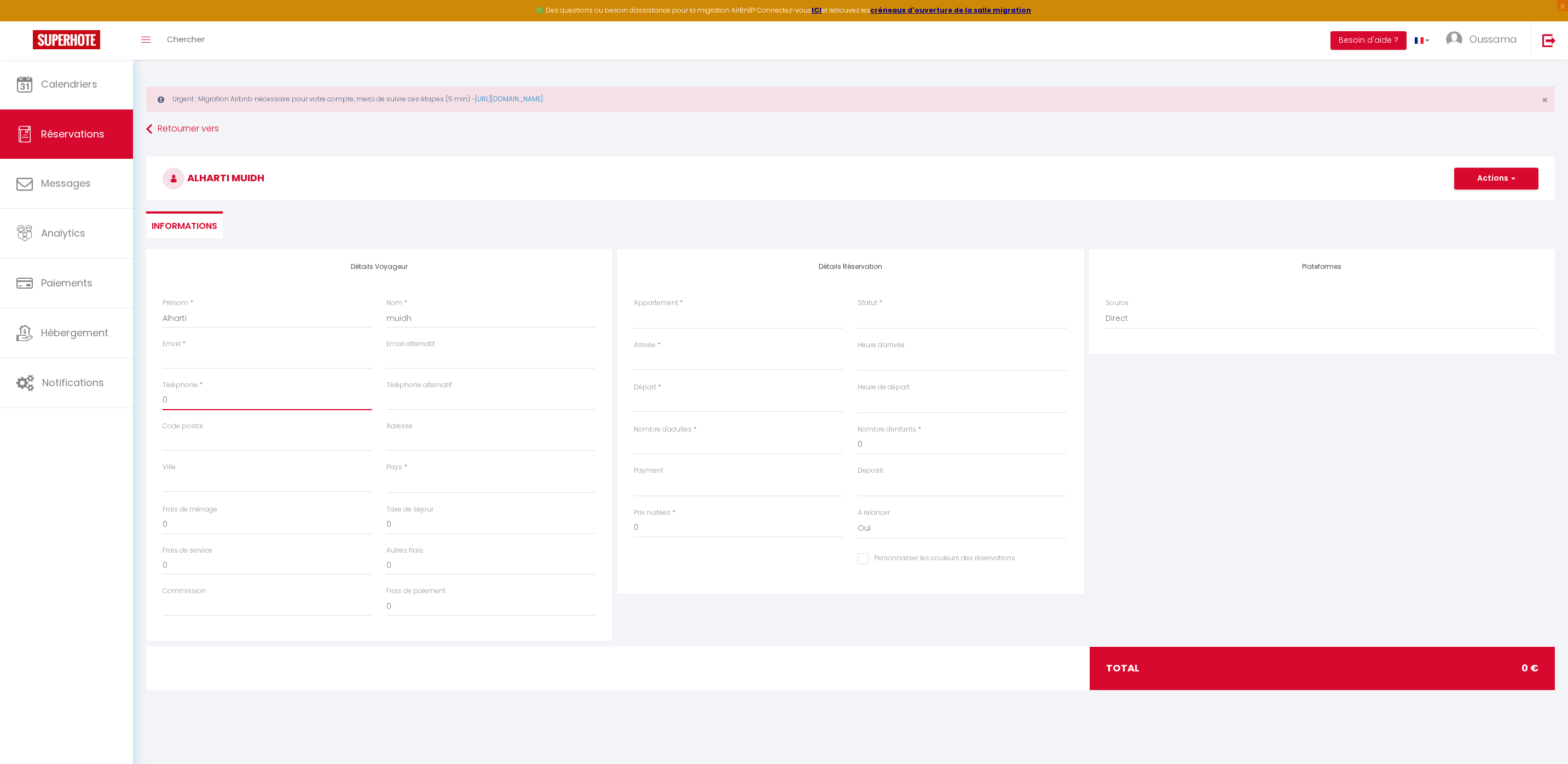
select select
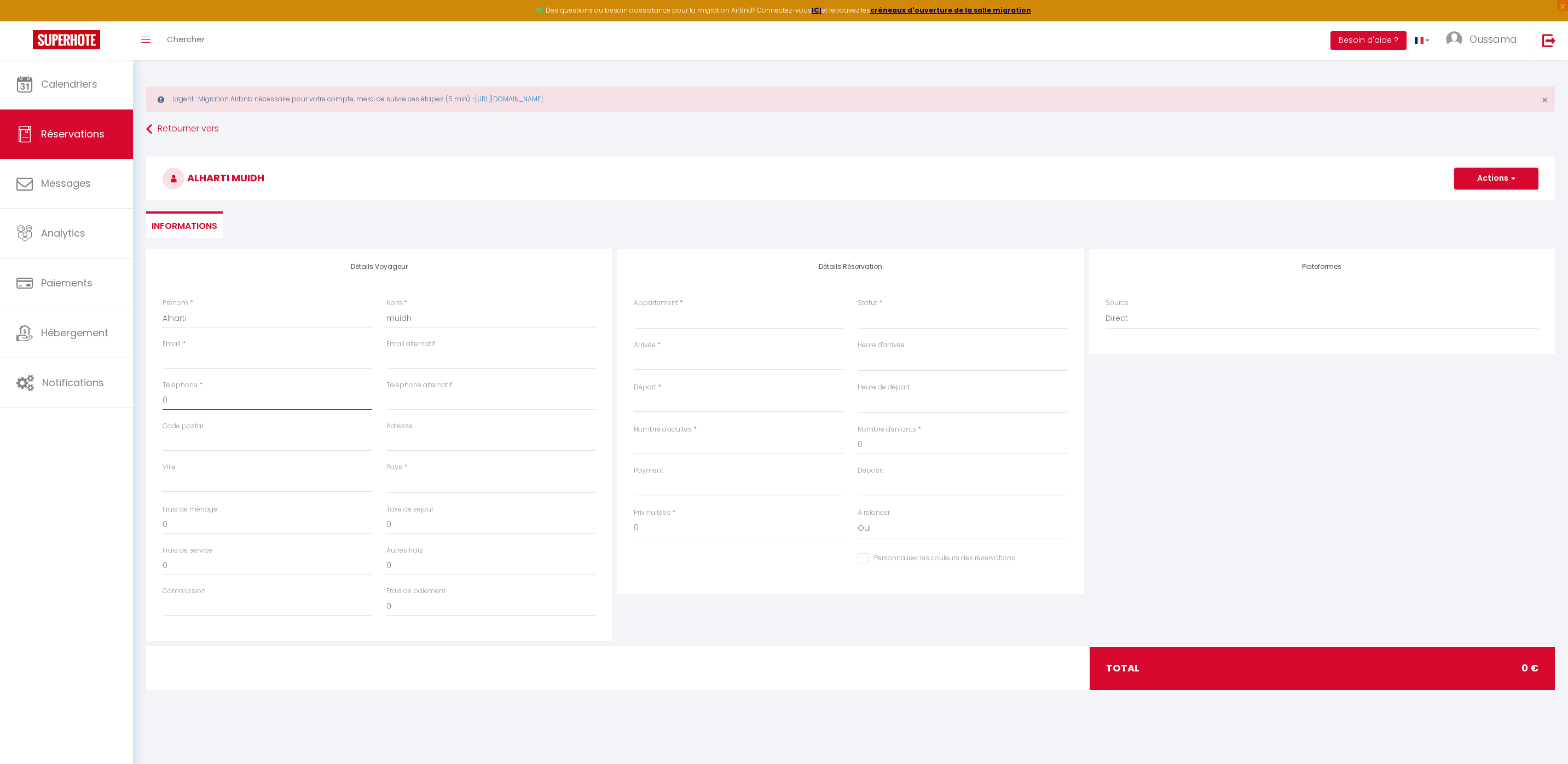
select select
click at [180, 443] on input "Code postal" at bounding box center [267, 441] width 210 height 19
click at [455, 557] on input "0" at bounding box center [492, 565] width 210 height 19
click at [294, 488] on input "[GEOGRAPHIC_DATA]" at bounding box center [267, 482] width 210 height 19
click at [259, 442] on input "20000" at bounding box center [267, 441] width 210 height 19
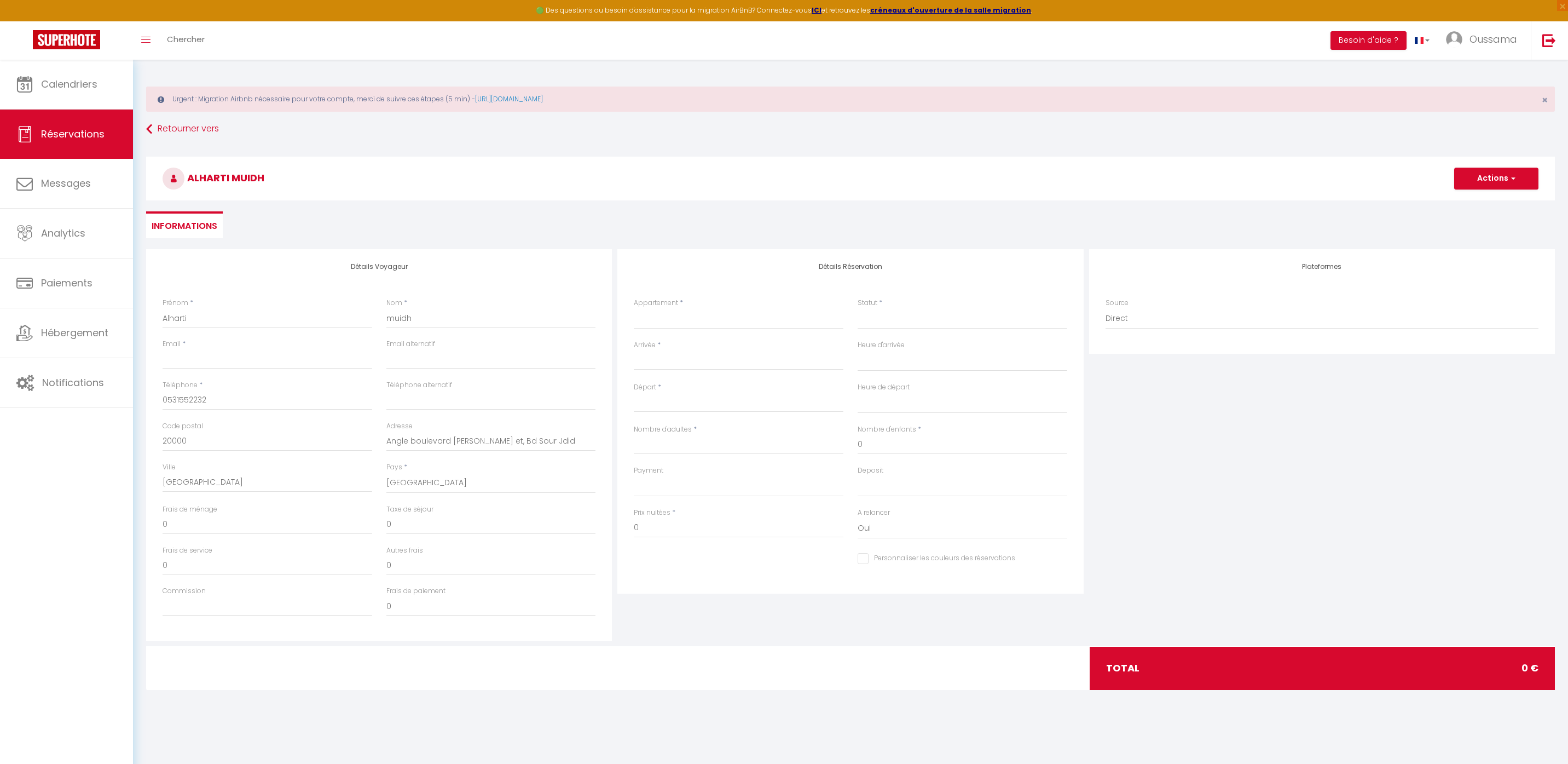
click at [440, 451] on div "Adresse Angle boulevard [PERSON_NAME] et, Bd [PERSON_NAME]" at bounding box center [492, 441] width 223 height 41
click at [456, 436] on input "Angle boulevard [PERSON_NAME] et, Bd Sour Jdid" at bounding box center [492, 441] width 210 height 19
click at [212, 600] on input "Commission" at bounding box center [267, 607] width 210 height 19
click at [685, 307] on div "Appartement * [GEOGRAPHIC_DATA] studio A2 by TCE [GEOGRAPHIC_DATA] studio A3 by…" at bounding box center [739, 314] width 210 height 31
click at [687, 318] on select "[GEOGRAPHIC_DATA] studio A2 by TCE [GEOGRAPHIC_DATA] studio A3 by TCE B27 NL [G…" at bounding box center [739, 318] width 210 height 20
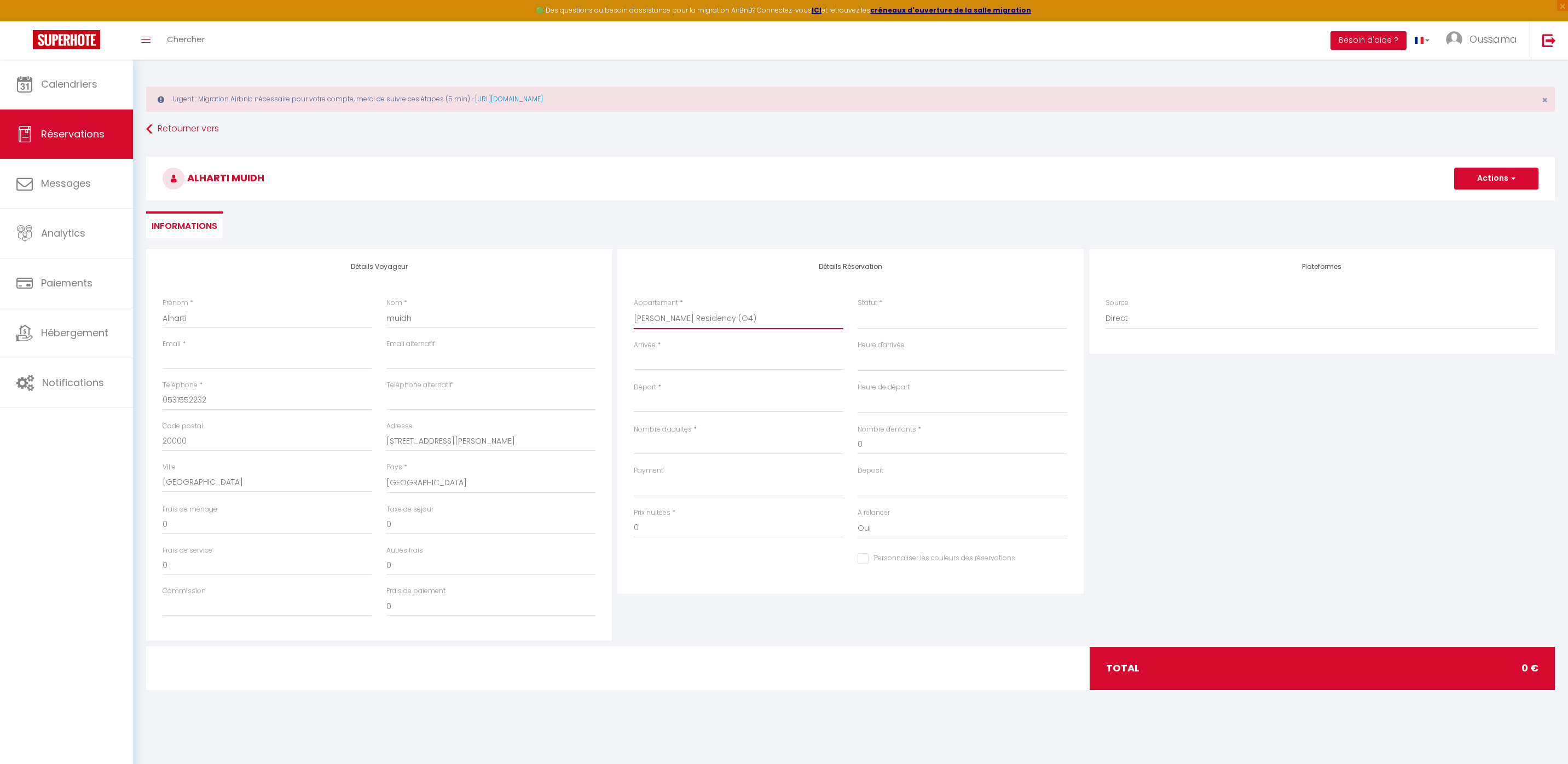
click at [634, 308] on select "[GEOGRAPHIC_DATA] studio A2 by TCE [GEOGRAPHIC_DATA] studio A3 by TCE B27 NL [G…" at bounding box center [739, 318] width 210 height 20
click at [906, 325] on select "Confirmé Non Confirmé [PERSON_NAME] par le voyageur No Show Request" at bounding box center [963, 318] width 210 height 20
click at [906, 305] on div "Statut * Confirmé Non Confirmé Annulé Annulé par le voyageur No Show Request" at bounding box center [963, 314] width 210 height 31
click at [903, 316] on select "Confirmé Non Confirmé [PERSON_NAME] par le voyageur No Show Request" at bounding box center [963, 318] width 210 height 20
click at [882, 315] on select "Confirmé Non Confirmé [PERSON_NAME] par le voyageur No Show Request" at bounding box center [963, 318] width 210 height 20
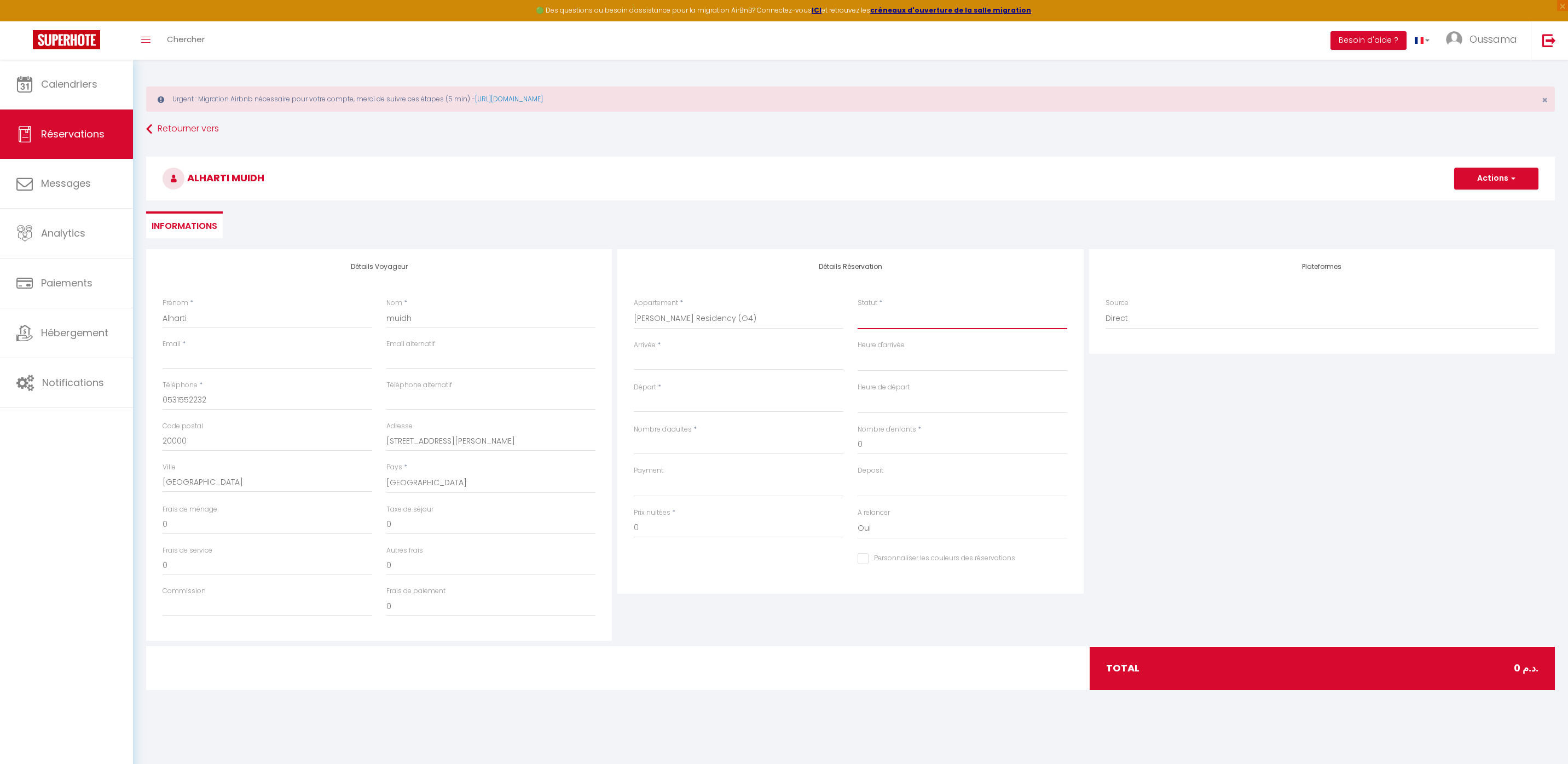
click at [883, 313] on select "Confirmé Non Confirmé [PERSON_NAME] par le voyageur No Show Request" at bounding box center [963, 318] width 210 height 20
click at [858, 308] on select "Confirmé Non Confirmé [PERSON_NAME] par le voyageur No Show Request" at bounding box center [963, 318] width 210 height 20
click at [665, 368] on div "< [DATE] > Dim Lun Mar Mer Jeu Ven Sam 1 2 3 4 5 6 7 8 9 10 11 12 13 14 15 16 1…" at bounding box center [739, 361] width 210 height 19
click at [670, 362] on input "Arrivée" at bounding box center [739, 362] width 210 height 15
click at [672, 443] on span "8" at bounding box center [669, 445] width 23 height 22
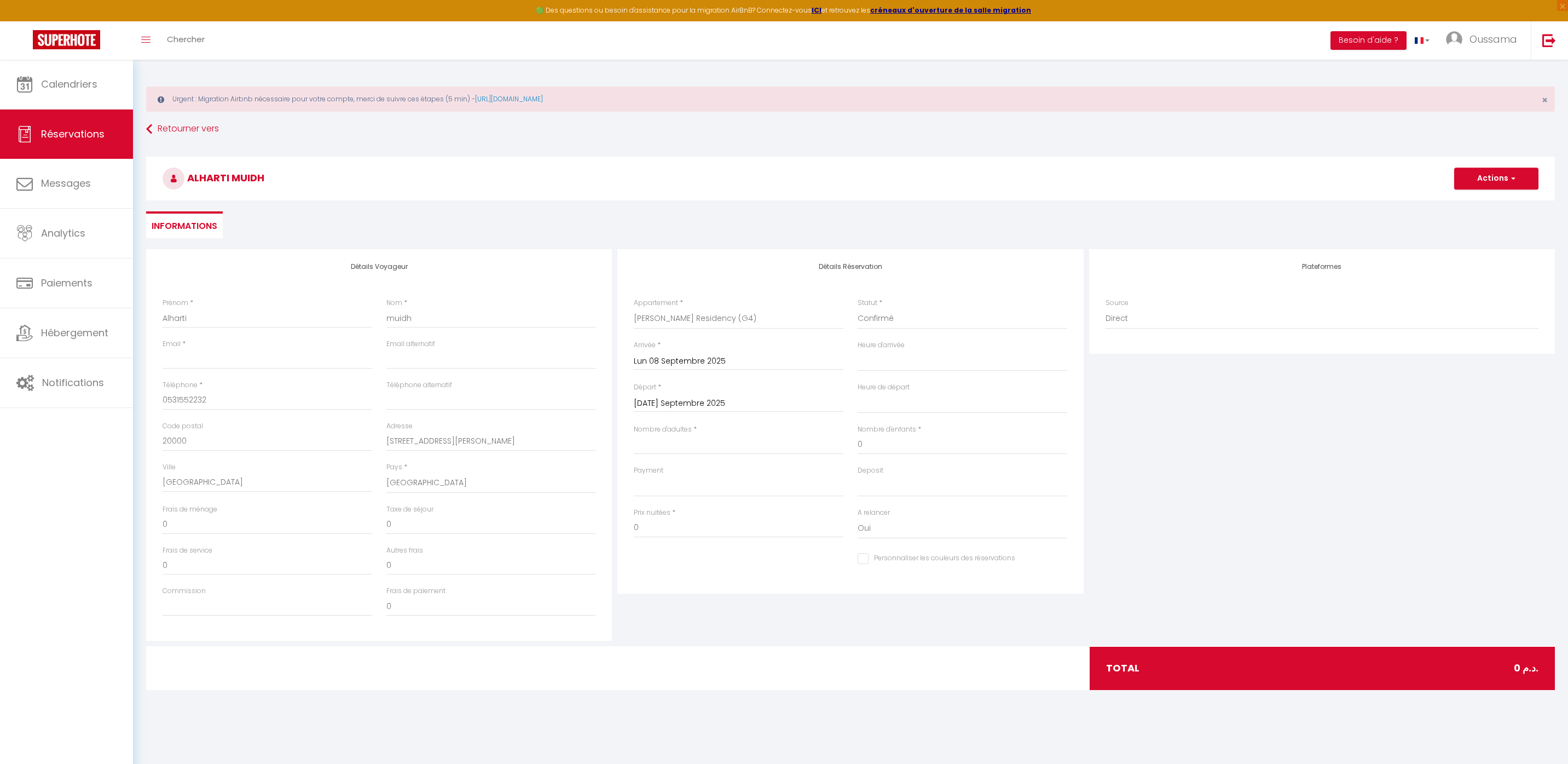
drag, startPoint x: 656, startPoint y: 466, endPoint x: 656, endPoint y: 472, distance: 6.0
click at [656, 467] on label "Payment" at bounding box center [649, 470] width 29 height 11
click at [858, 330] on select "Confirmé Non Confirmé [PERSON_NAME] par le voyageur No Show Request" at bounding box center [963, 318] width 210 height 20
click at [656, 479] on select "OK KO" at bounding box center [739, 486] width 210 height 20
click at [634, 476] on select "OK KO" at bounding box center [739, 486] width 210 height 20
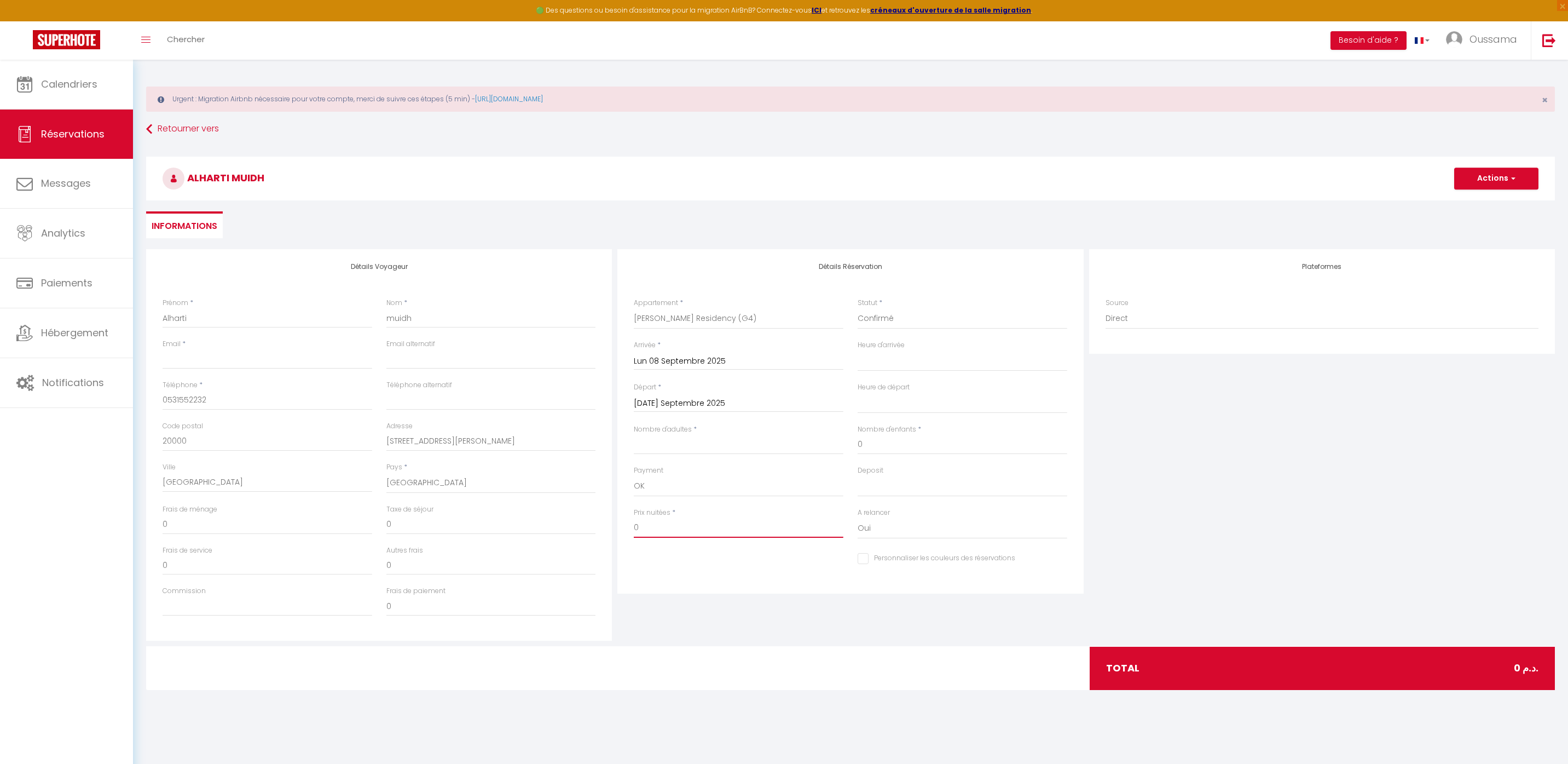
click at [661, 537] on input "0" at bounding box center [739, 528] width 210 height 19
click at [718, 637] on div "Détails Réservation Appartement * [GEOGRAPHIC_DATA] studio A2 by [GEOGRAPHIC_DA…" at bounding box center [850, 444] width 471 height 392
click at [1499, 188] on button "Actions" at bounding box center [1496, 178] width 85 height 22
click at [1483, 204] on link "Enregistrer" at bounding box center [1485, 202] width 86 height 15
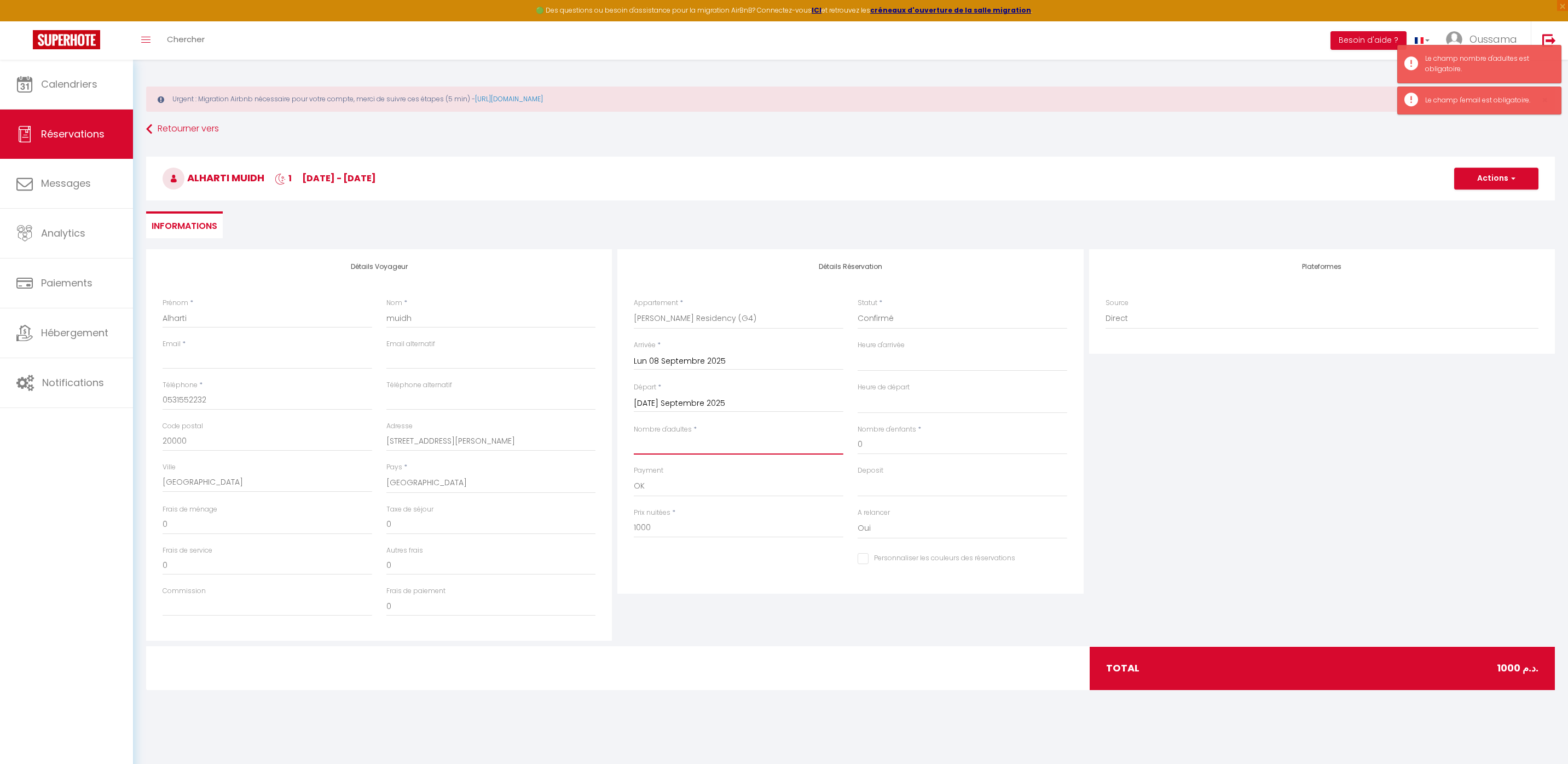
click at [657, 449] on input "Nombre d'adultes" at bounding box center [739, 444] width 210 height 19
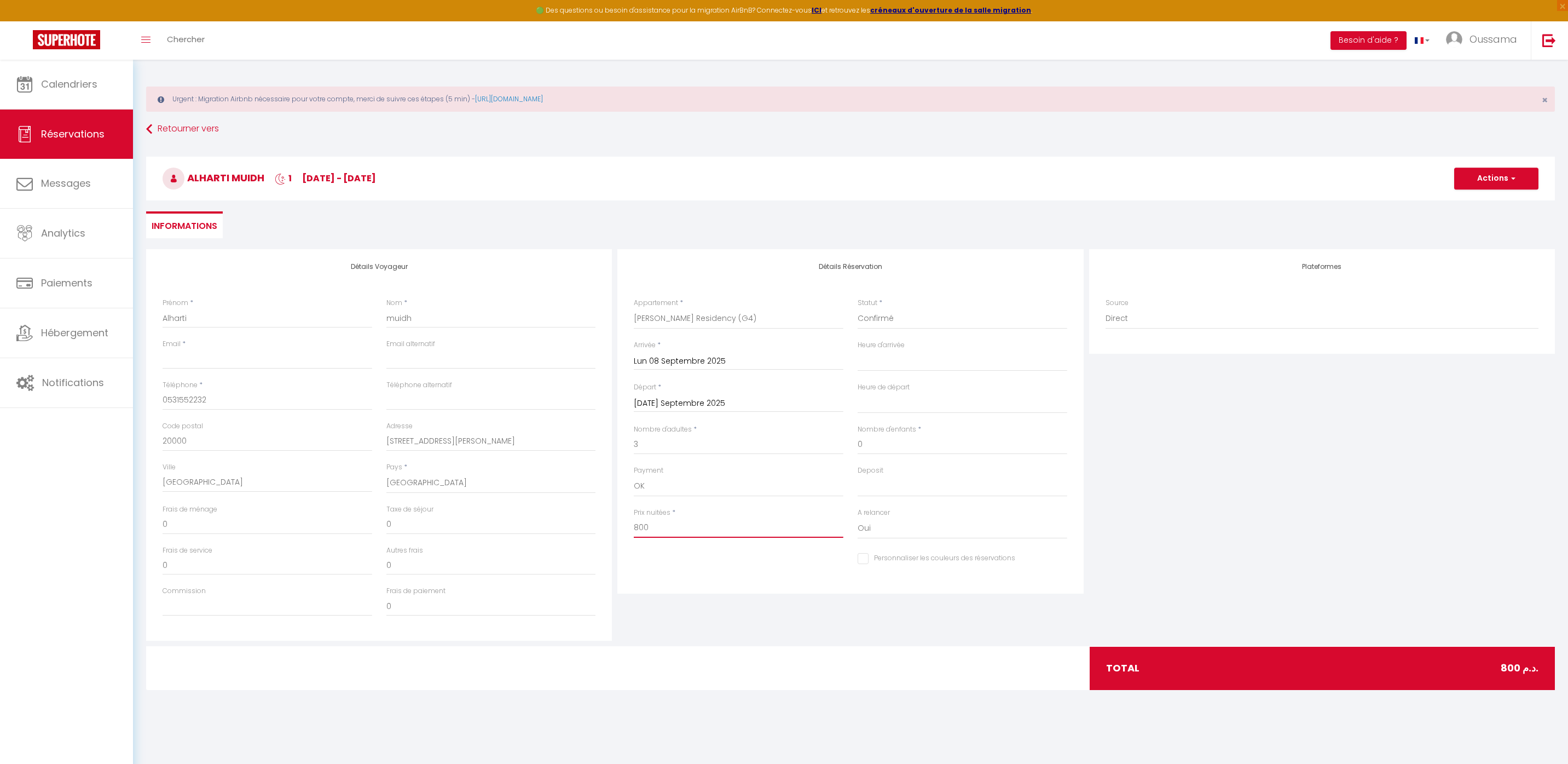
click at [681, 523] on input "800" at bounding box center [739, 528] width 210 height 19
click at [745, 645] on div "Détails Voyageur Prénom * Alharti Nom * muidh Email * Email alternatif Téléphon…" at bounding box center [850, 447] width 1409 height 398
click at [1481, 180] on button "Actions" at bounding box center [1496, 178] width 85 height 22
click at [1484, 199] on link "Enregistrer" at bounding box center [1485, 202] width 86 height 15
click at [236, 361] on input "Email client" at bounding box center [267, 360] width 210 height 19
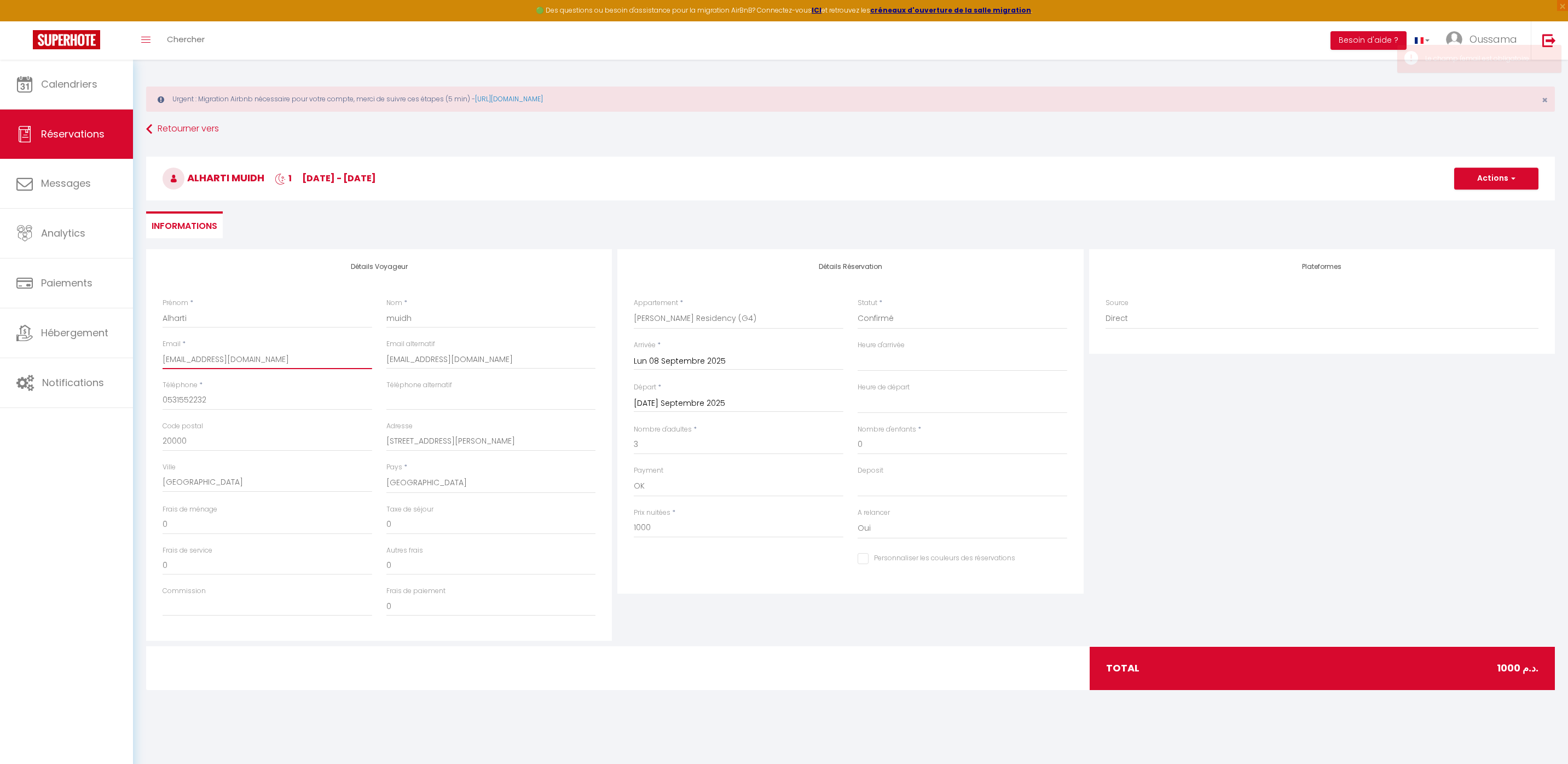
click at [305, 359] on input "[EMAIL_ADDRESS][DOMAIN_NAME]" at bounding box center [267, 360] width 210 height 19
click at [1499, 176] on button "Actions" at bounding box center [1496, 178] width 85 height 22
click at [1496, 203] on link "Enregistrer" at bounding box center [1485, 202] width 86 height 15
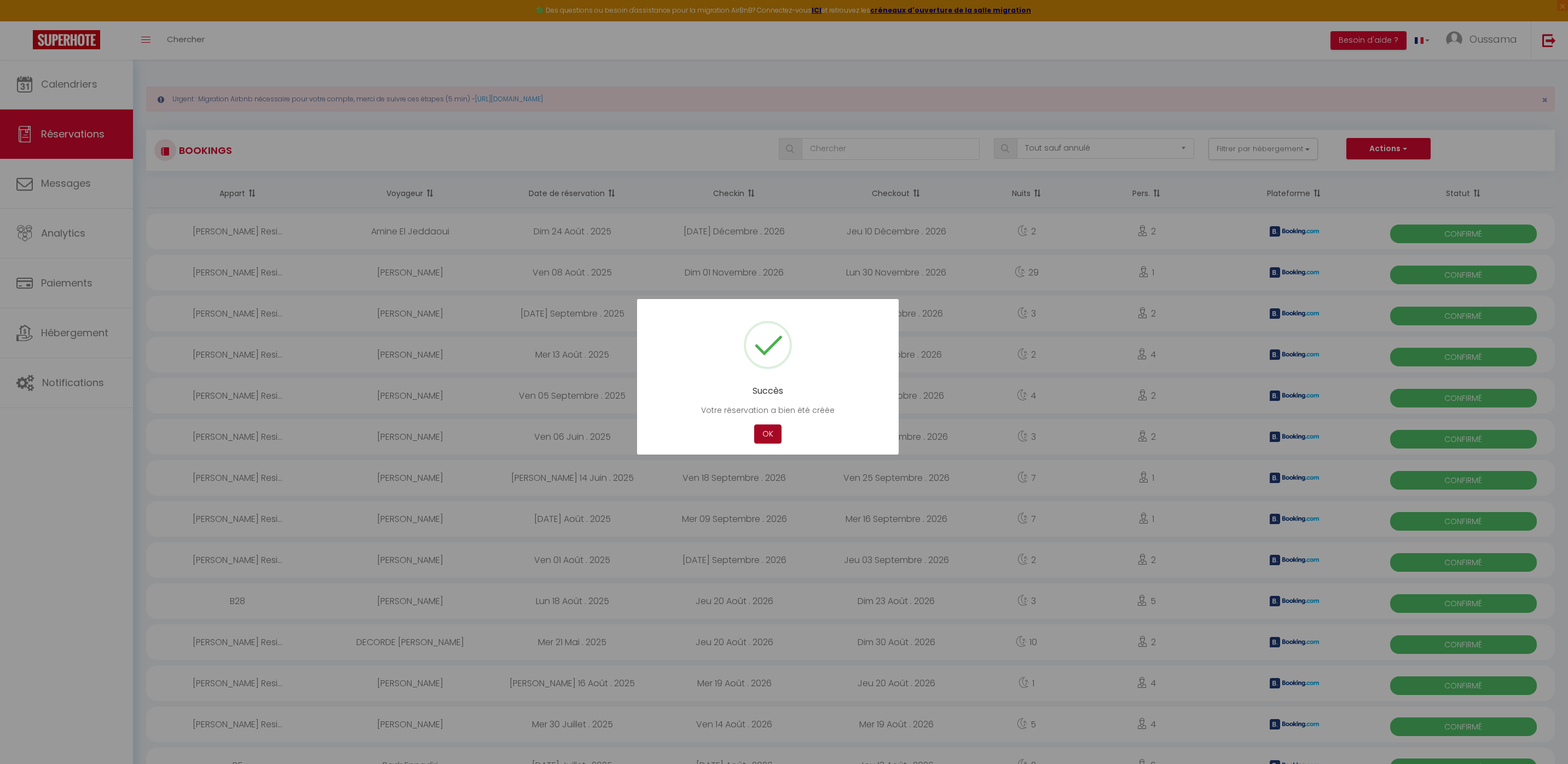
click at [777, 428] on button "OK" at bounding box center [768, 434] width 27 height 19
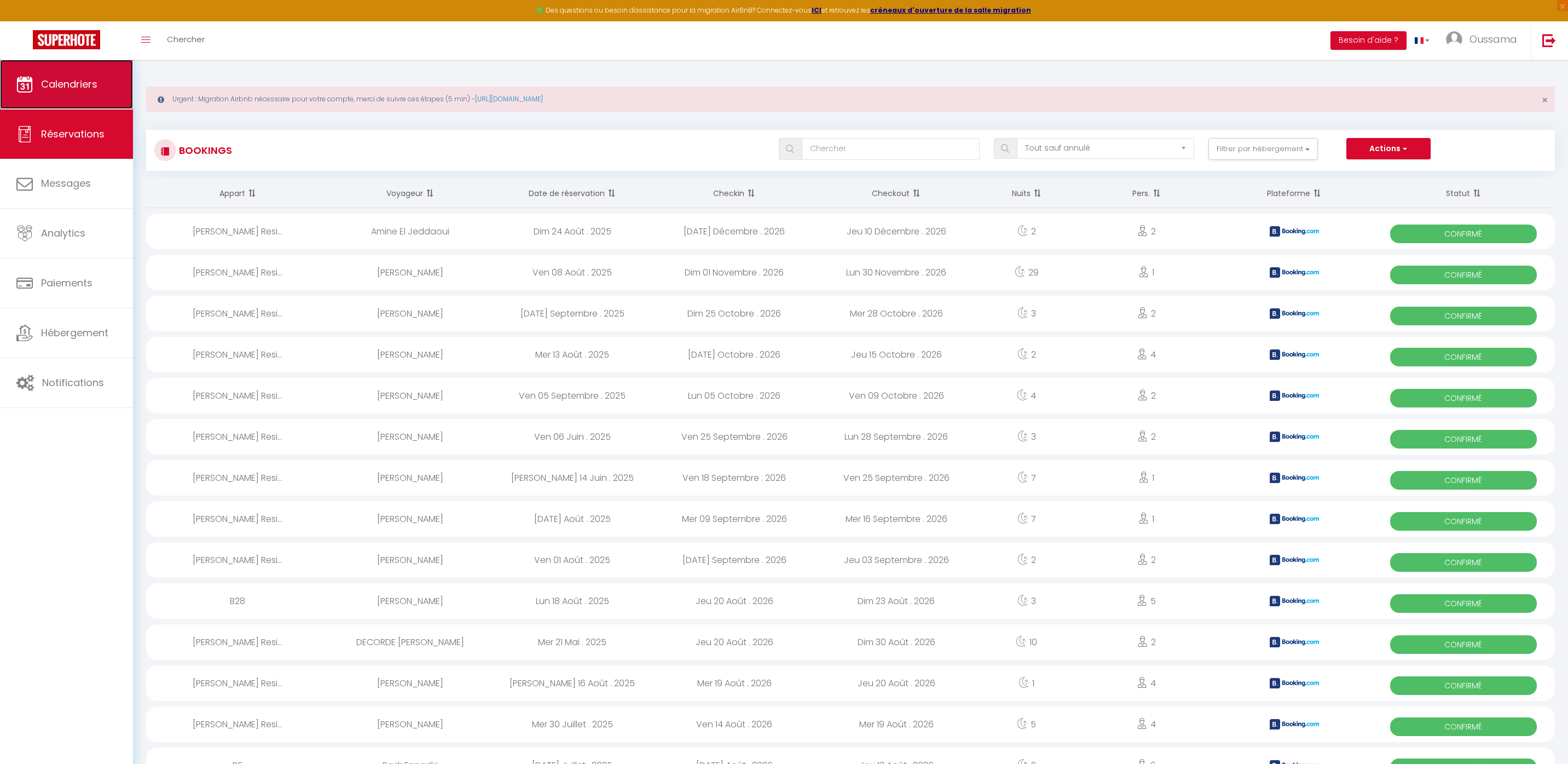
click at [66, 102] on link "Calendriers" at bounding box center [66, 84] width 133 height 50
